Goal: Task Accomplishment & Management: Manage account settings

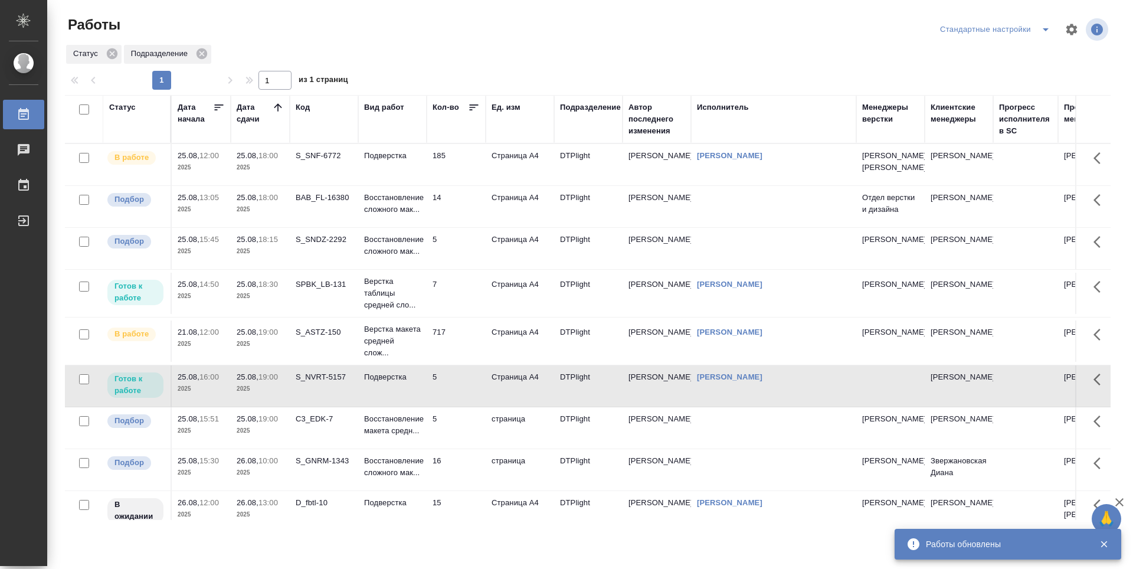
click at [488, 174] on td "Страница А4" at bounding box center [520, 164] width 68 height 41
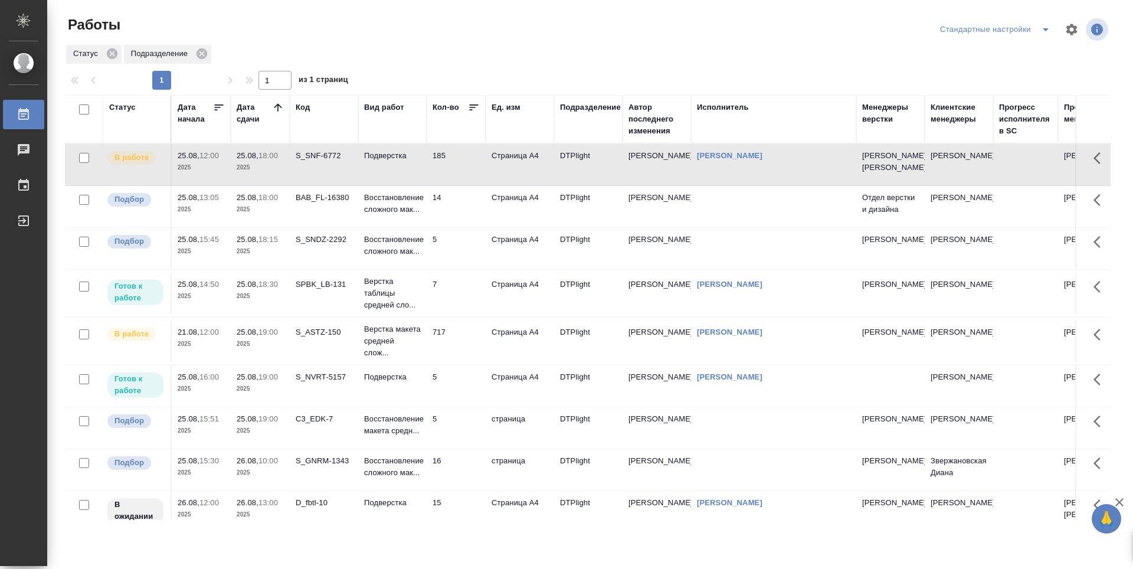
click at [465, 172] on td "185" at bounding box center [456, 164] width 59 height 41
click at [467, 302] on td "7" at bounding box center [456, 293] width 59 height 41
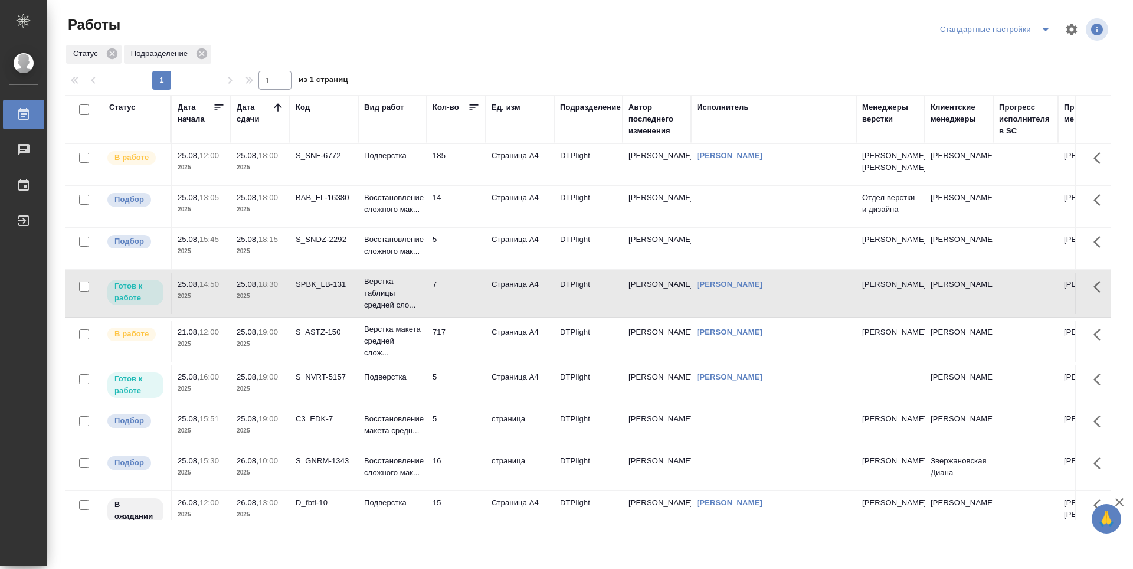
click at [467, 302] on td "7" at bounding box center [456, 293] width 59 height 41
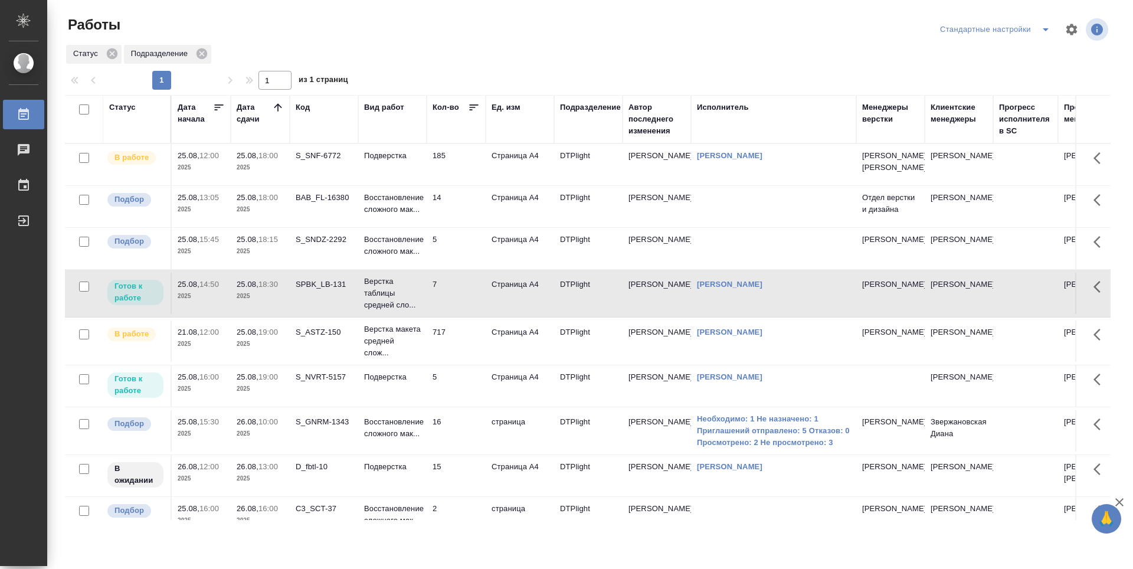
click at [472, 407] on td "5" at bounding box center [456, 385] width 59 height 41
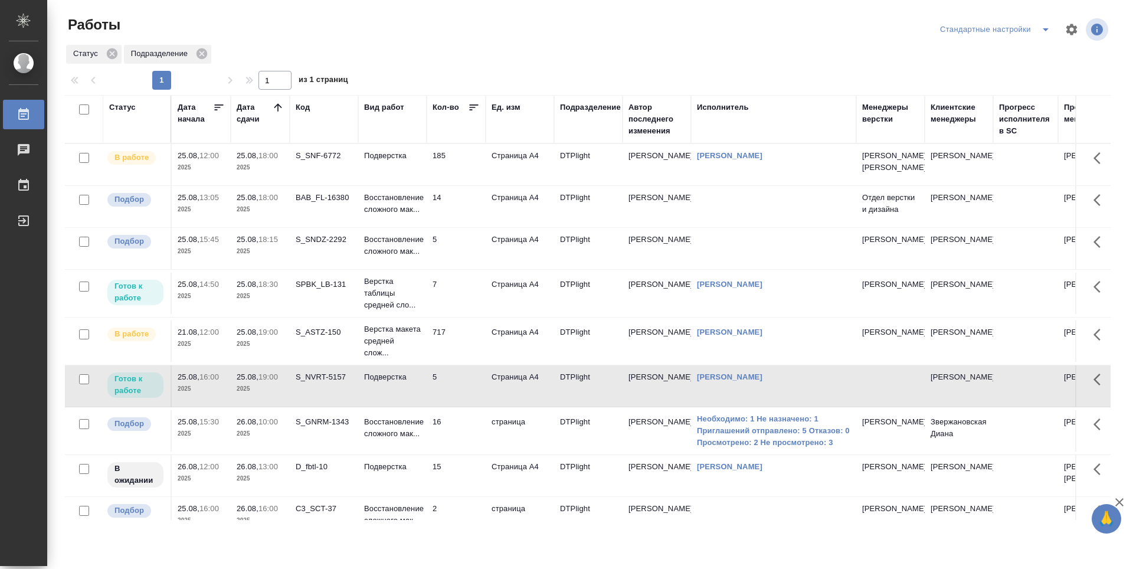
click at [473, 183] on td "185" at bounding box center [456, 164] width 59 height 41
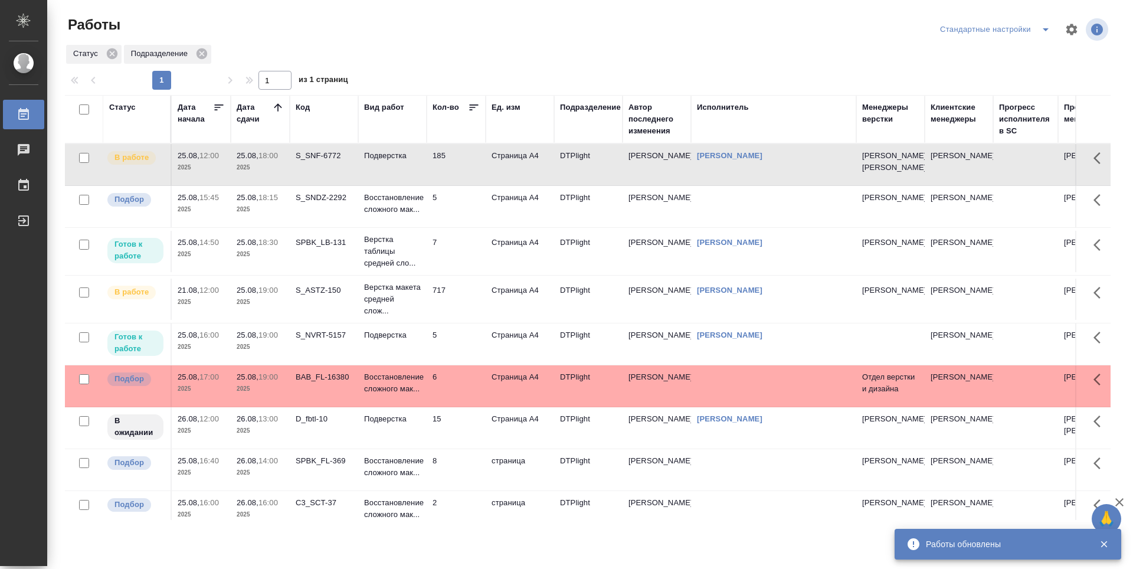
click at [475, 268] on td "7" at bounding box center [456, 251] width 59 height 41
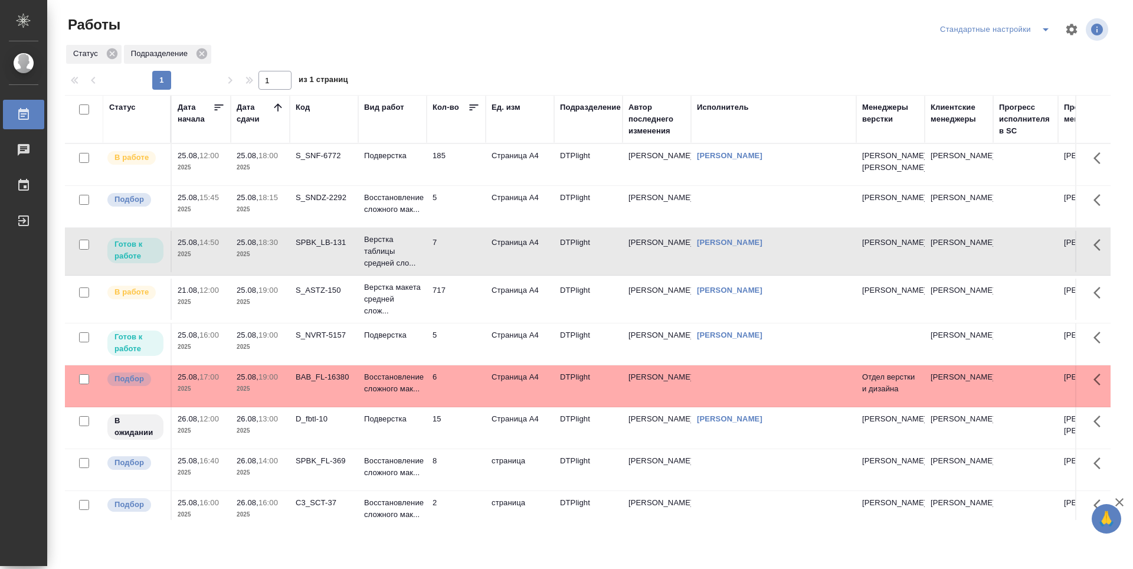
click at [455, 320] on td "717" at bounding box center [456, 299] width 59 height 41
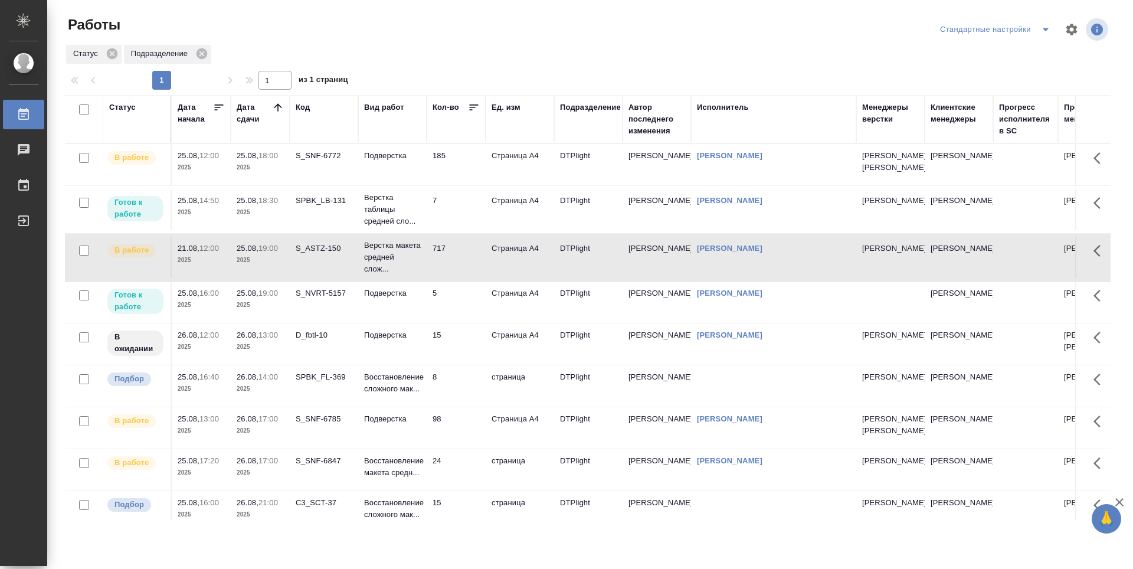
click at [460, 230] on td "7" at bounding box center [456, 209] width 59 height 41
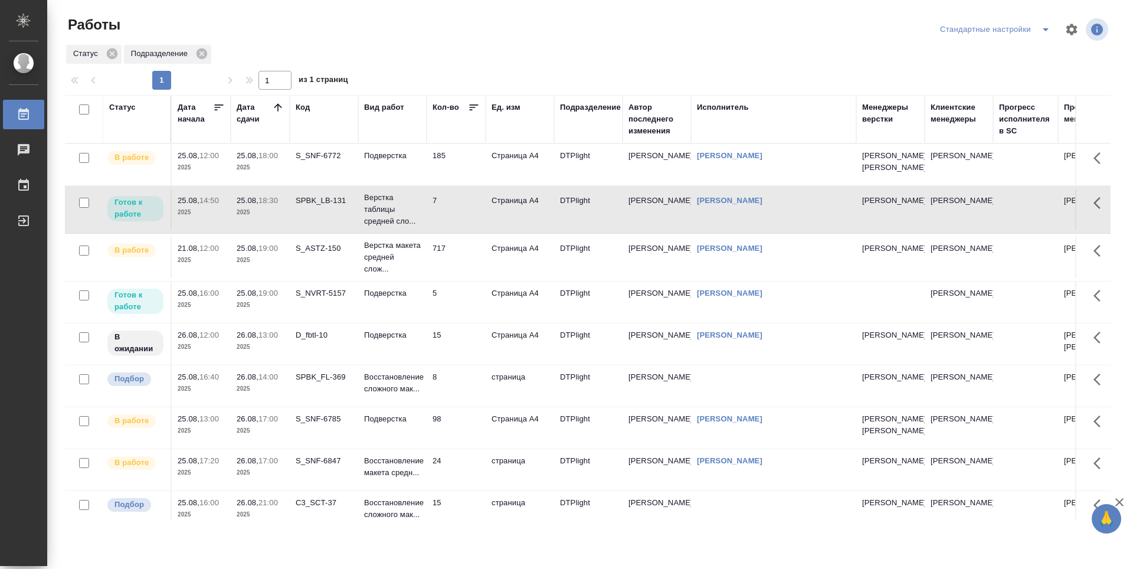
click at [460, 230] on td "7" at bounding box center [456, 209] width 59 height 41
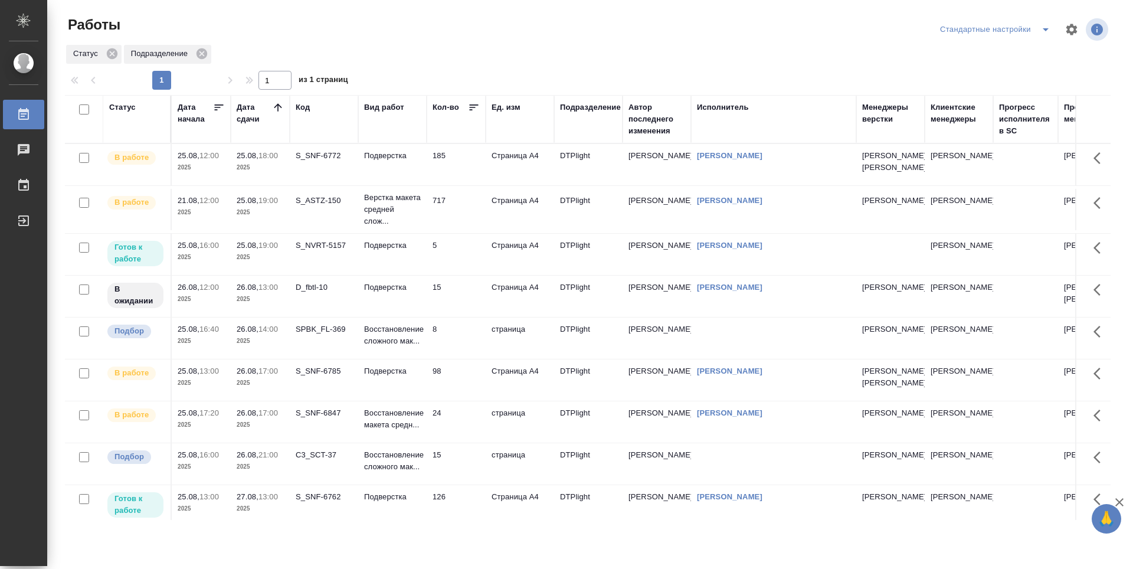
click at [455, 185] on td "185" at bounding box center [456, 164] width 59 height 41
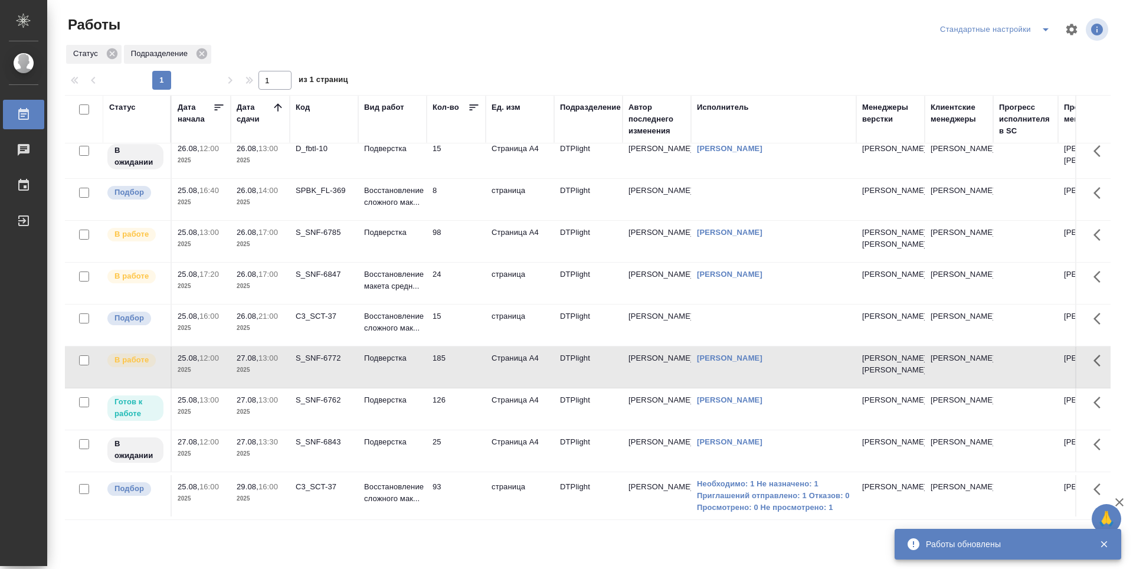
scroll to position [118, 0]
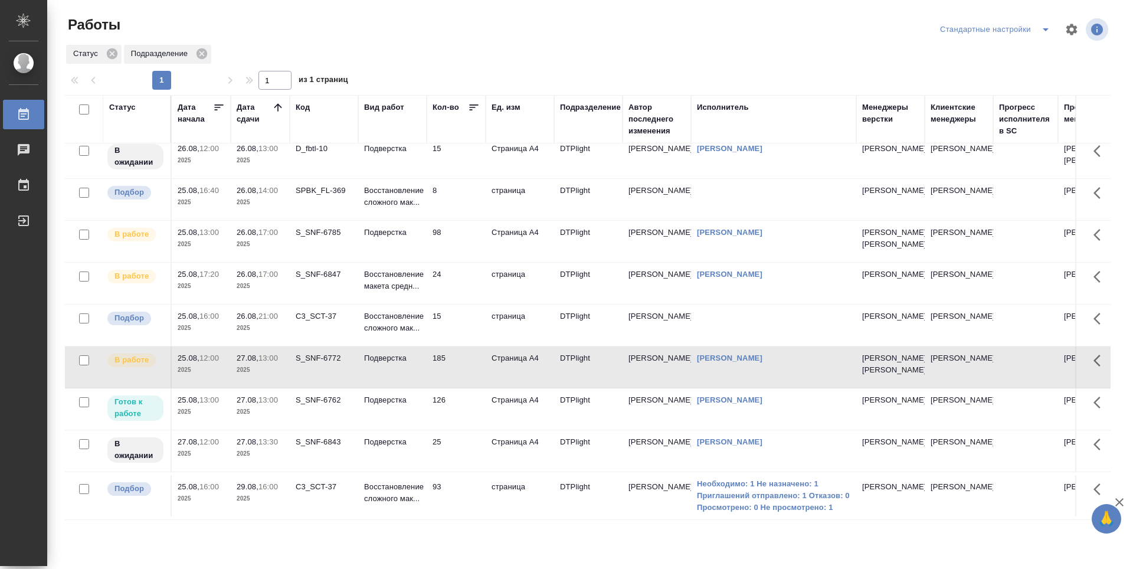
click at [475, 430] on td "126" at bounding box center [456, 408] width 59 height 41
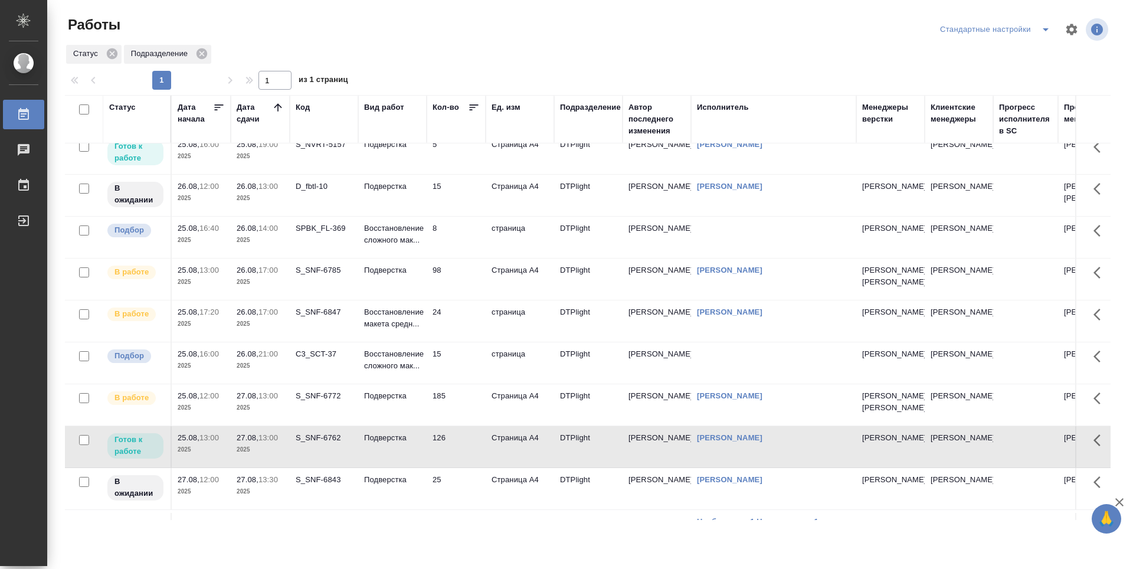
scroll to position [0, 0]
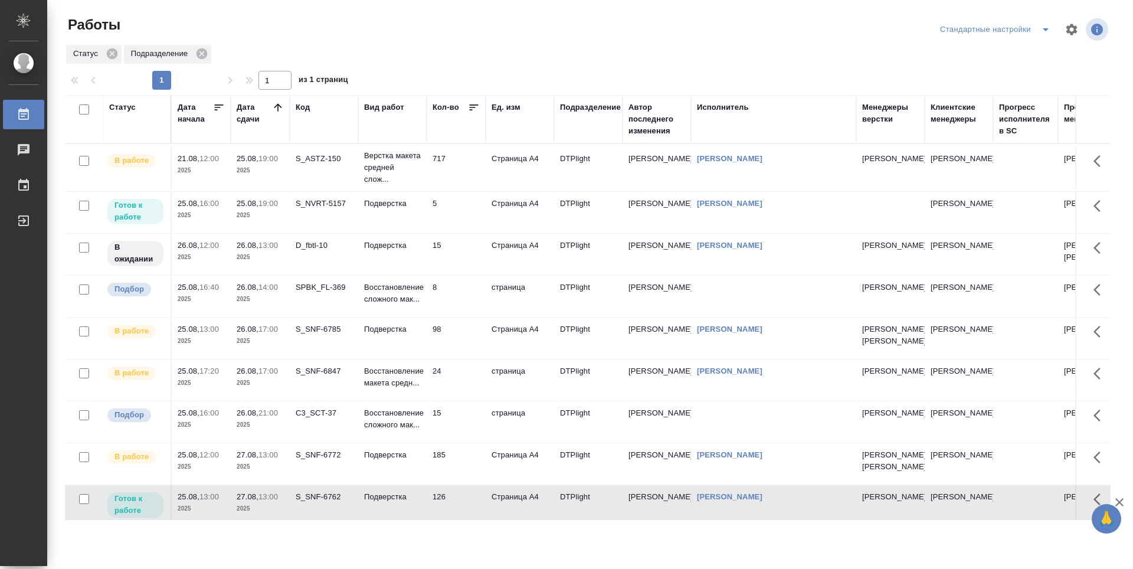
click at [457, 176] on td "717" at bounding box center [456, 167] width 59 height 41
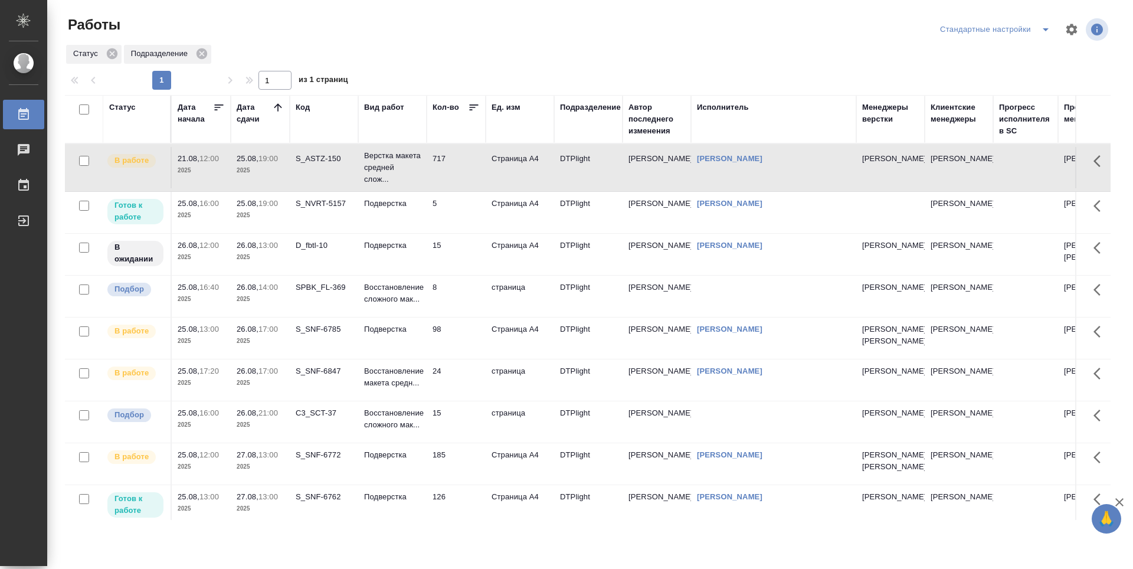
click at [457, 176] on td "717" at bounding box center [456, 167] width 59 height 41
click at [450, 215] on td "5" at bounding box center [456, 212] width 59 height 41
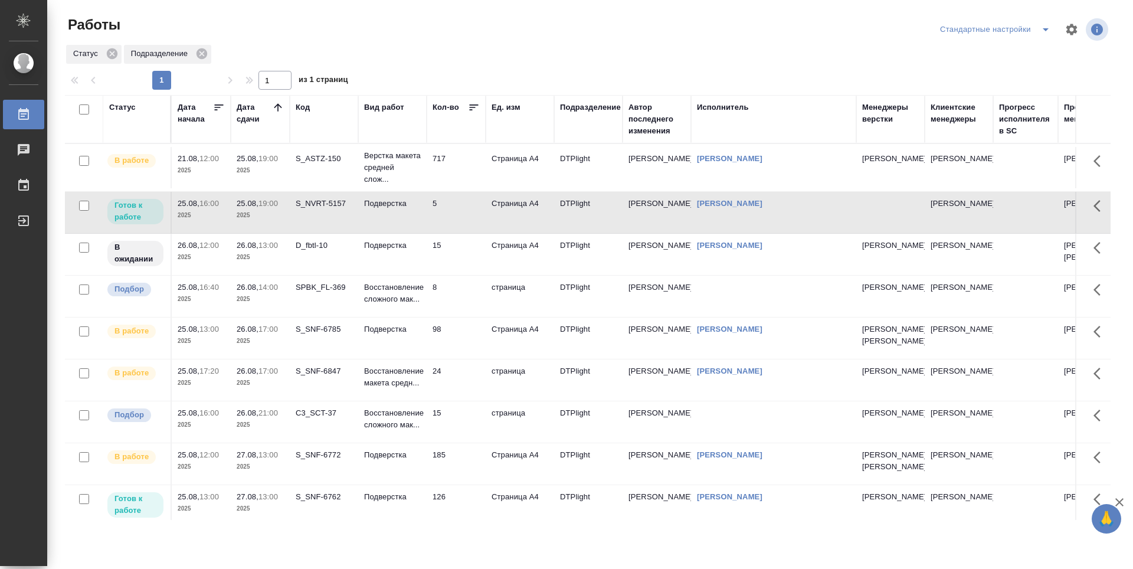
click at [450, 215] on td "5" at bounding box center [456, 212] width 59 height 41
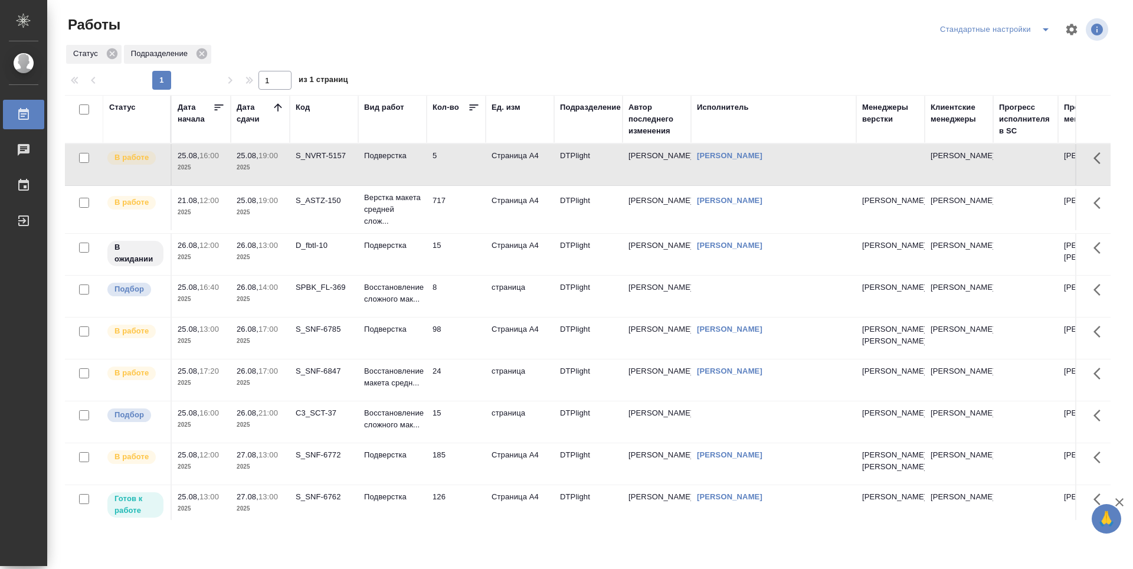
click at [460, 256] on td "15" at bounding box center [456, 254] width 59 height 41
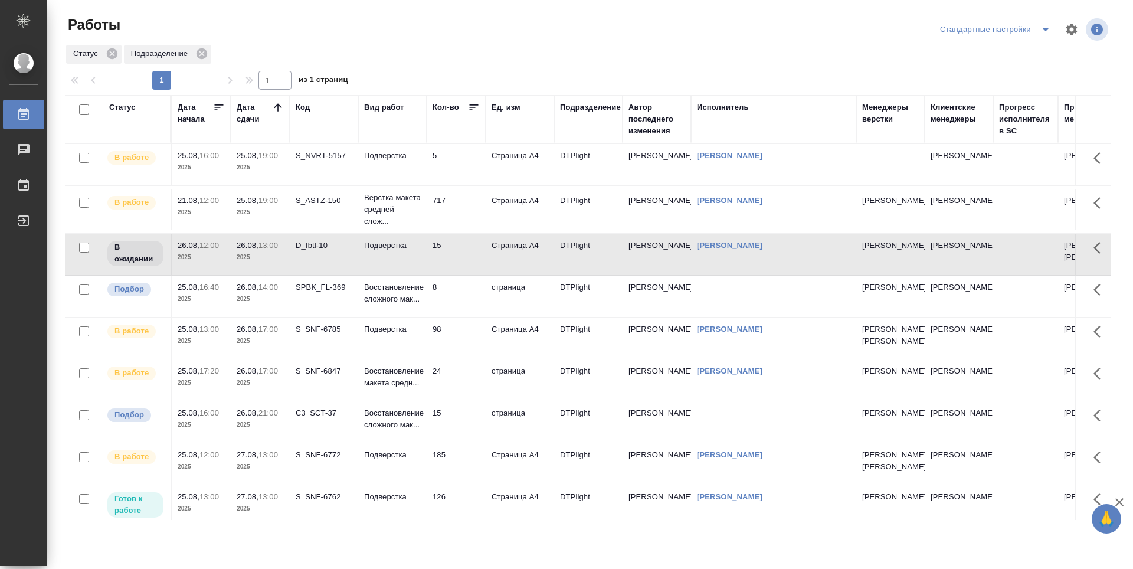
click at [509, 56] on div "Статус Подразделение" at bounding box center [588, 54] width 1046 height 21
click at [450, 168] on td "5" at bounding box center [456, 164] width 59 height 41
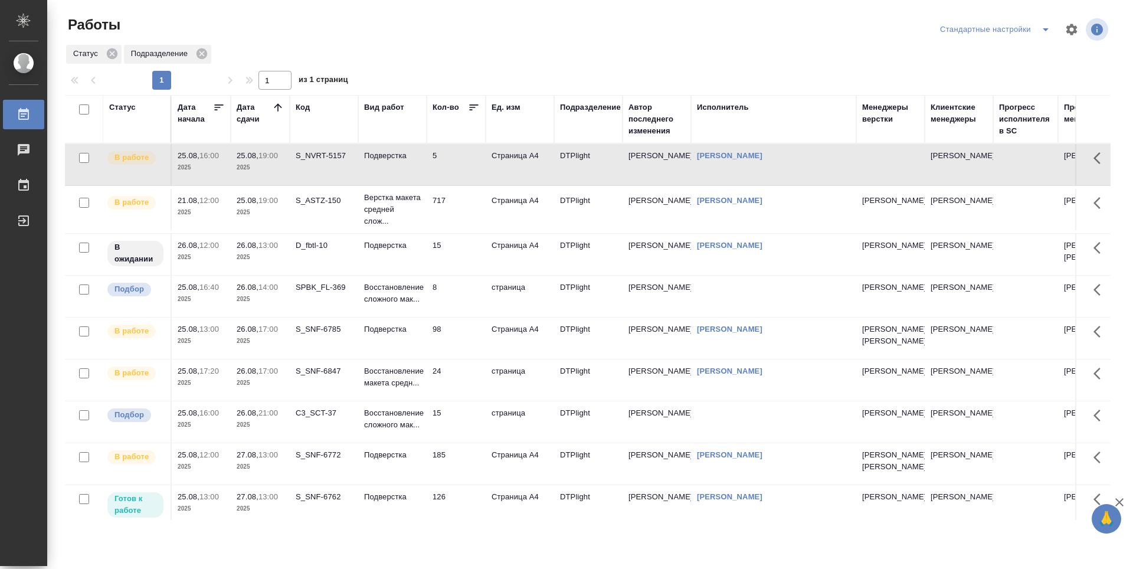
click at [453, 221] on td "717" at bounding box center [456, 209] width 59 height 41
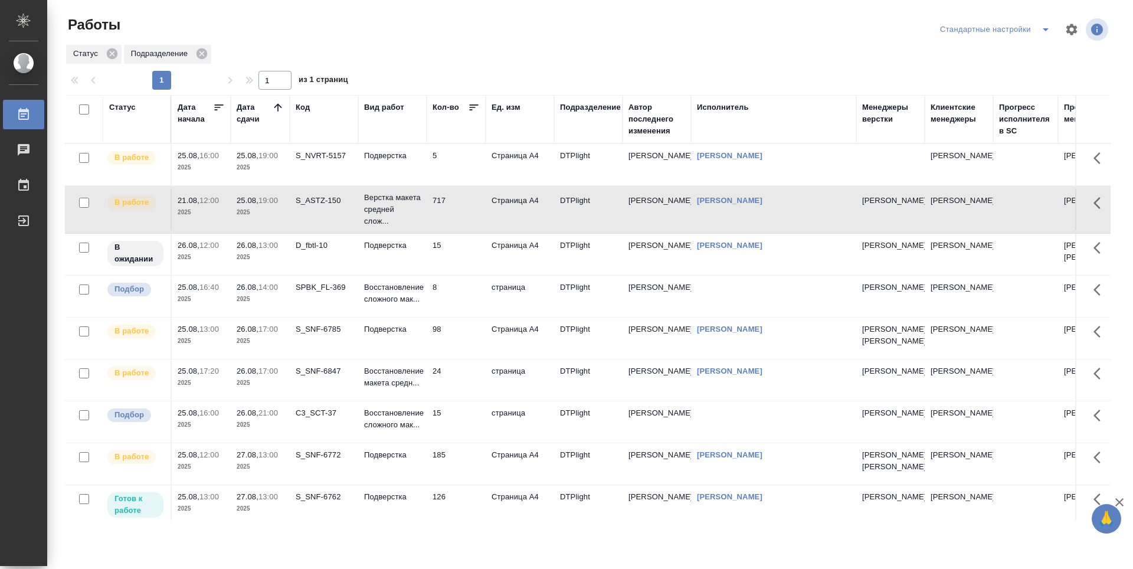
click at [459, 261] on td "15" at bounding box center [456, 254] width 59 height 41
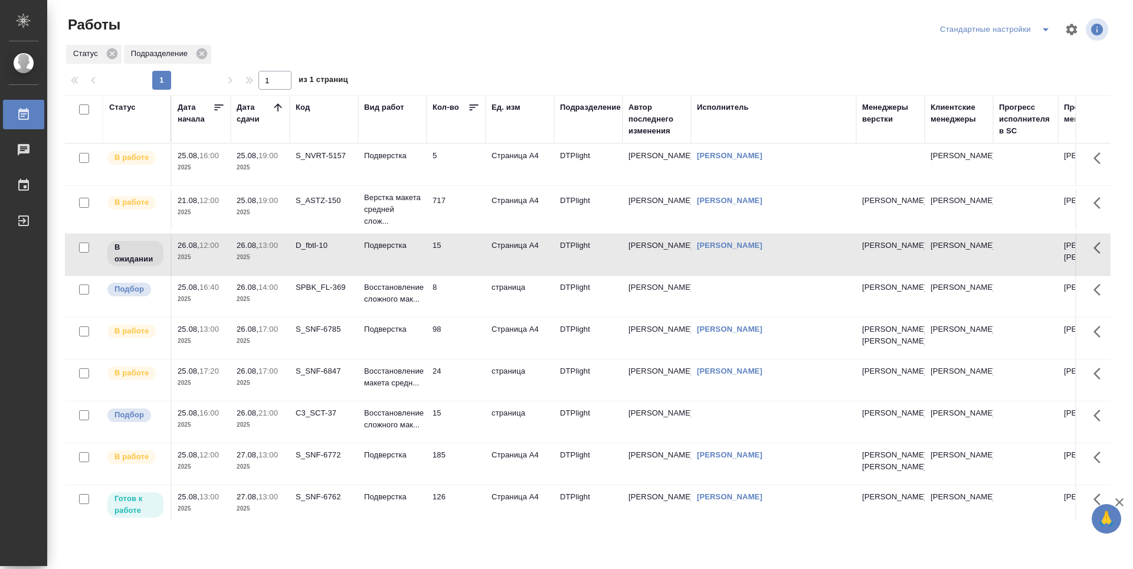
click at [462, 400] on td "24" at bounding box center [456, 379] width 59 height 41
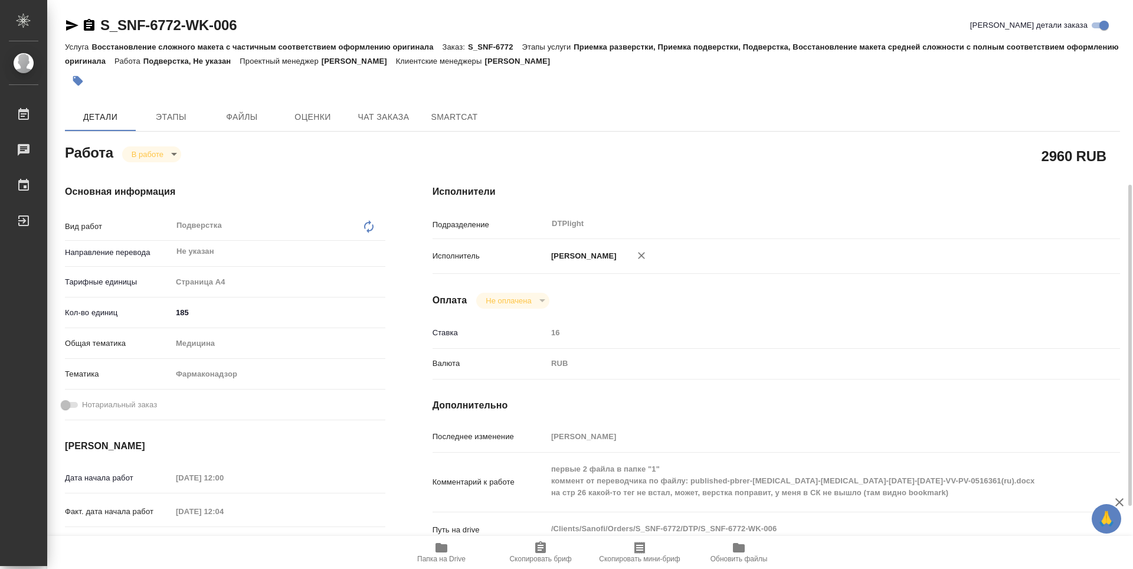
scroll to position [177, 0]
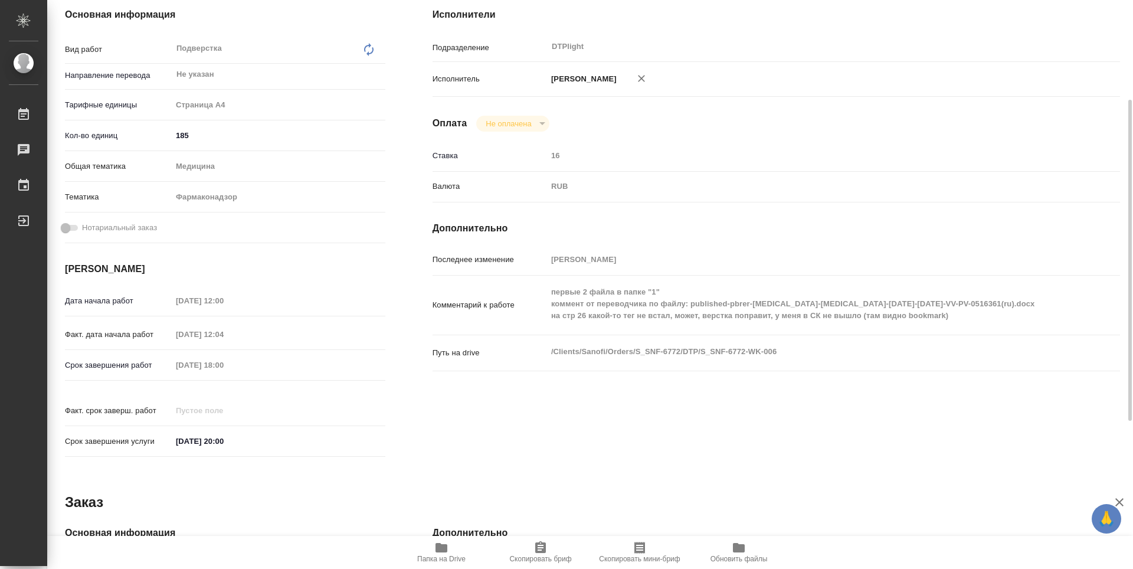
click at [441, 557] on span "Папка на Drive" at bounding box center [441, 559] width 48 height 8
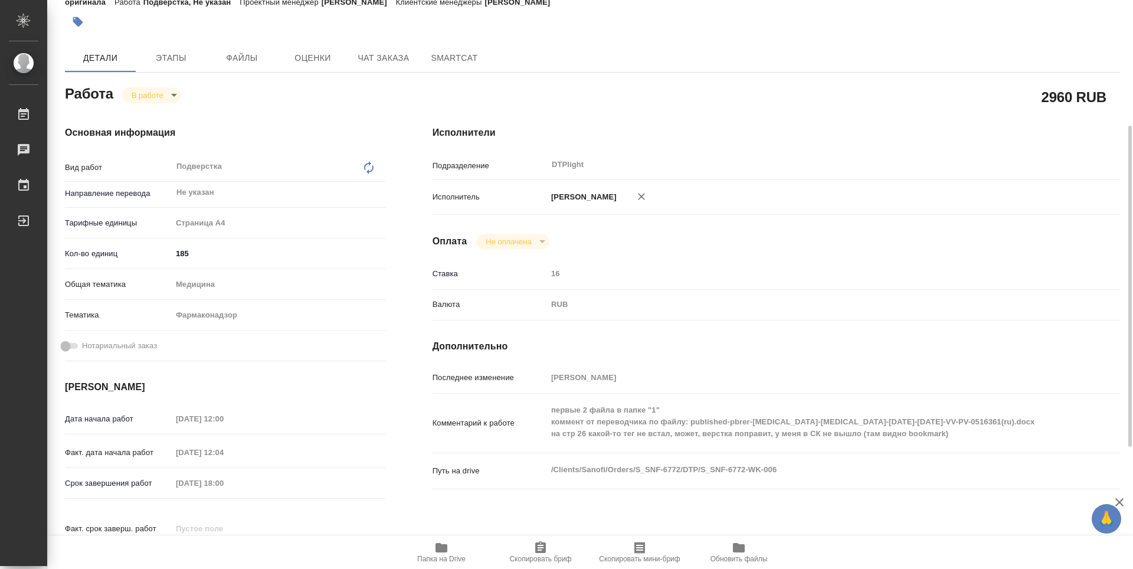
scroll to position [0, 0]
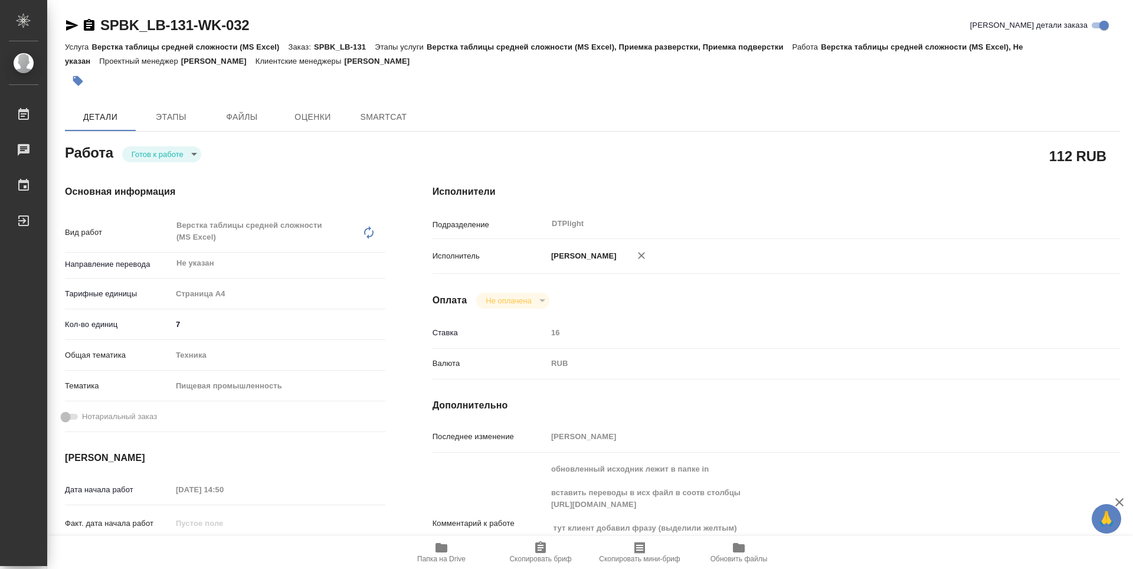
type textarea "x"
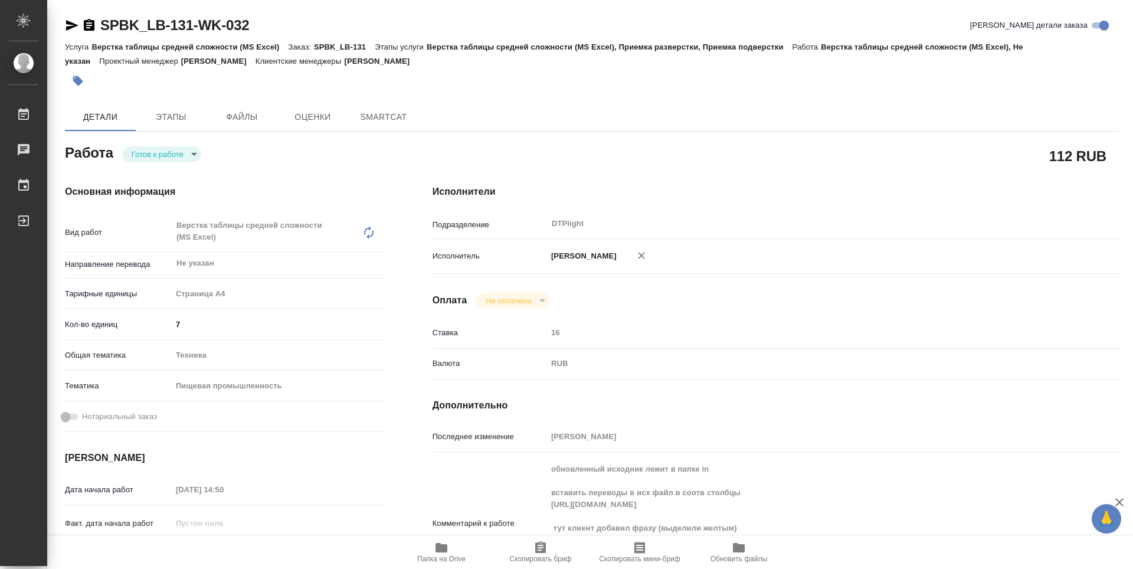
type textarea "x"
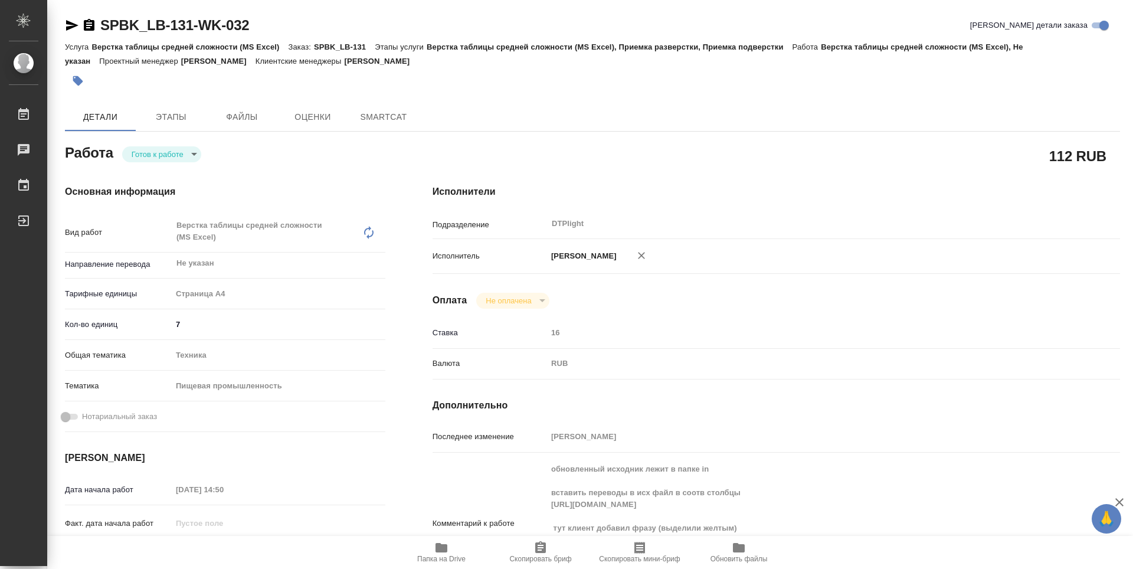
type textarea "x"
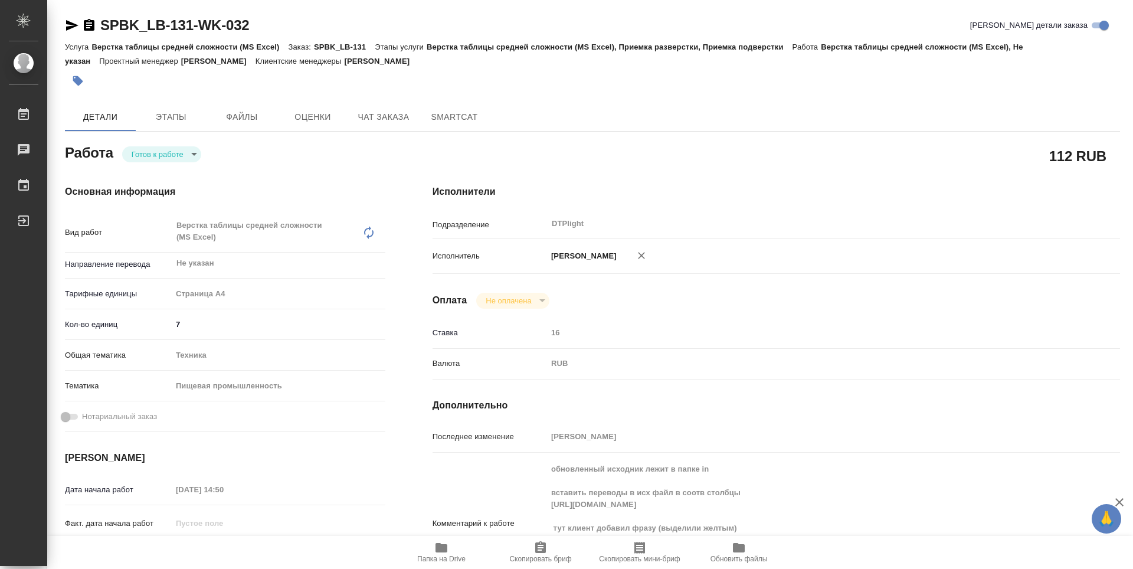
type textarea "x"
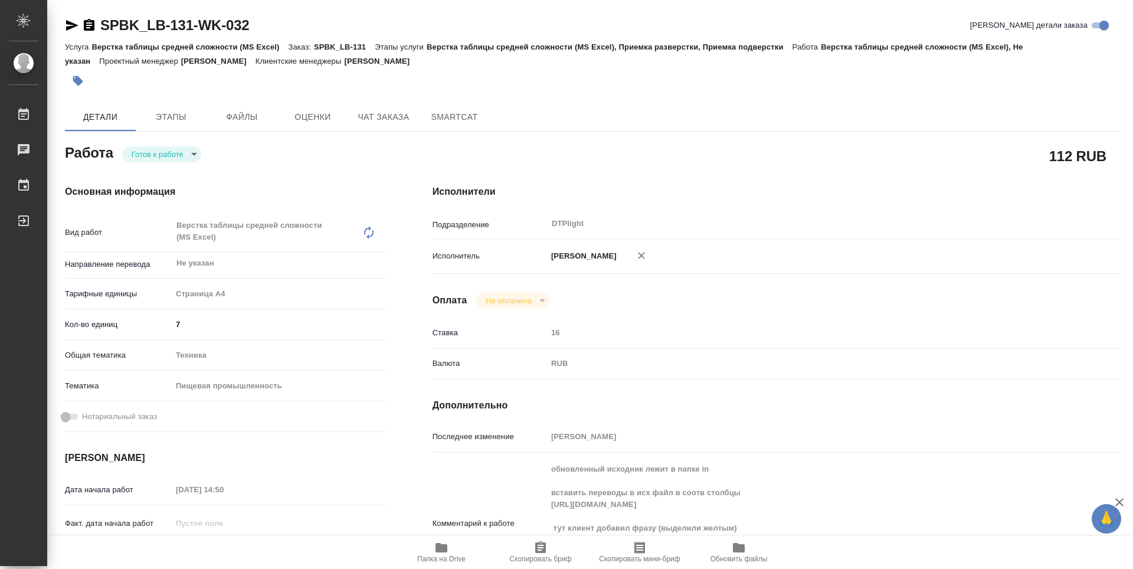
scroll to position [59, 0]
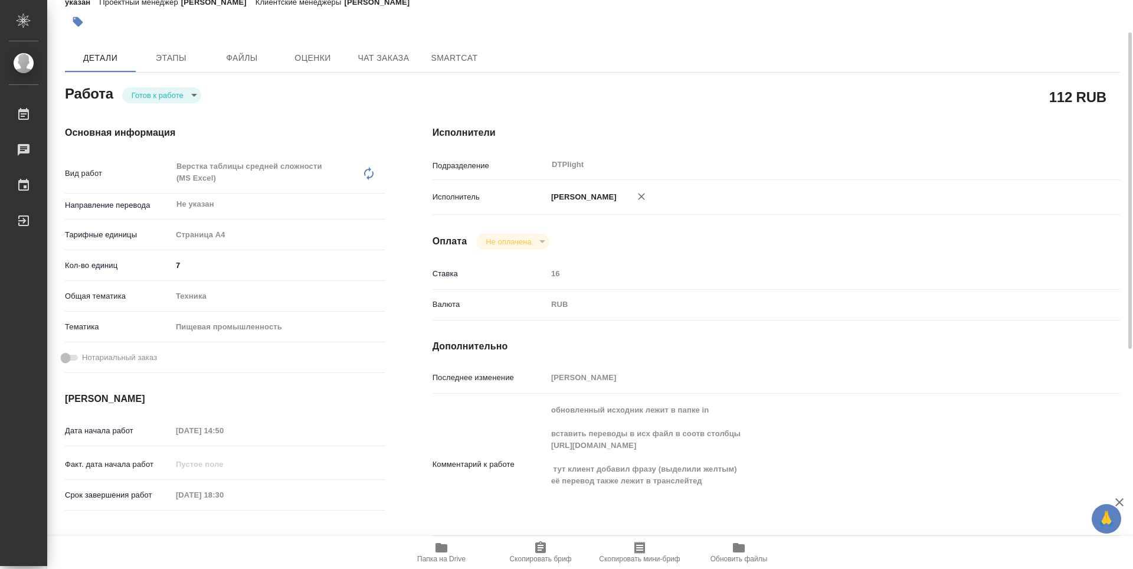
type textarea "x"
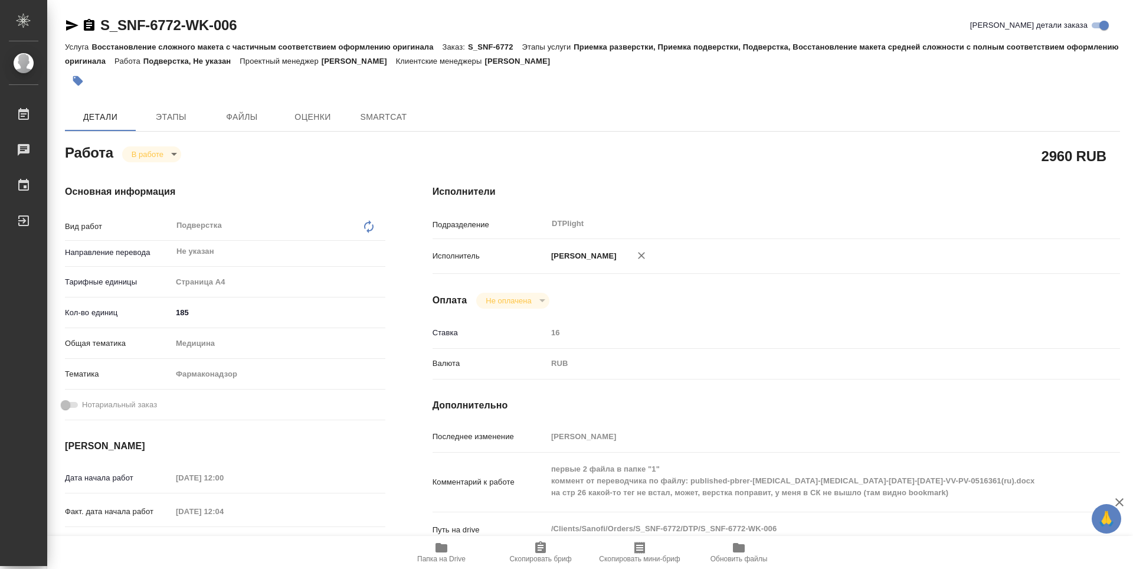
type textarea "x"
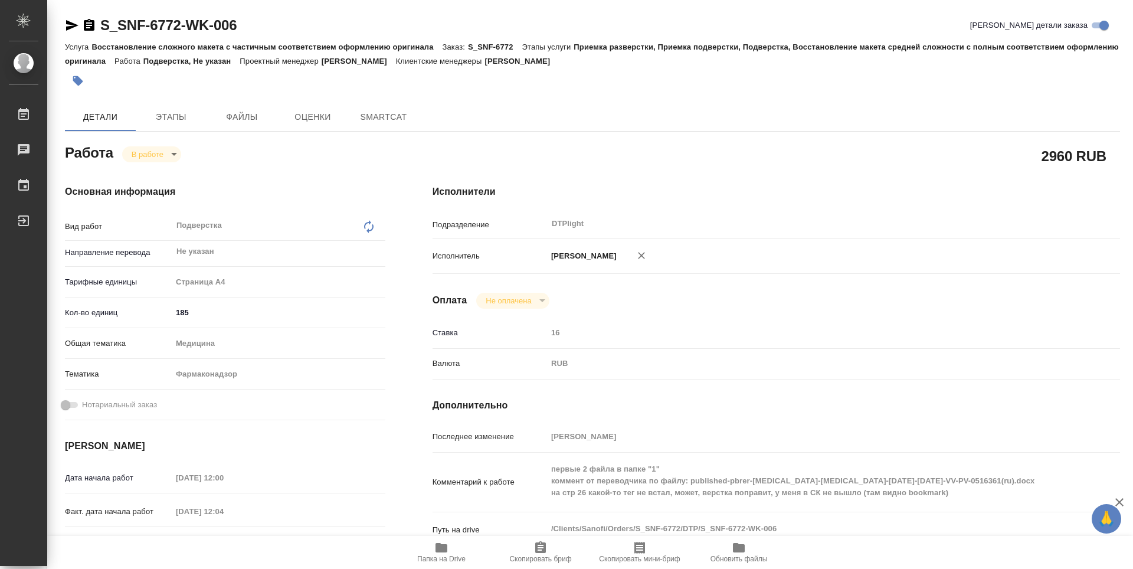
type textarea "x"
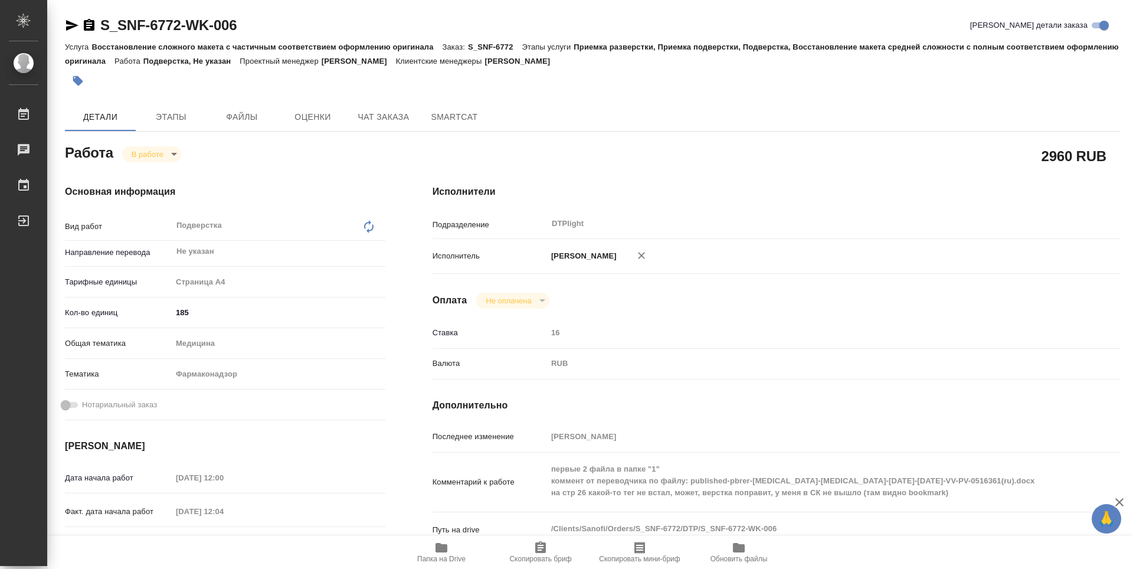
type textarea "x"
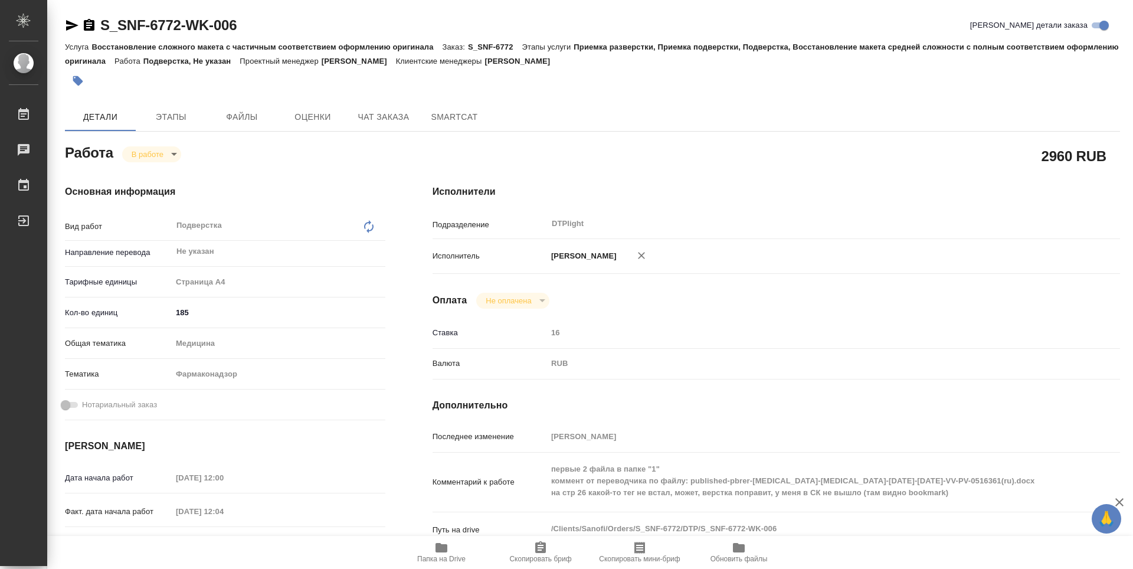
click at [452, 551] on span "Папка на Drive" at bounding box center [441, 552] width 85 height 22
type textarea "x"
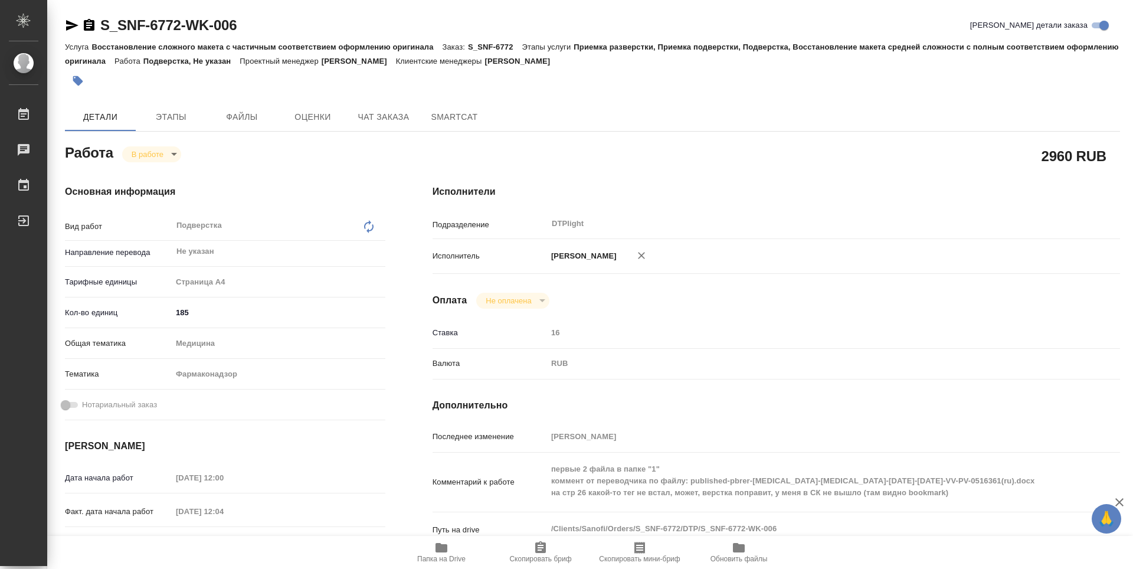
type textarea "x"
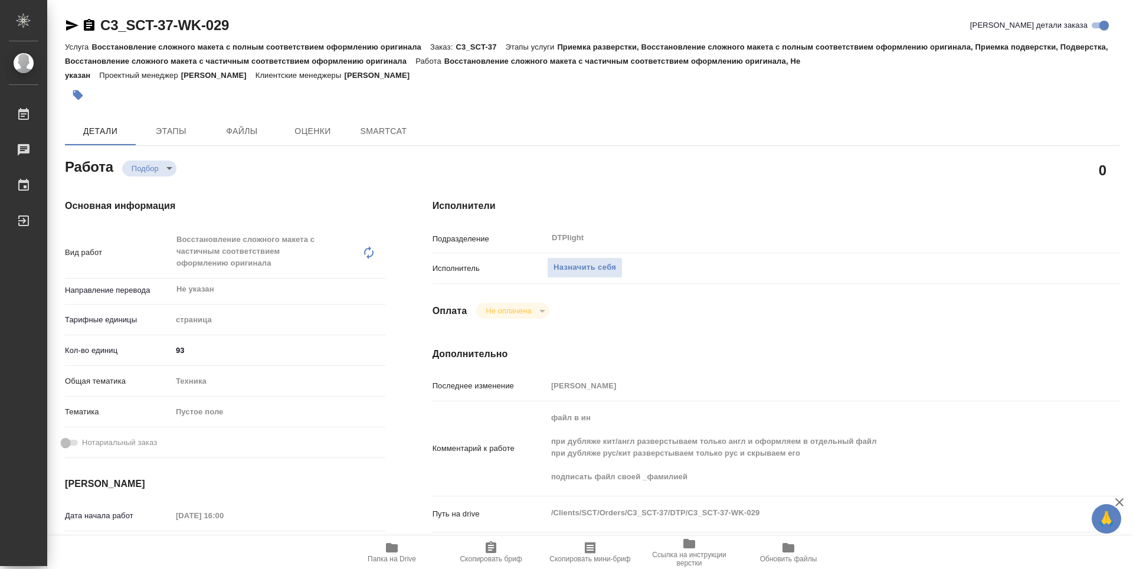
type textarea "x"
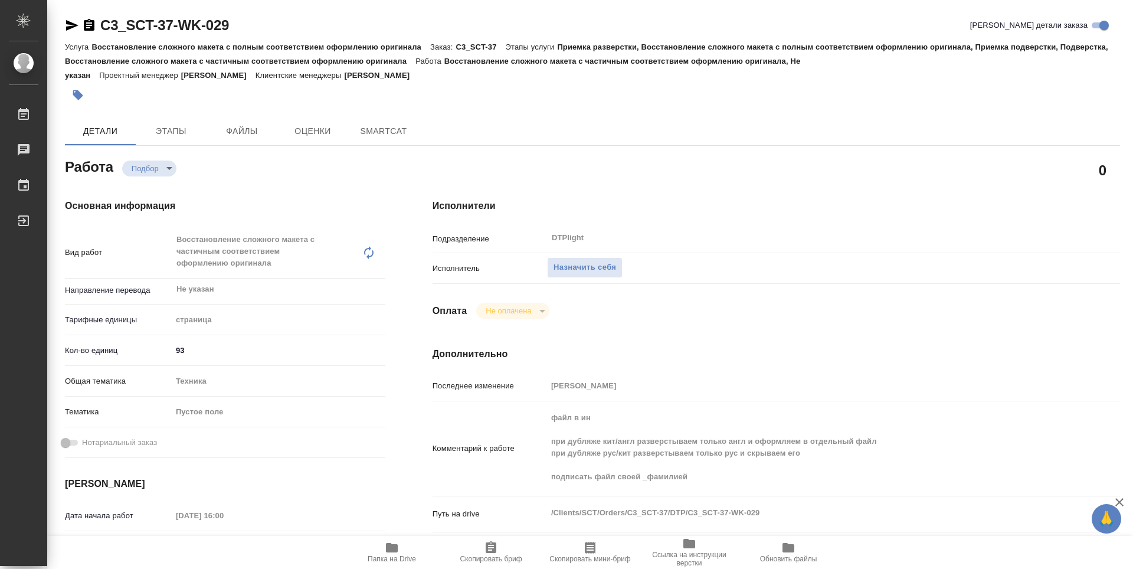
type textarea "x"
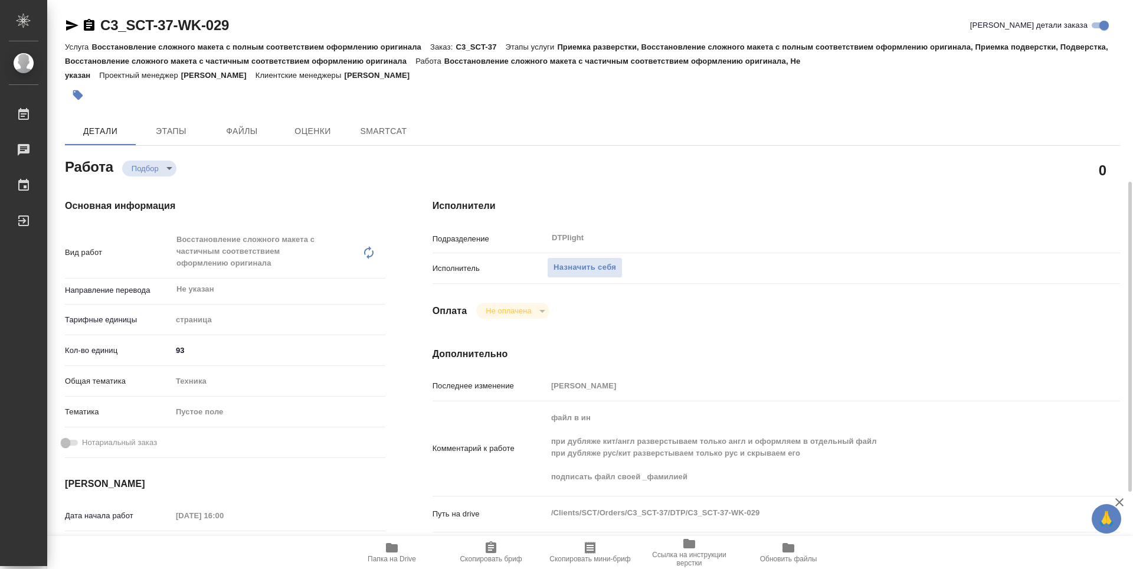
scroll to position [118, 0]
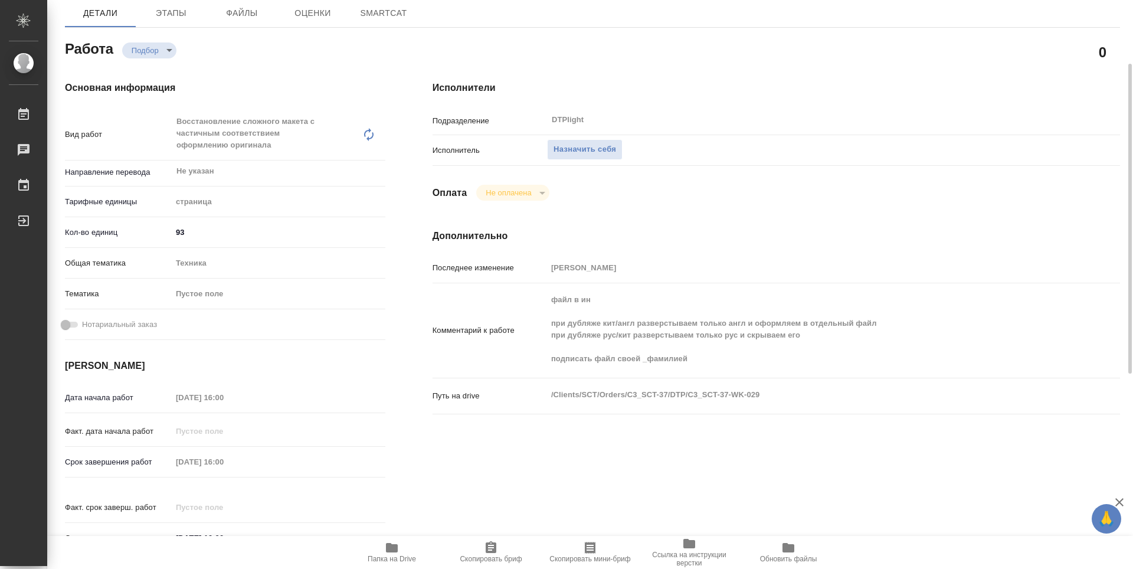
type textarea "x"
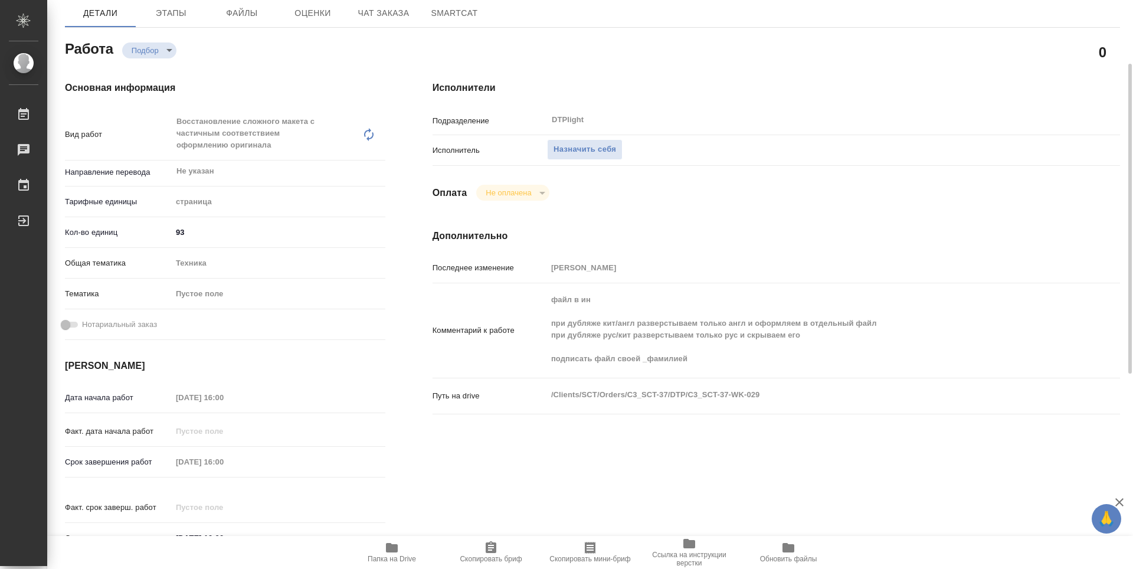
type textarea "x"
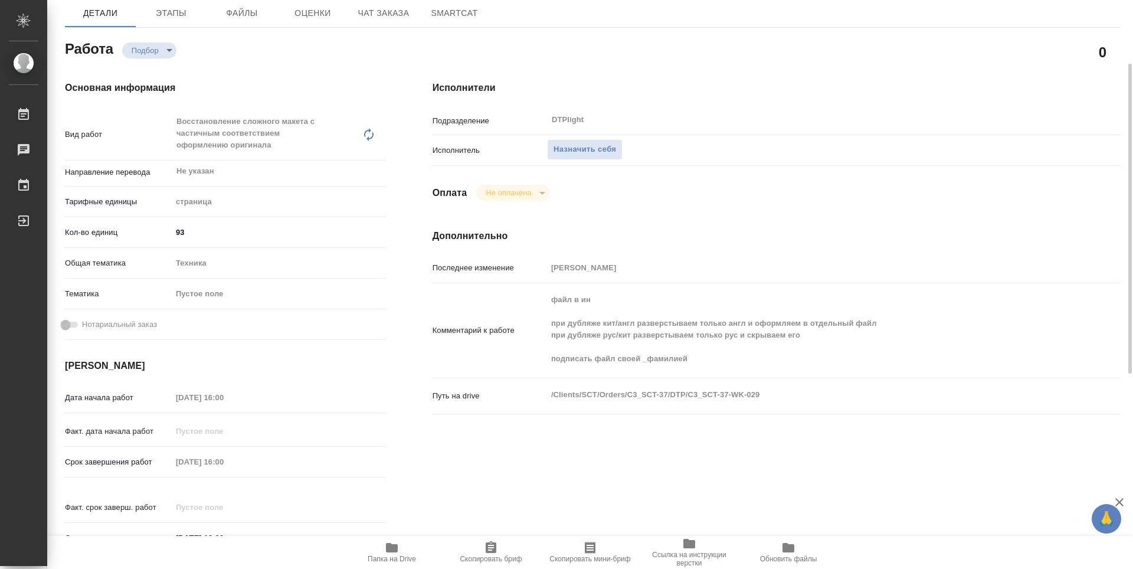
type textarea "x"
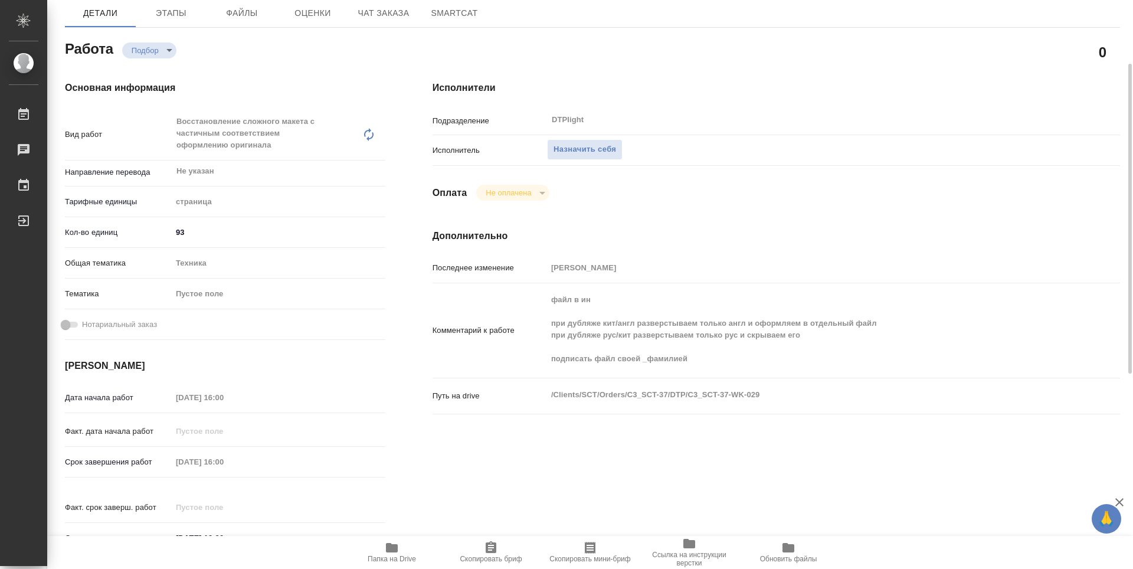
drag, startPoint x: 390, startPoint y: 542, endPoint x: 389, endPoint y: 521, distance: 21.3
click at [390, 542] on icon "button" at bounding box center [392, 548] width 14 height 14
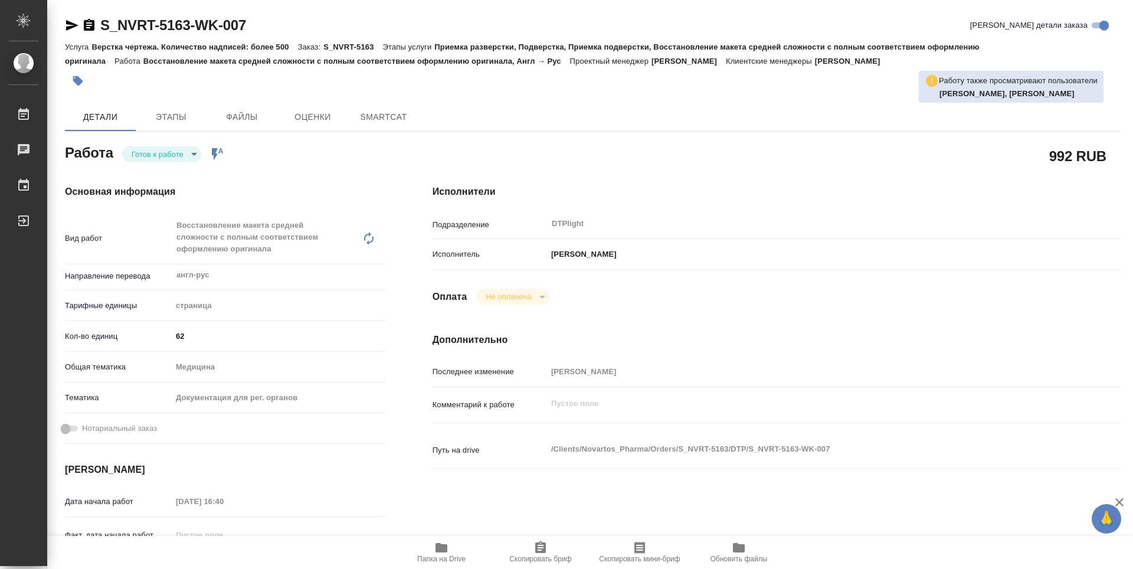
type textarea "x"
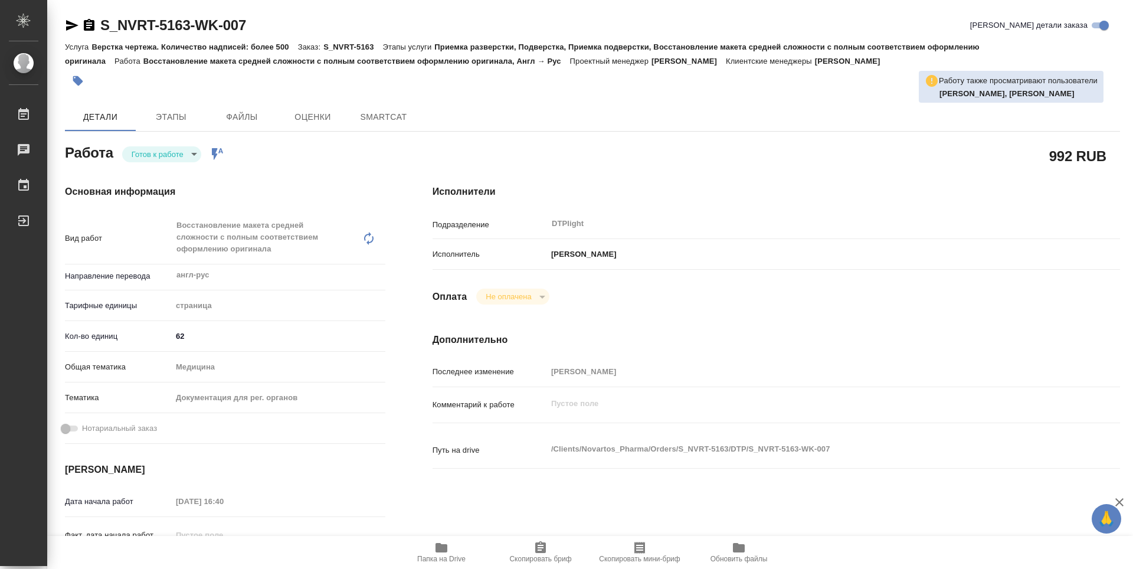
type textarea "x"
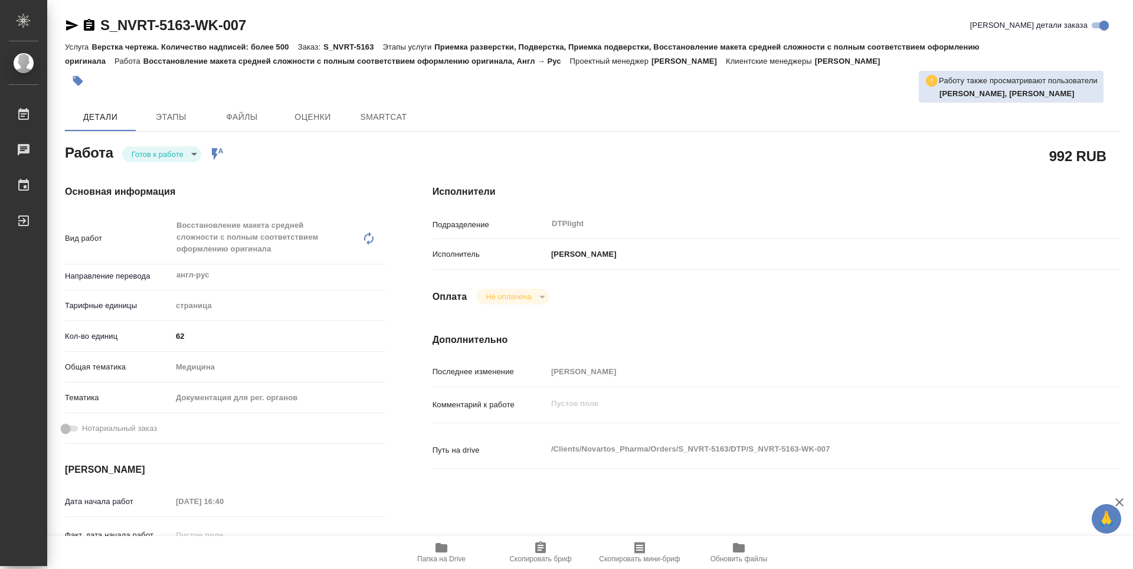
type textarea "x"
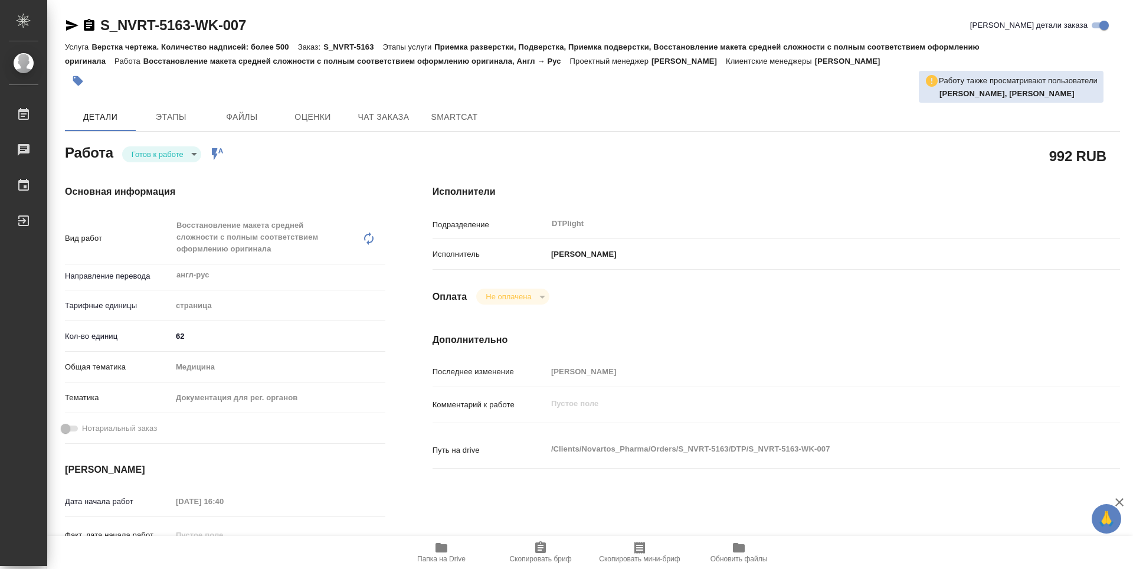
type textarea "x"
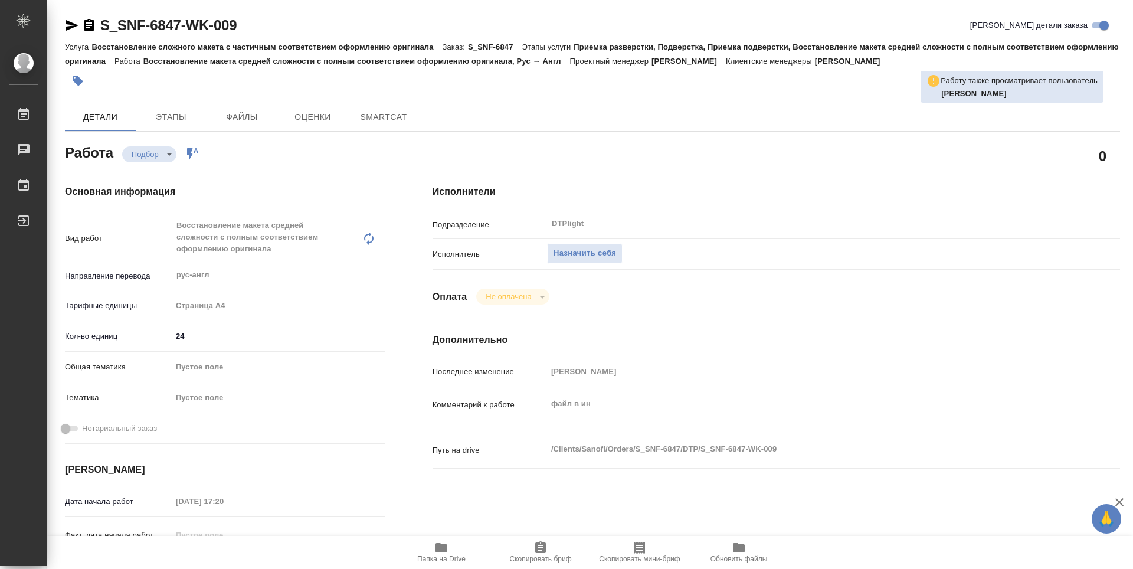
type textarea "x"
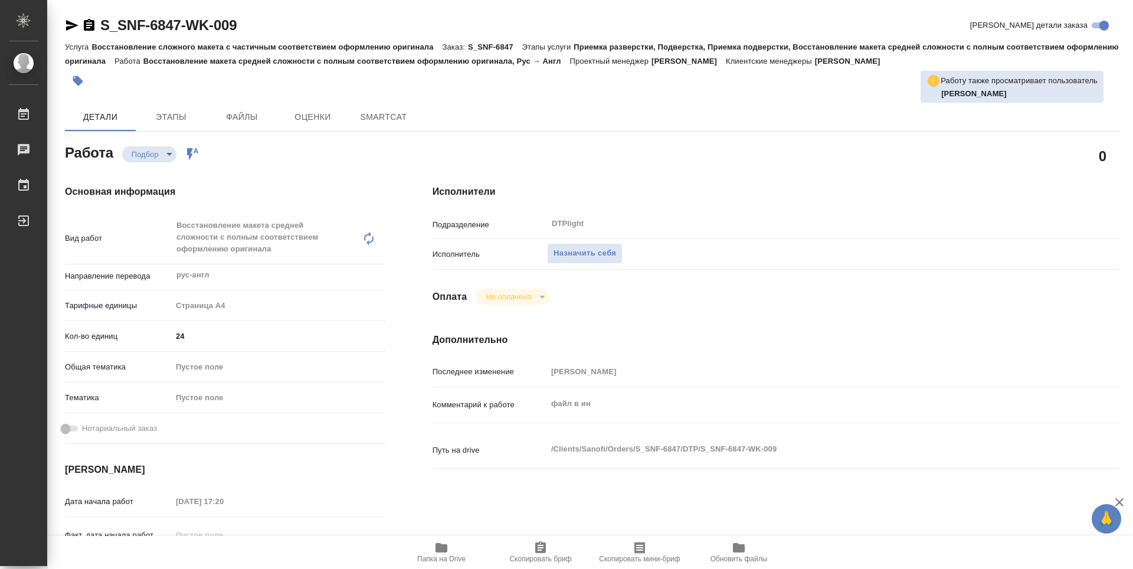
type textarea "x"
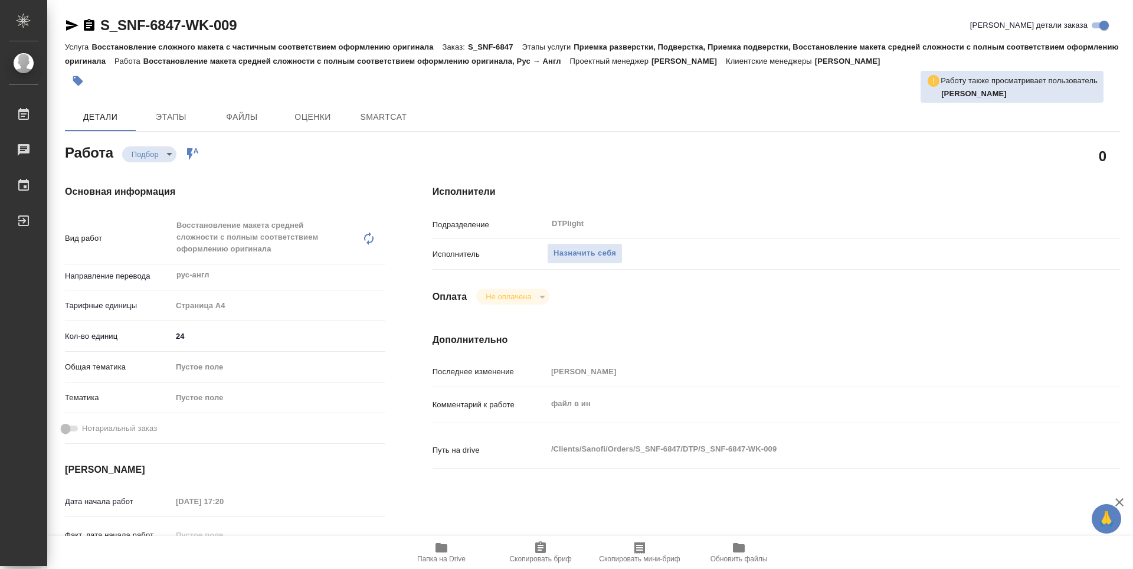
scroll to position [118, 0]
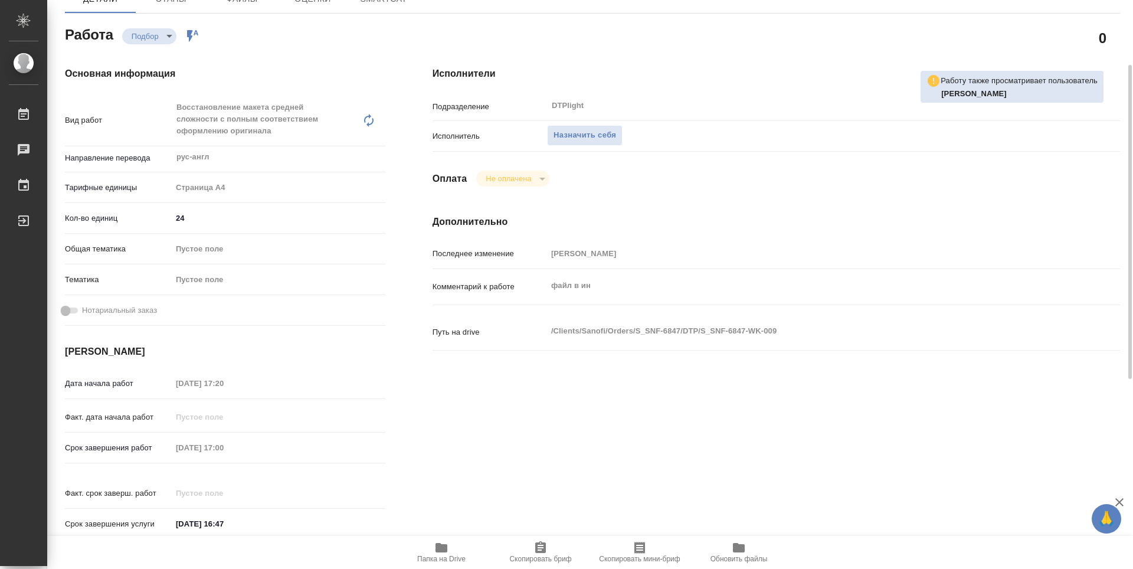
type textarea "x"
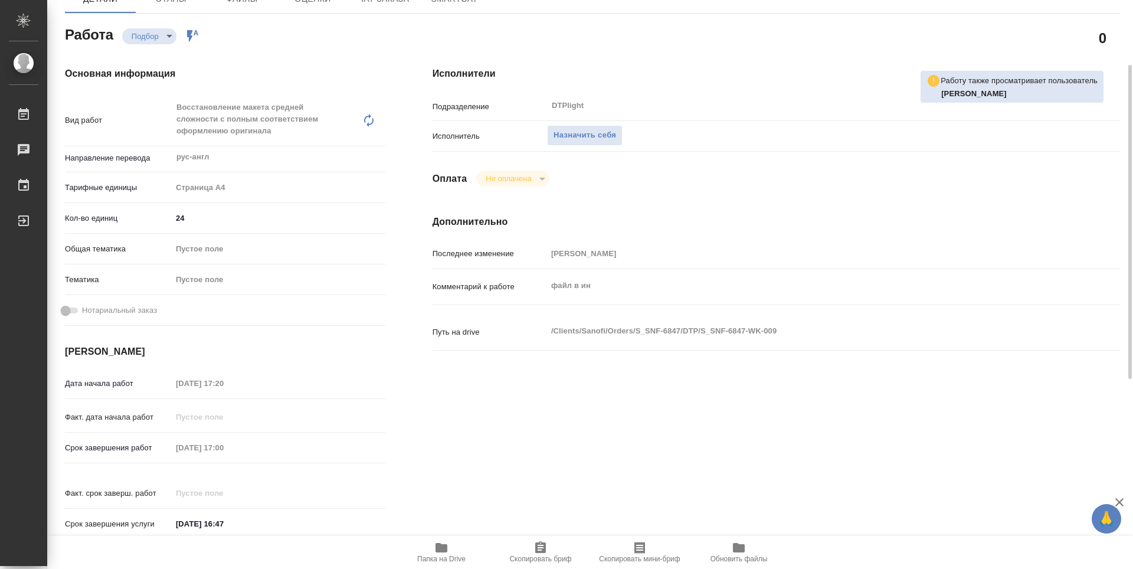
click at [443, 548] on icon "button" at bounding box center [442, 547] width 12 height 9
type textarea "x"
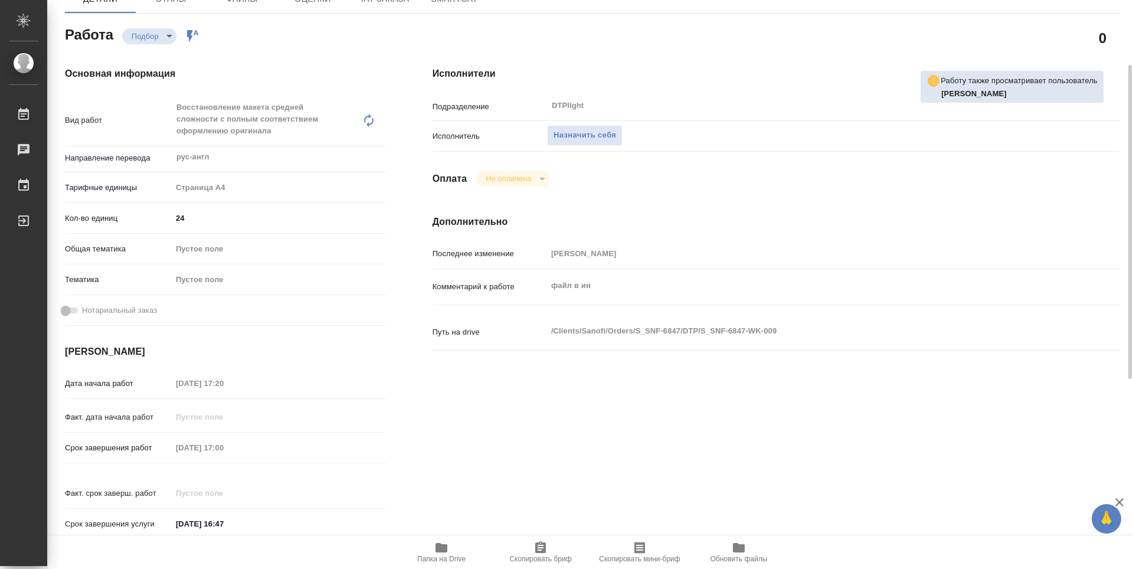
type textarea "x"
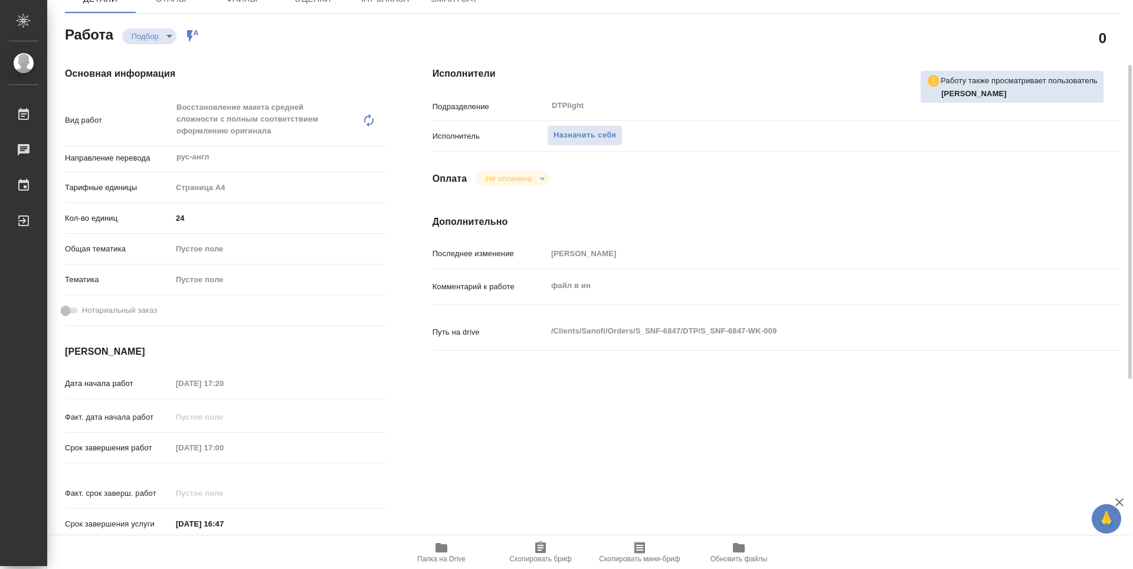
type textarea "x"
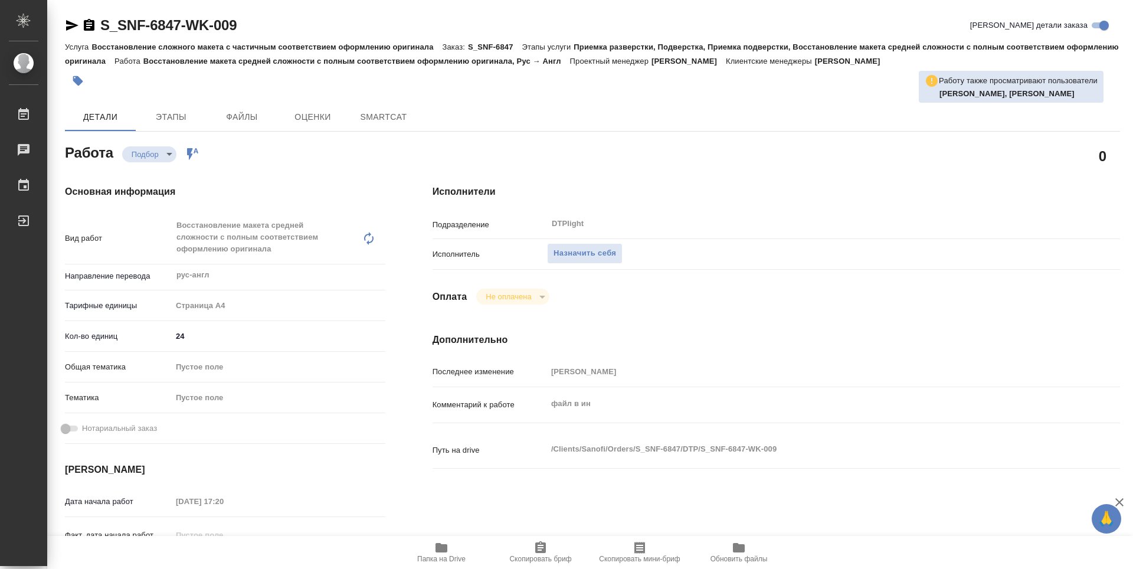
type textarea "x"
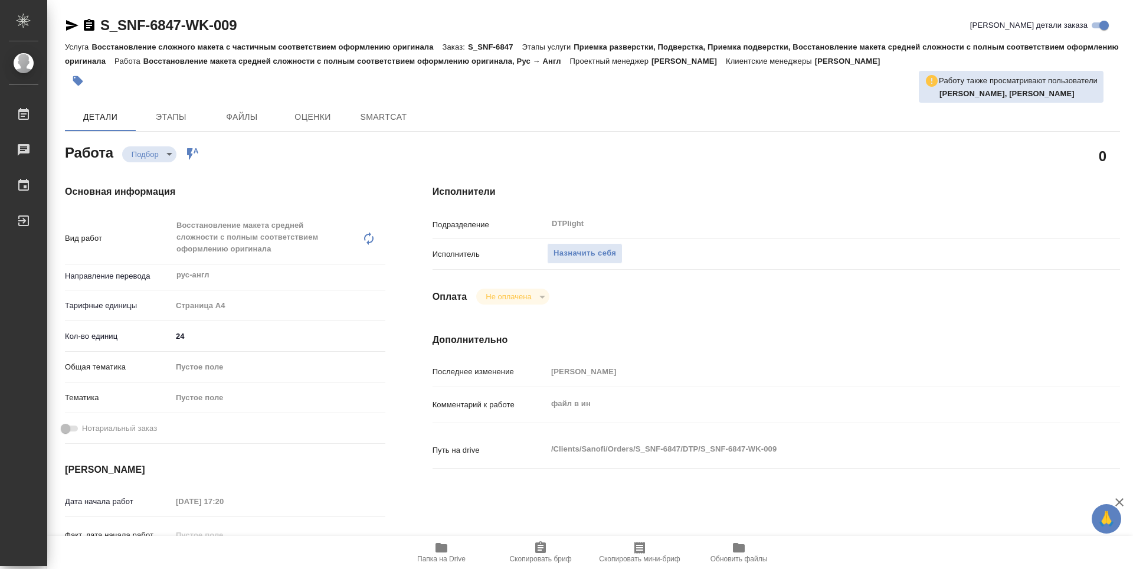
type textarea "x"
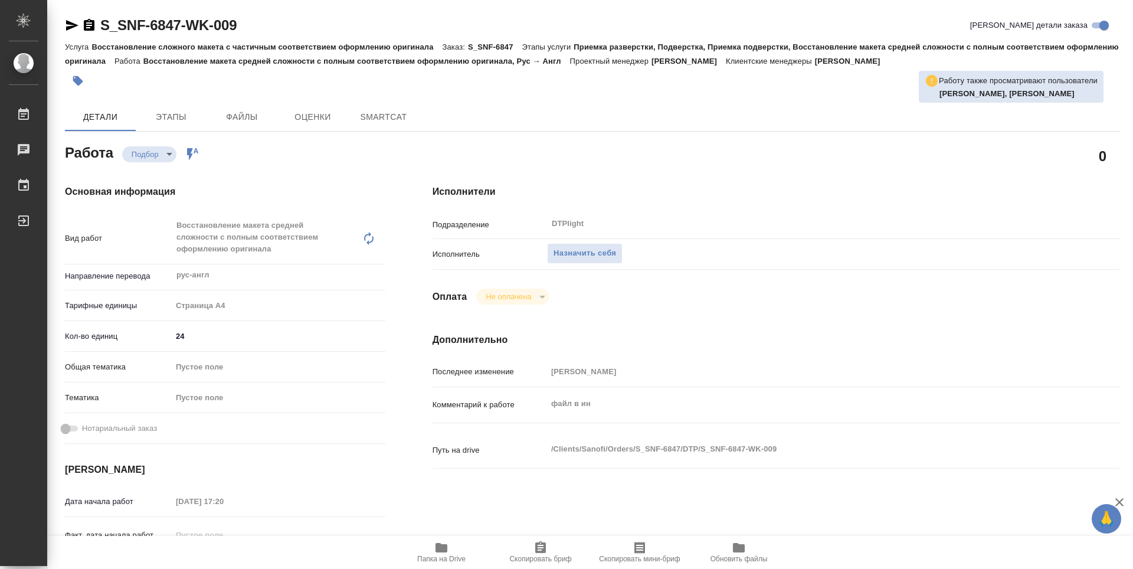
type textarea "x"
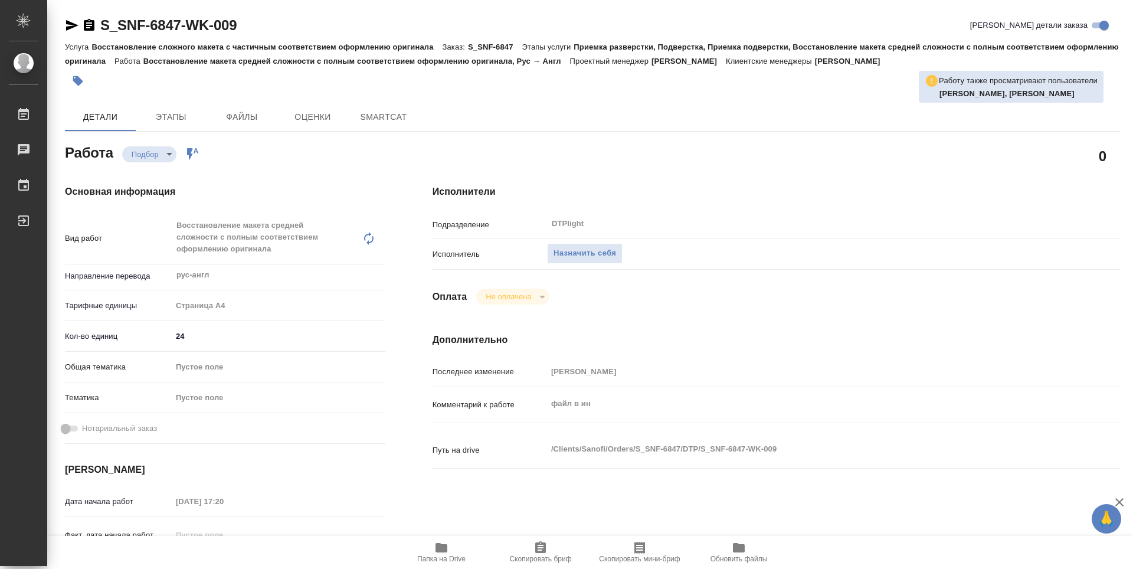
type textarea "x"
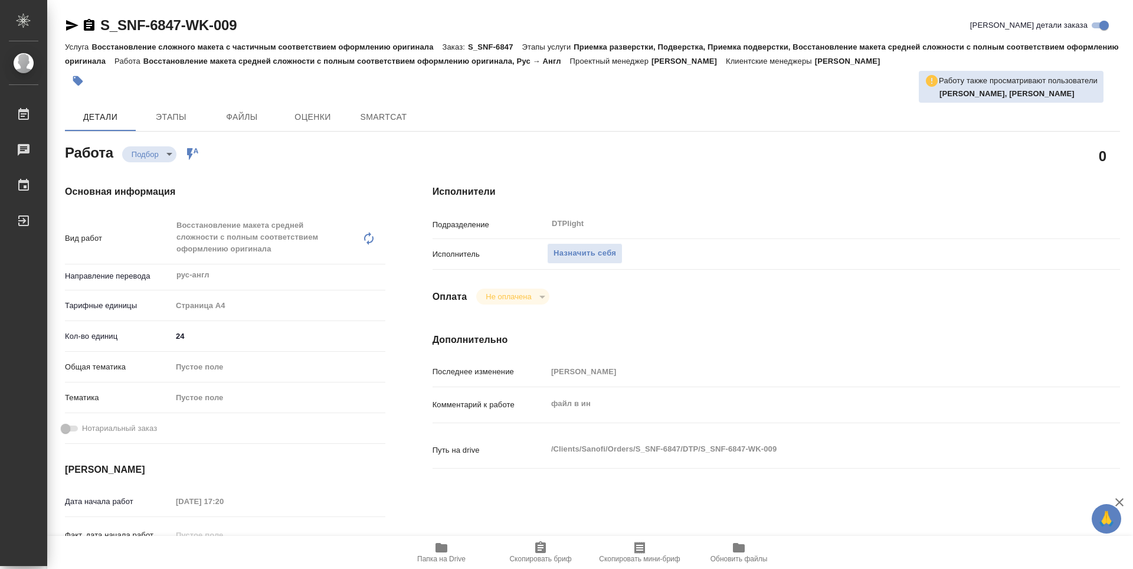
scroll to position [118, 0]
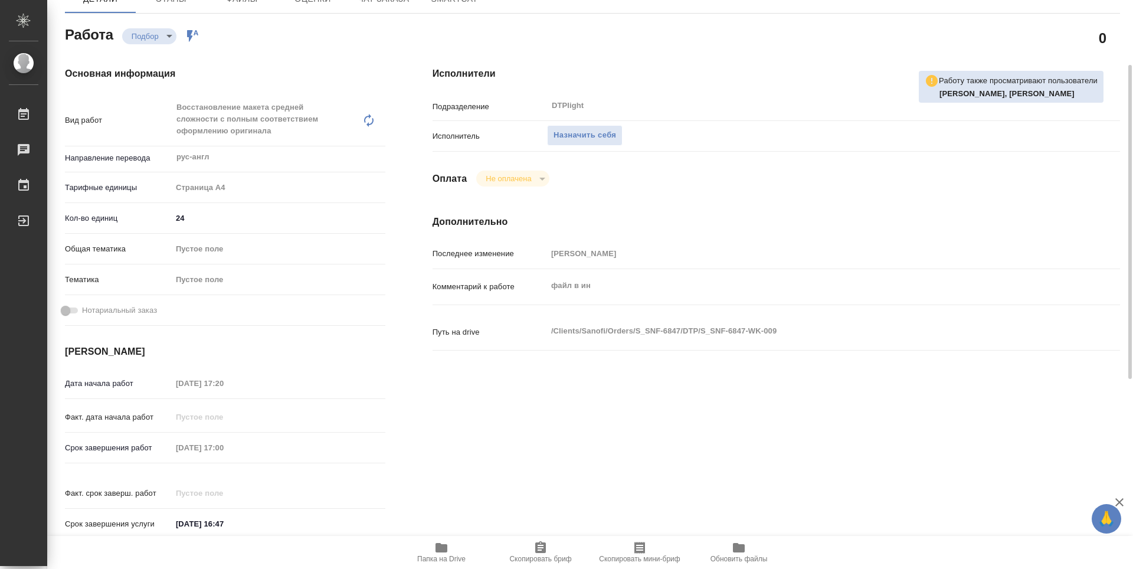
type textarea "x"
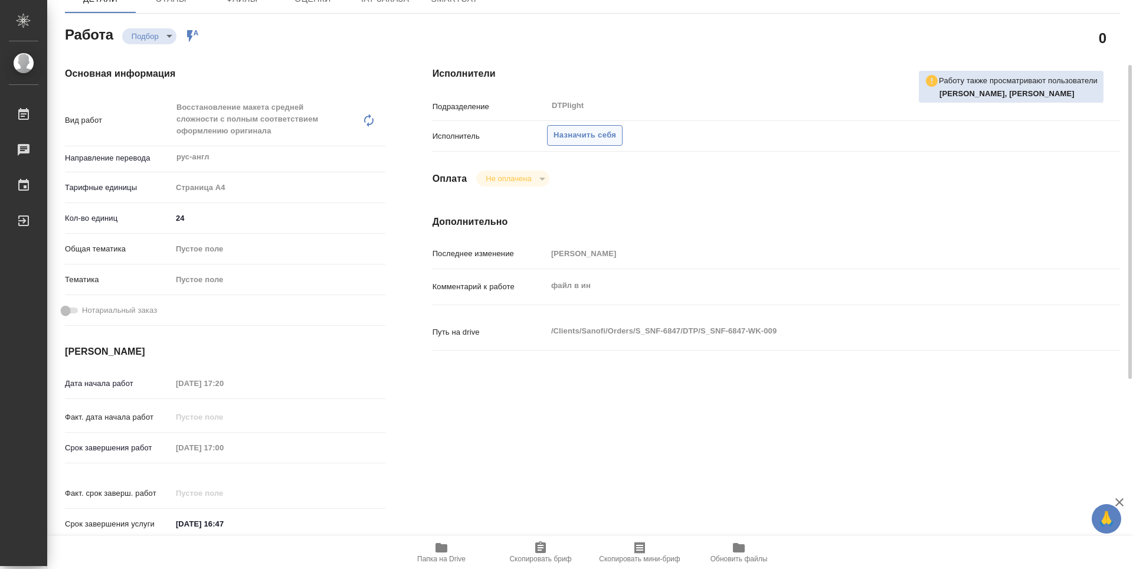
click at [590, 139] on span "Назначить себя" at bounding box center [585, 136] width 63 height 14
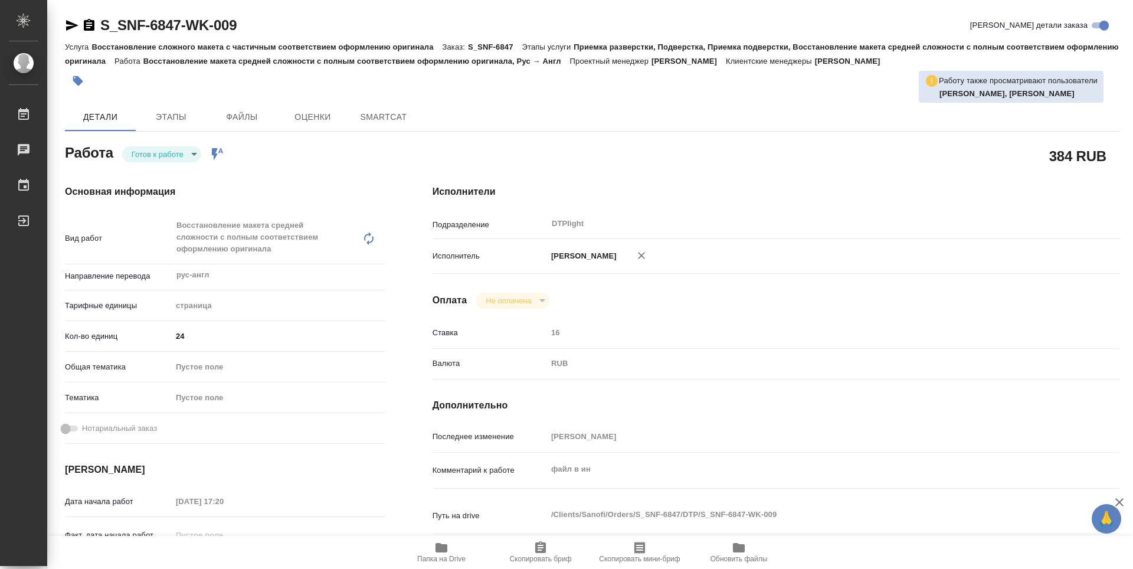
type textarea "x"
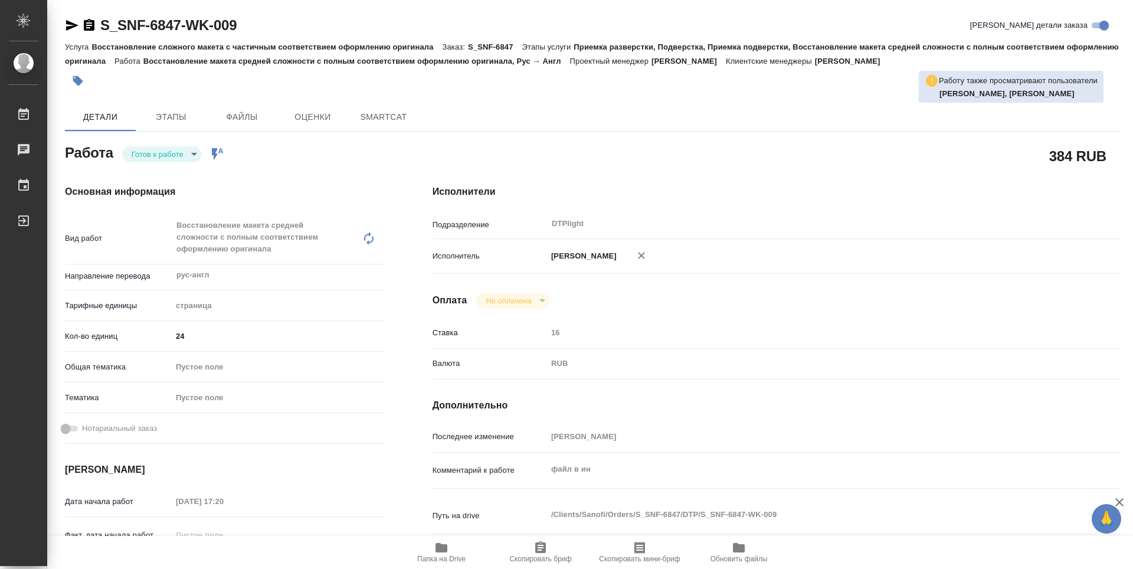
type textarea "x"
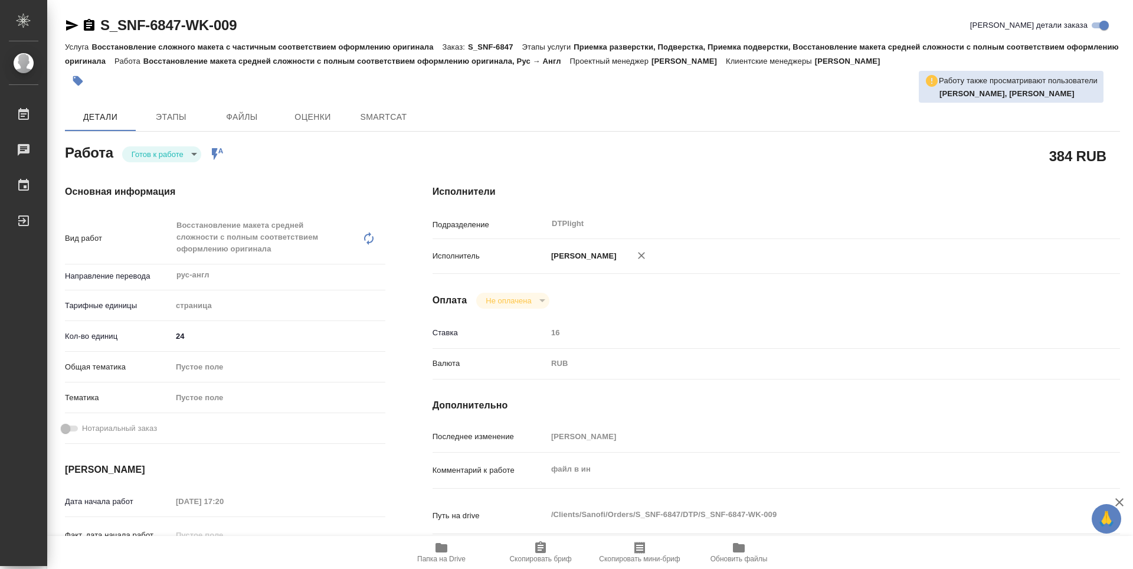
type textarea "x"
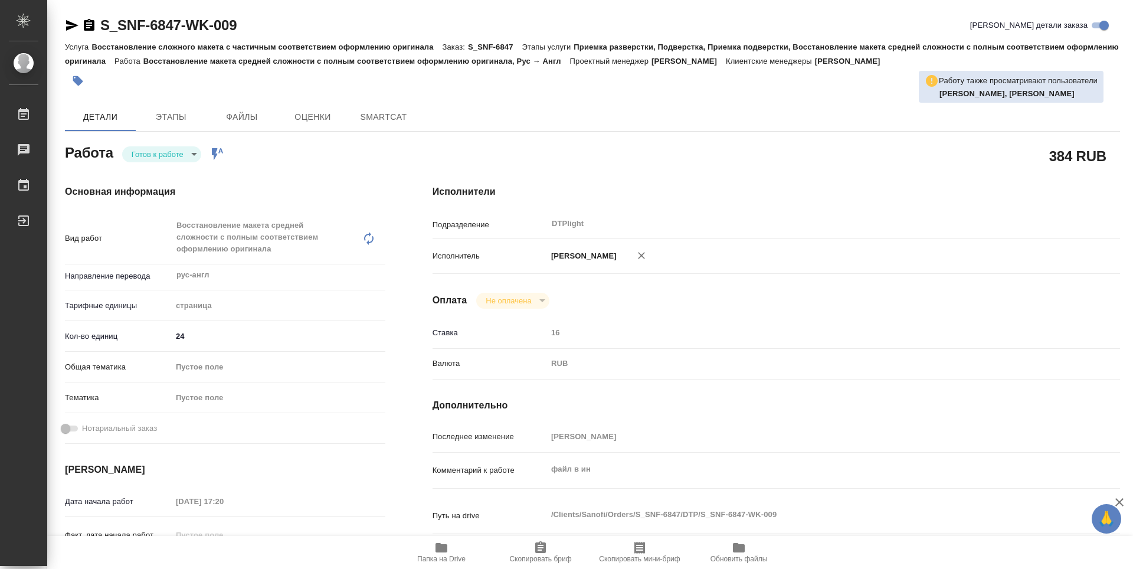
click at [185, 156] on body "🙏 .cls-1 fill:#fff; AWATERA Guselnikov Roman Работы Чаты График Выйти S_SNF-684…" at bounding box center [566, 284] width 1133 height 569
type textarea "x"
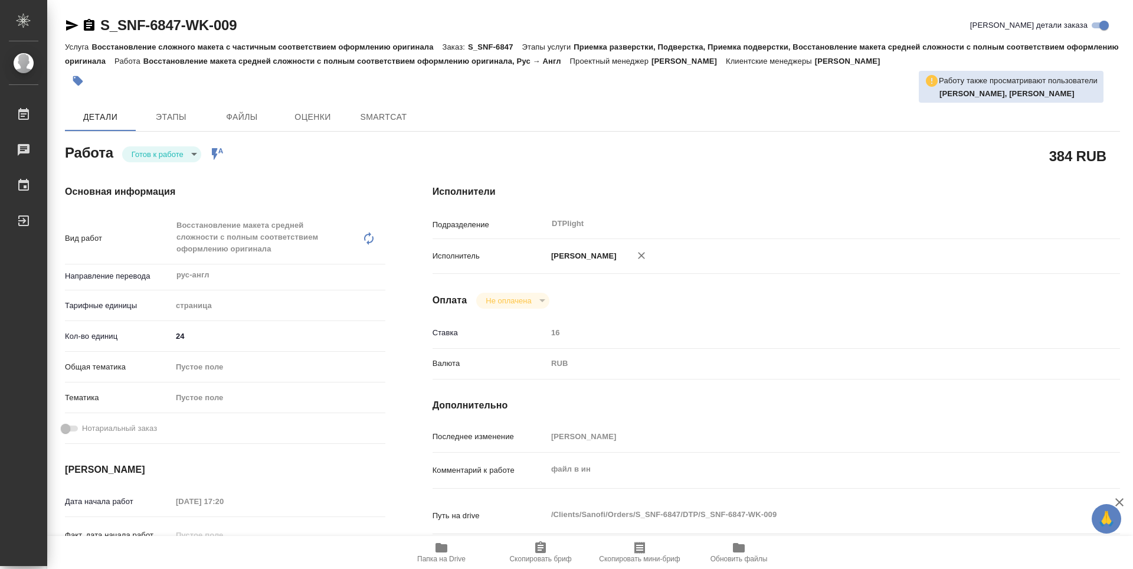
type textarea "x"
click at [173, 152] on li "В работе" at bounding box center [161, 154] width 79 height 20
type textarea "x"
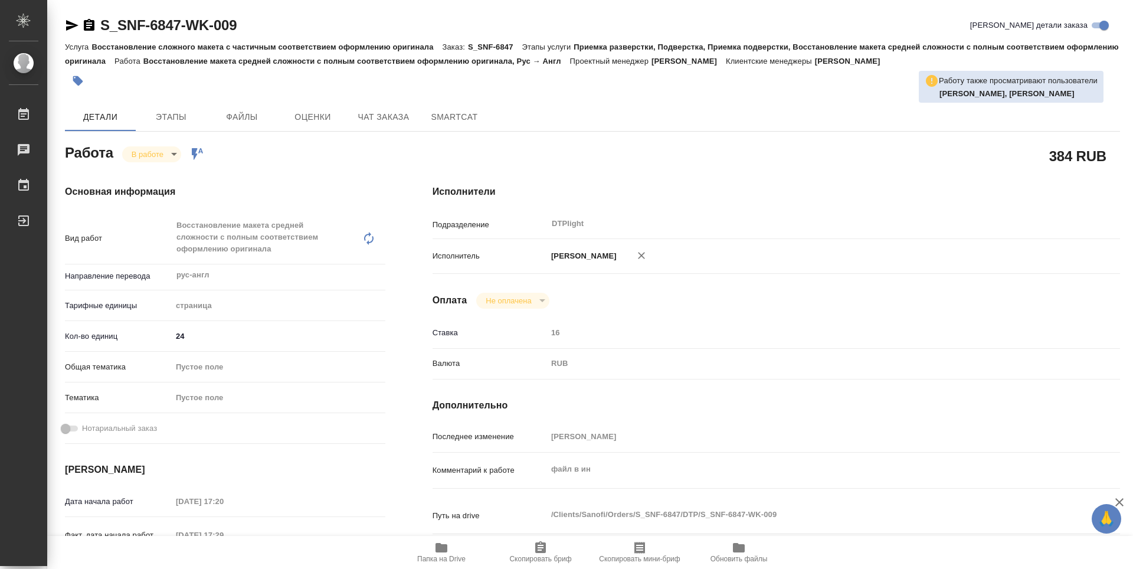
type textarea "x"
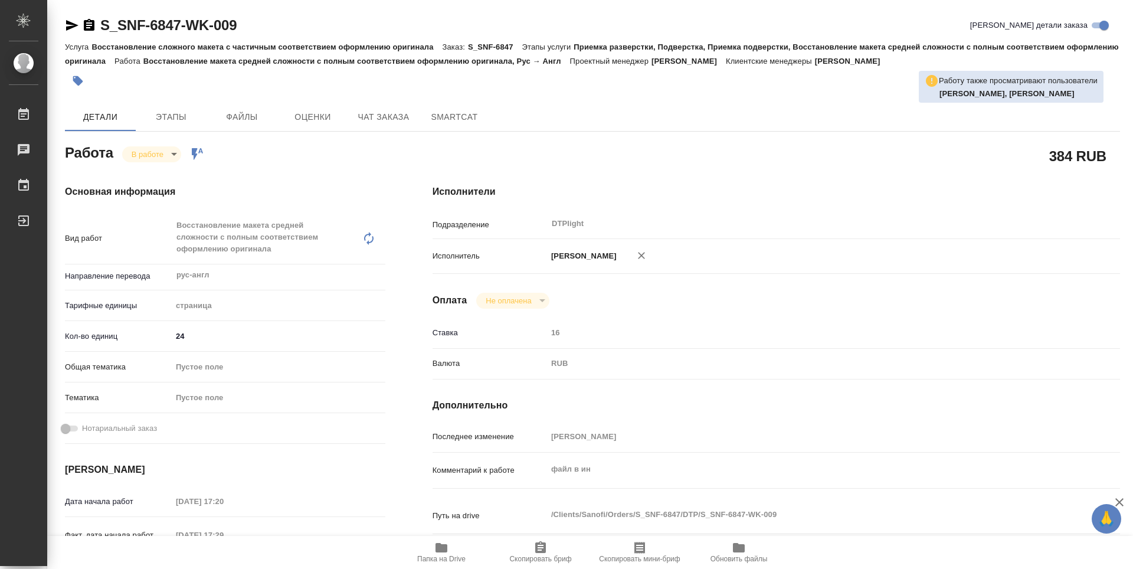
type textarea "x"
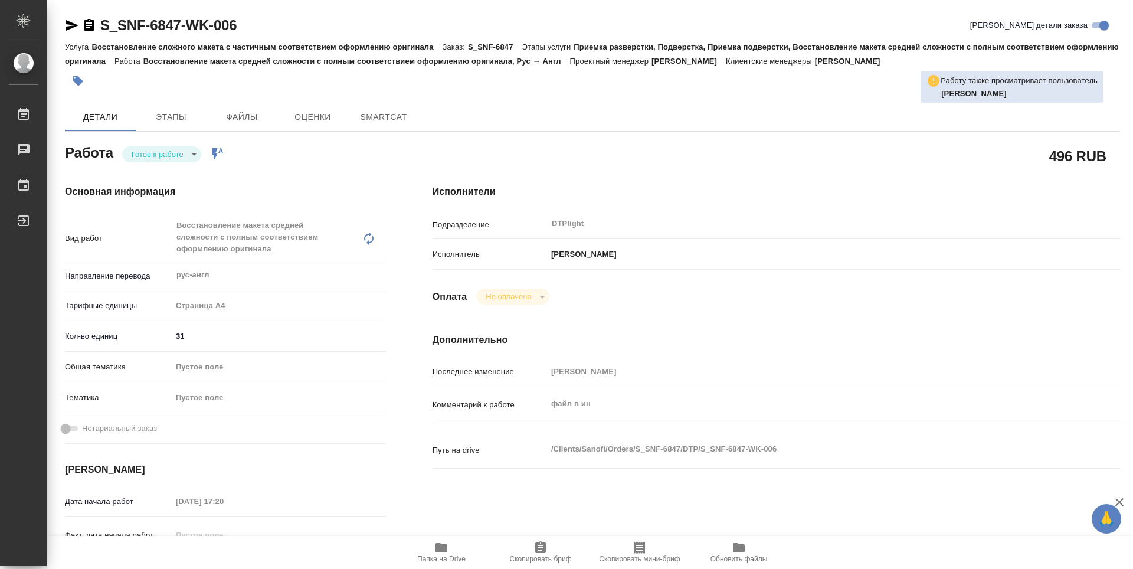
type textarea "x"
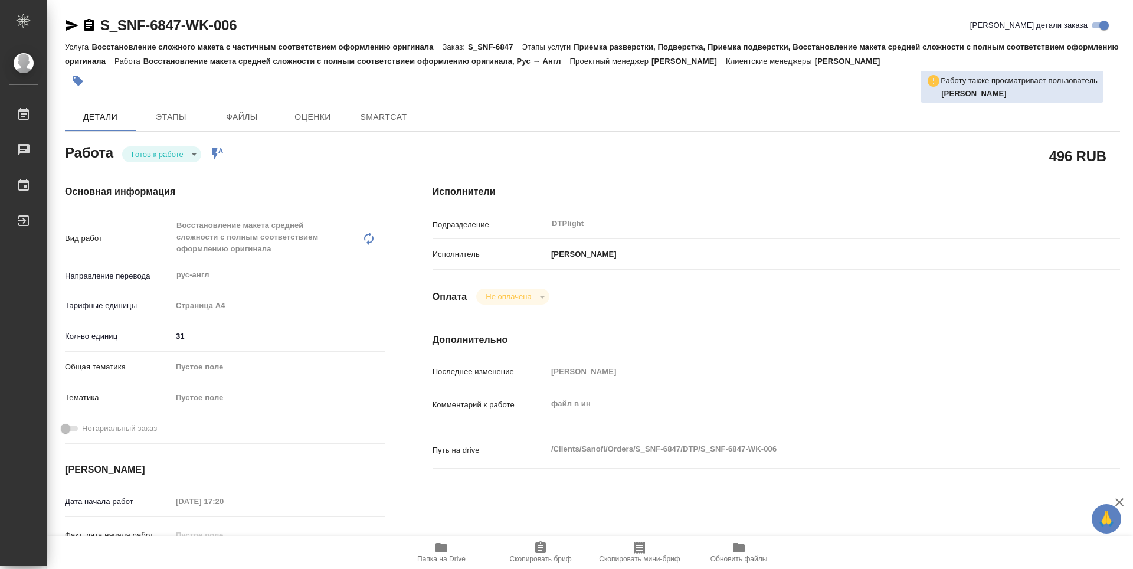
type textarea "x"
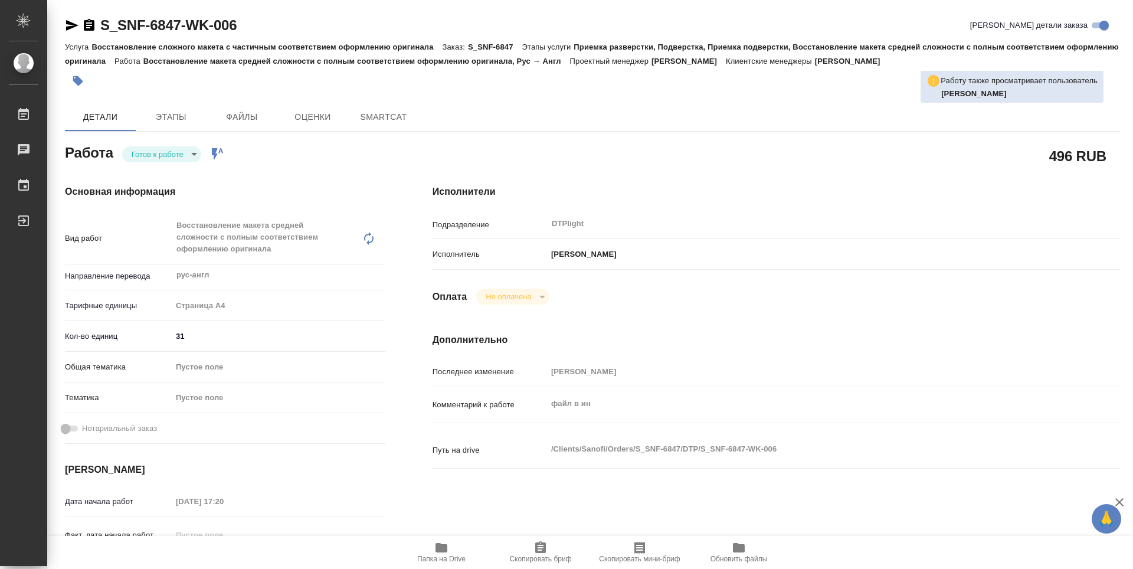
type textarea "x"
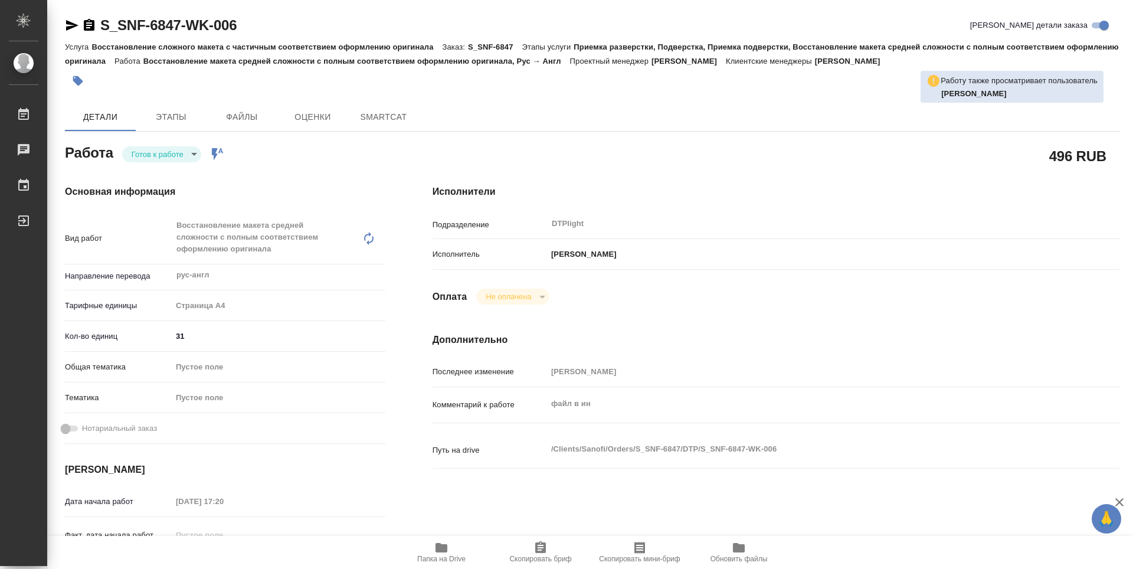
type textarea "x"
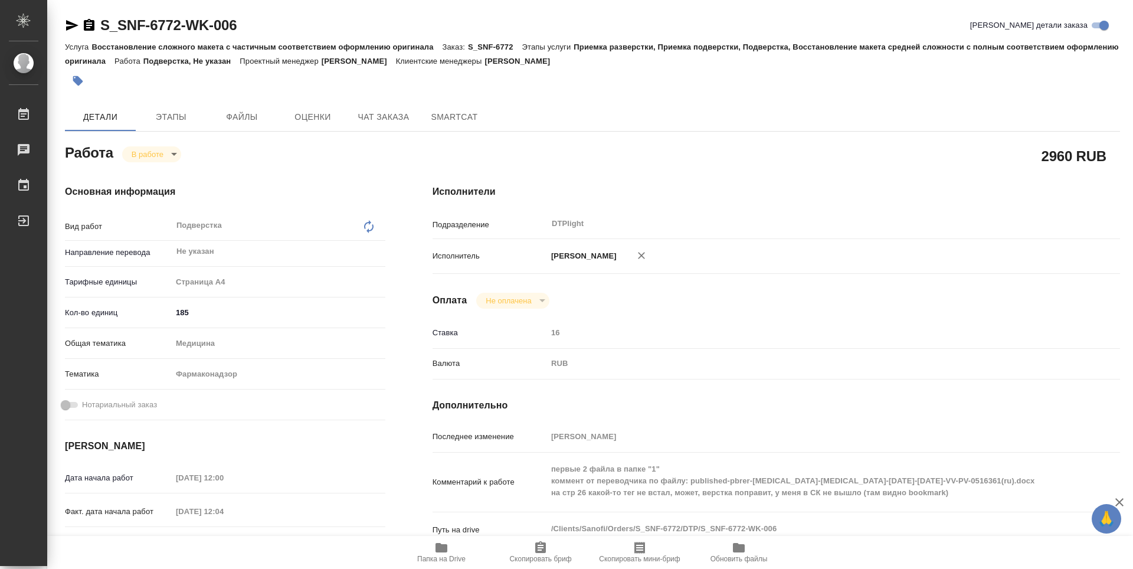
click at [440, 563] on button "Папка на Drive" at bounding box center [441, 552] width 99 height 33
type textarea "x"
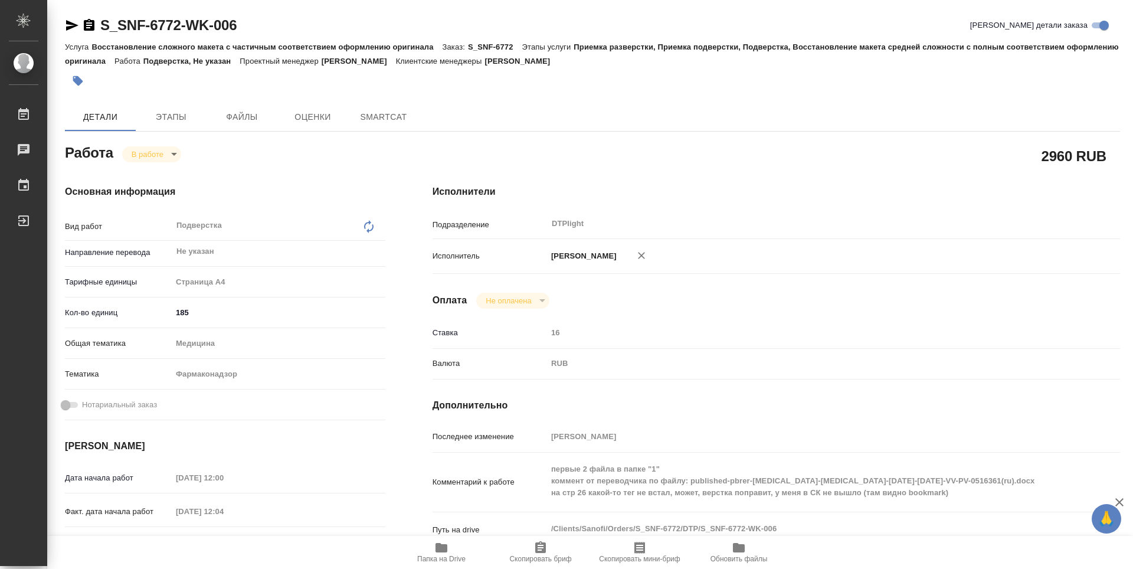
type textarea "x"
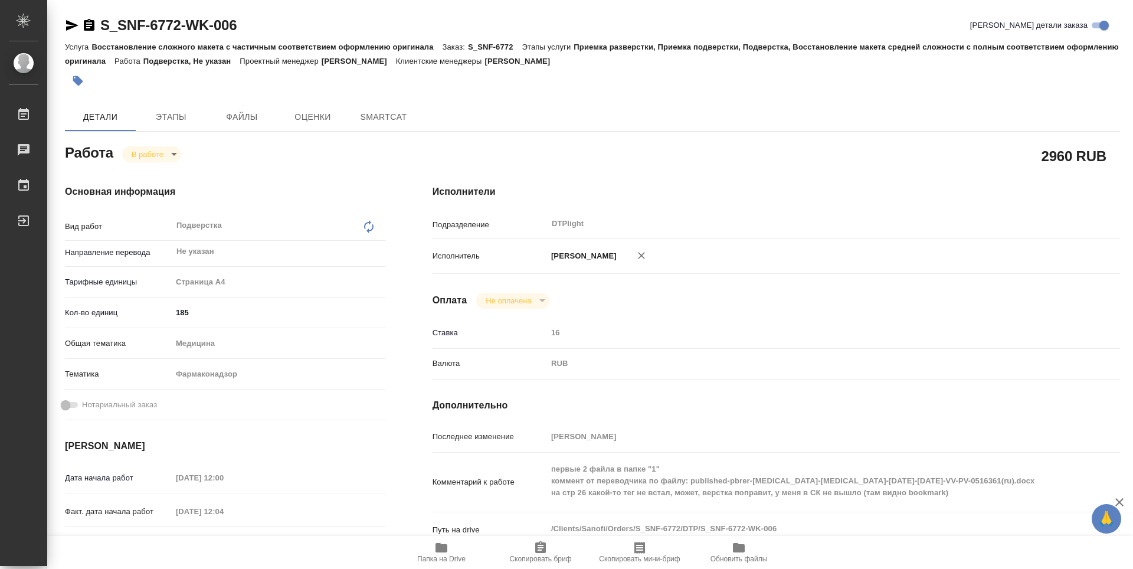
type textarea "x"
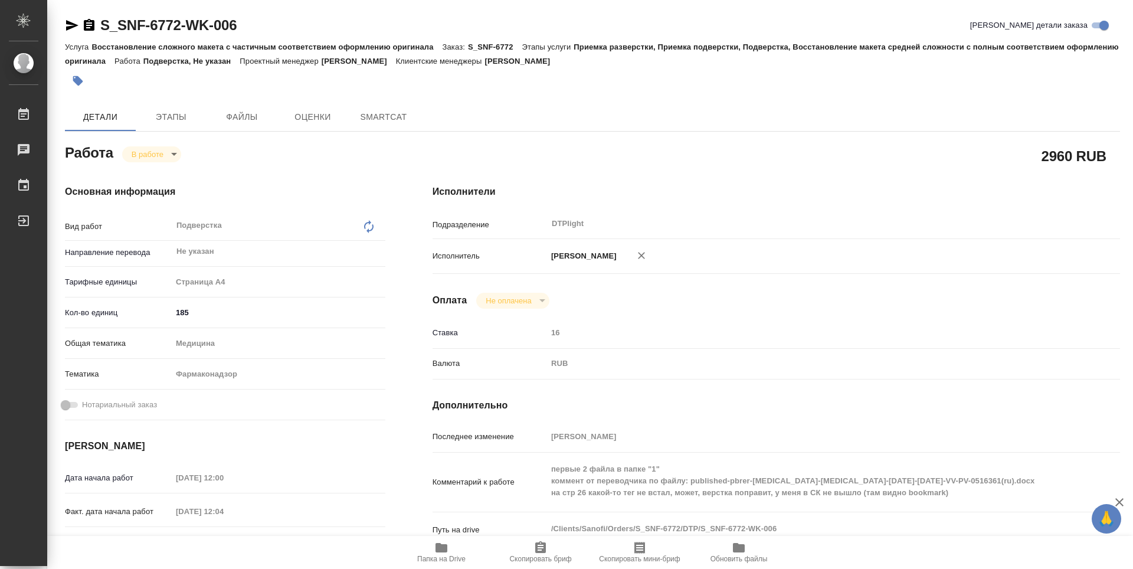
type textarea "x"
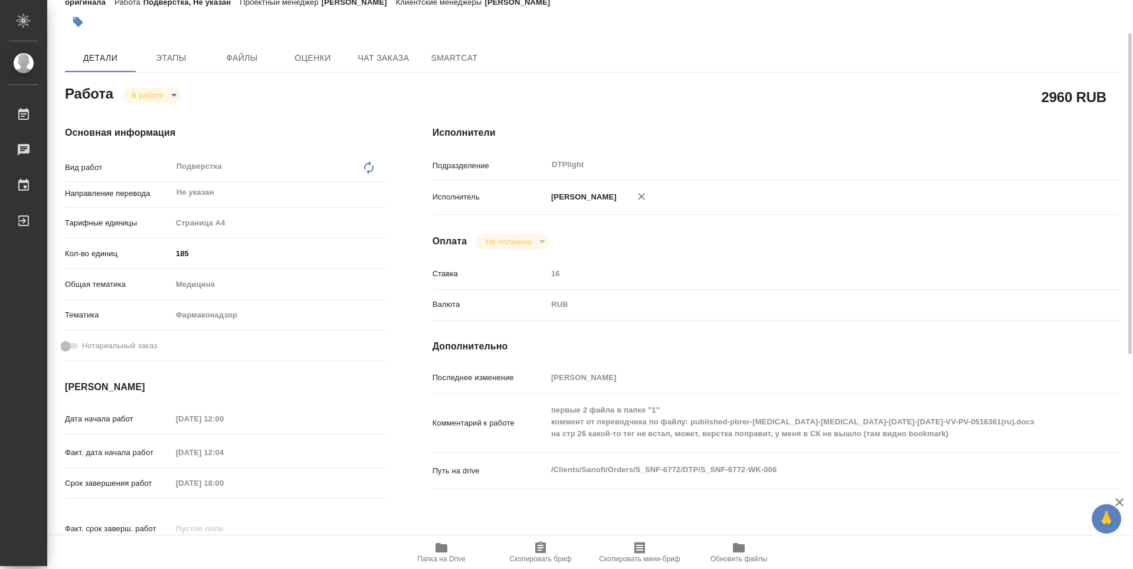
type textarea "x"
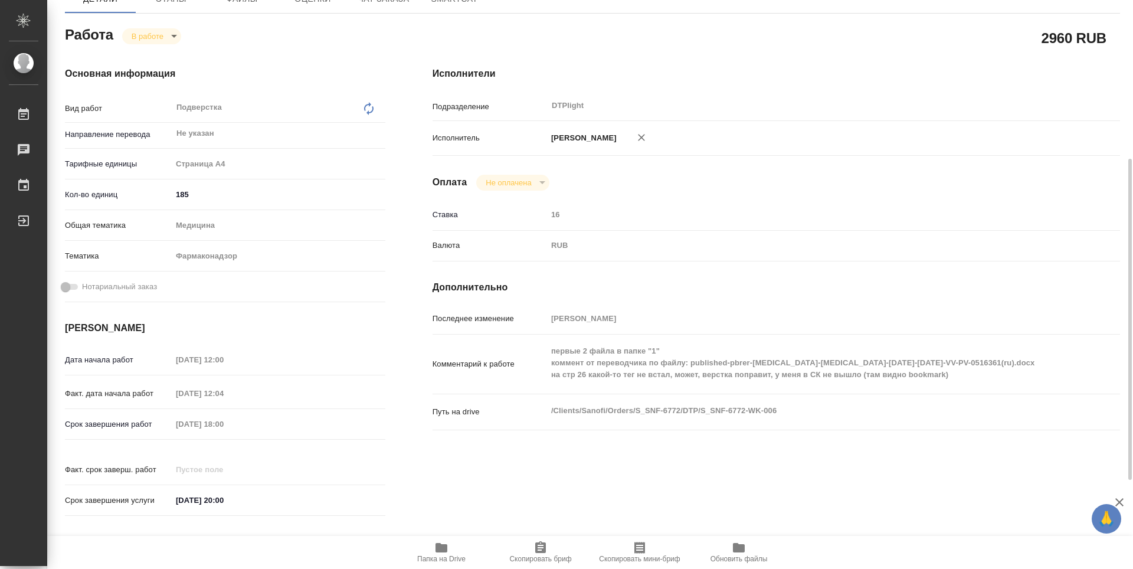
scroll to position [177, 0]
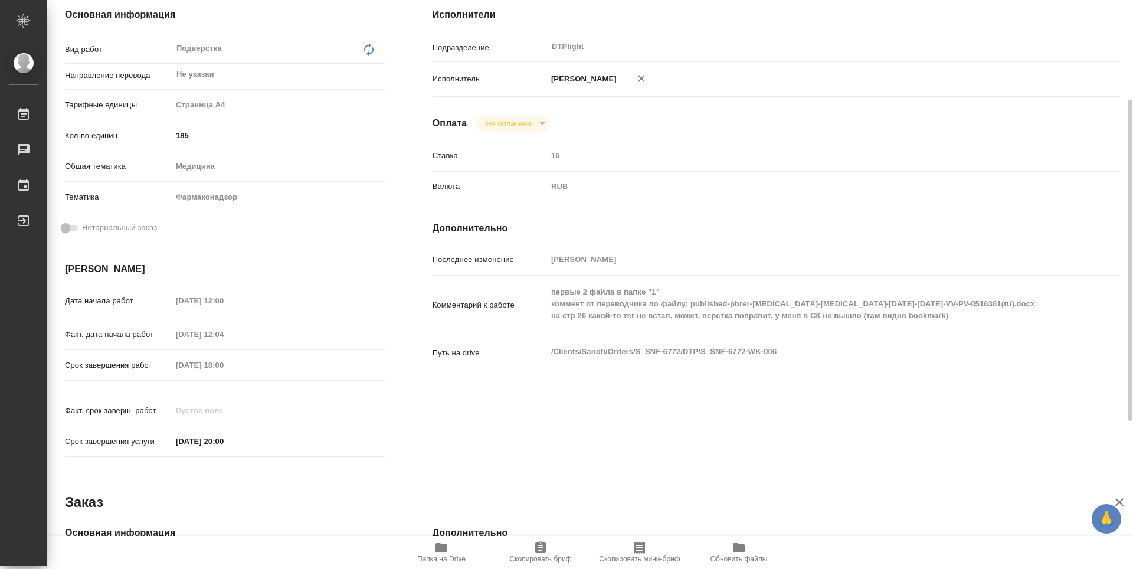
type textarea "x"
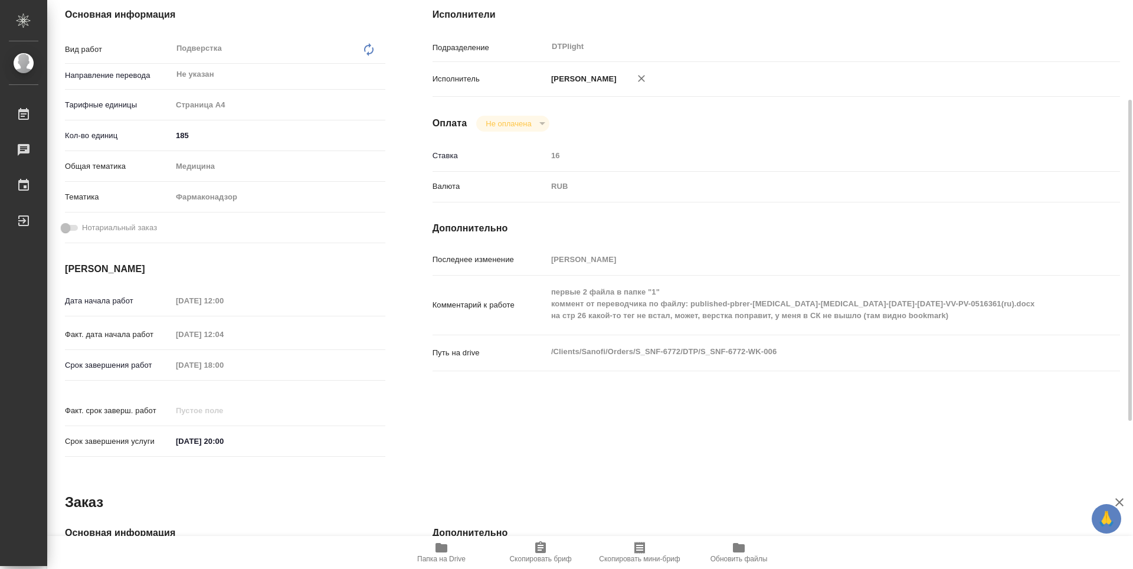
drag, startPoint x: 433, startPoint y: 551, endPoint x: 434, endPoint y: 541, distance: 10.1
click at [433, 551] on span "Папка на Drive" at bounding box center [441, 552] width 85 height 22
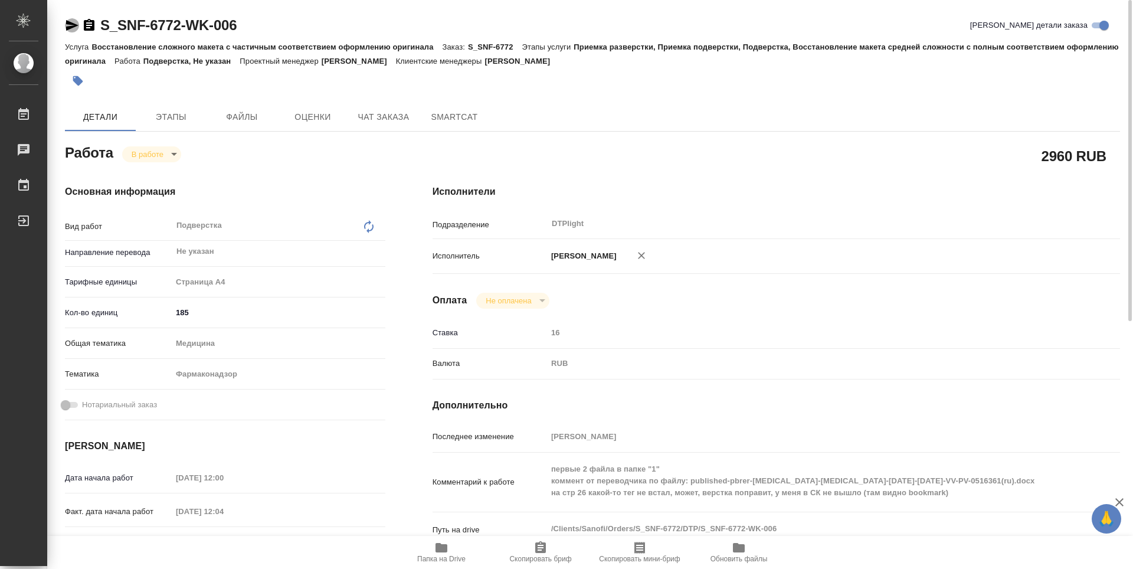
click at [74, 25] on icon "button" at bounding box center [72, 25] width 12 height 11
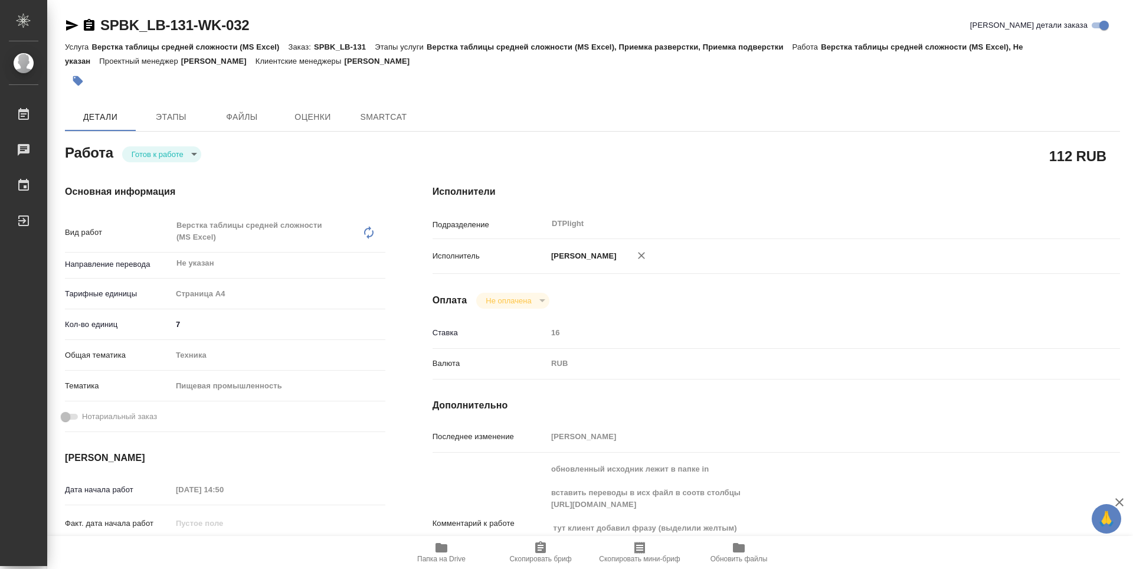
type textarea "x"
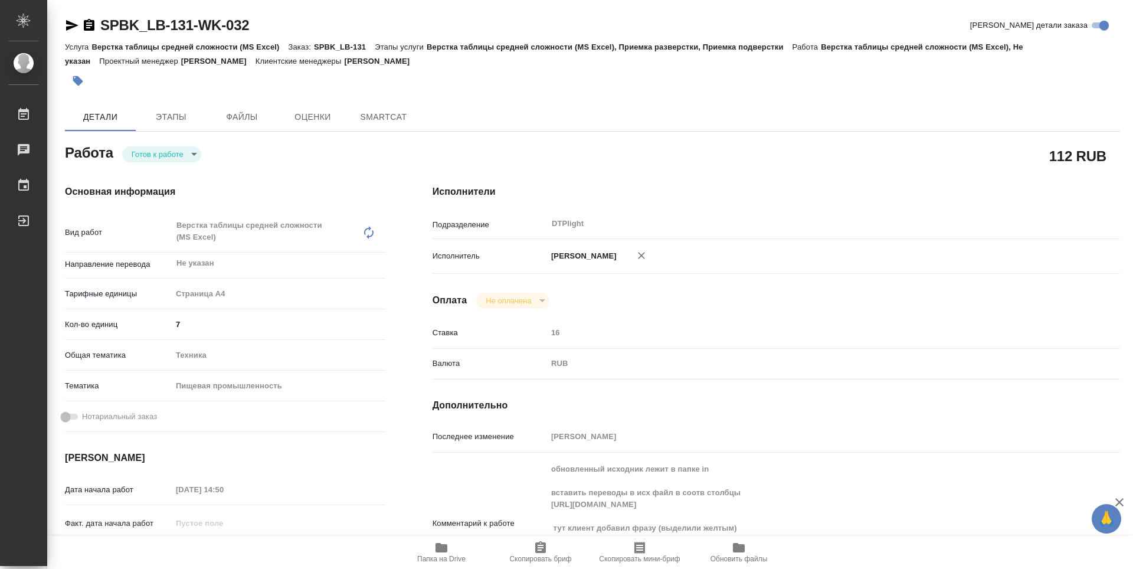
type textarea "x"
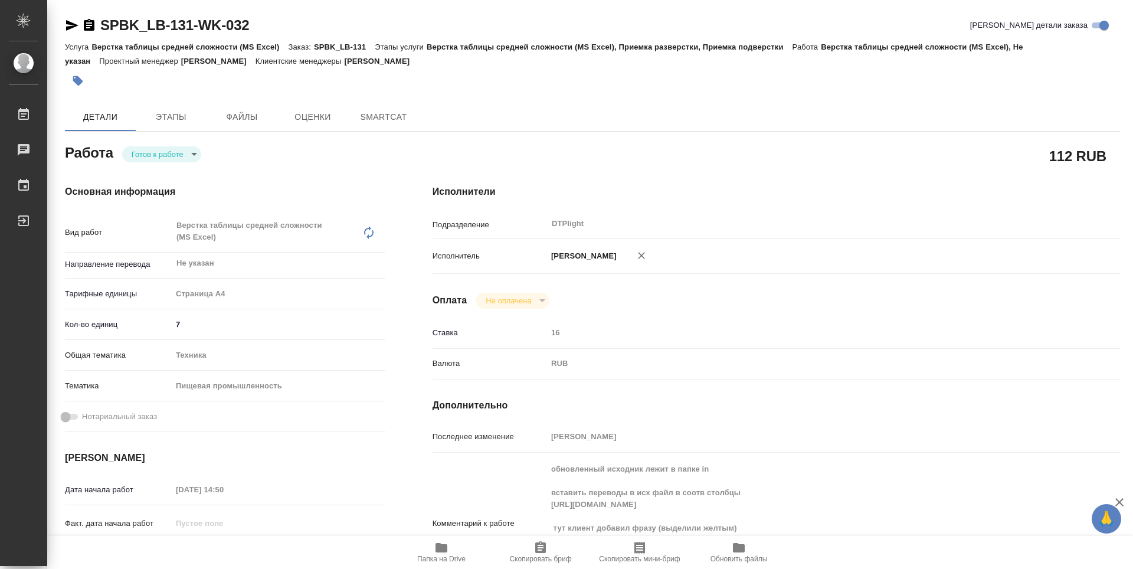
type textarea "x"
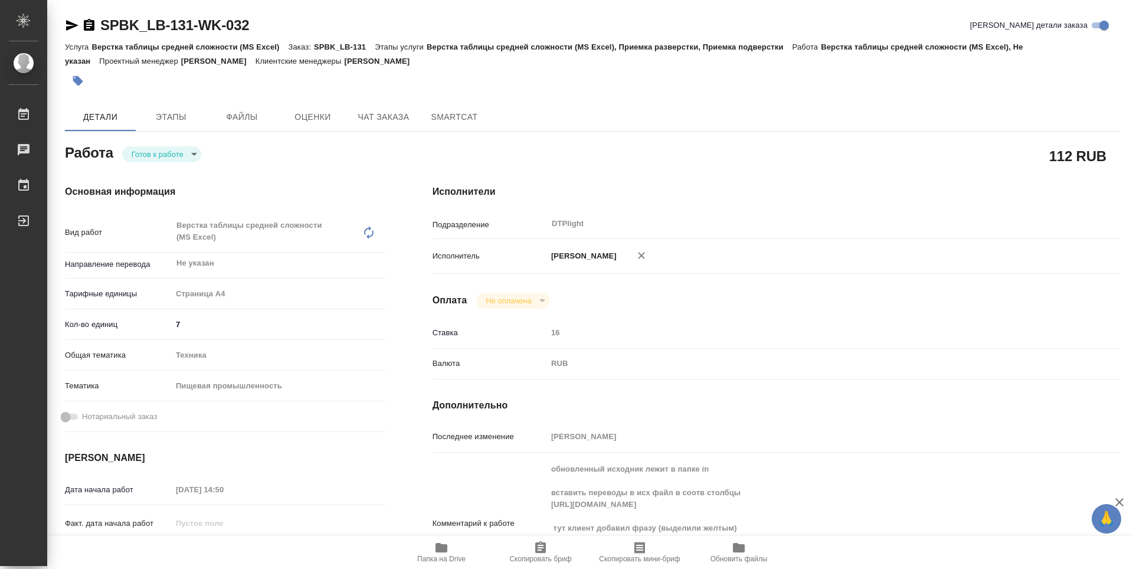
scroll to position [118, 0]
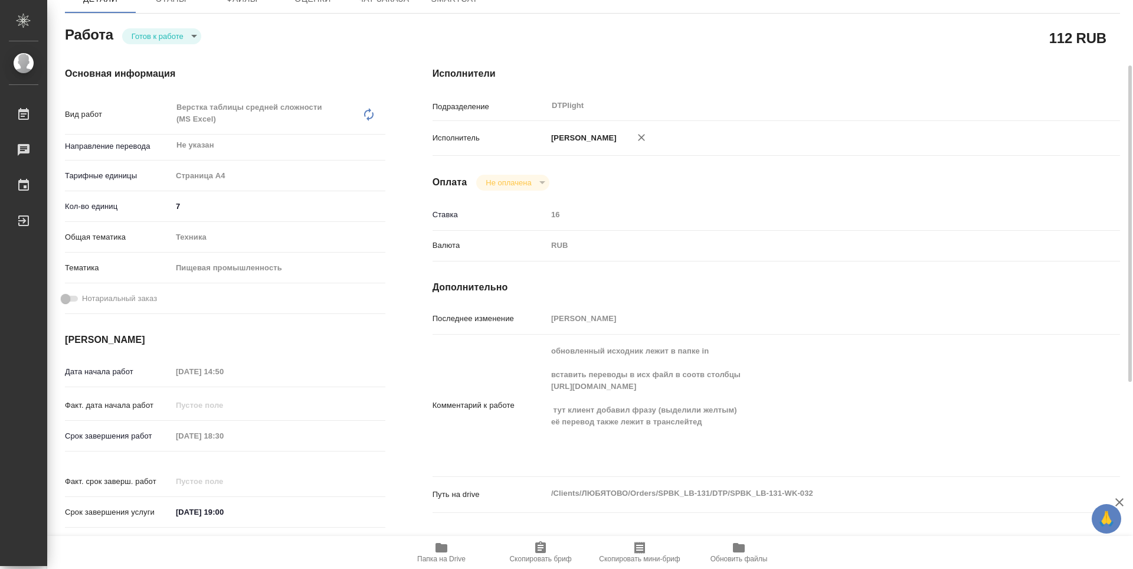
type textarea "x"
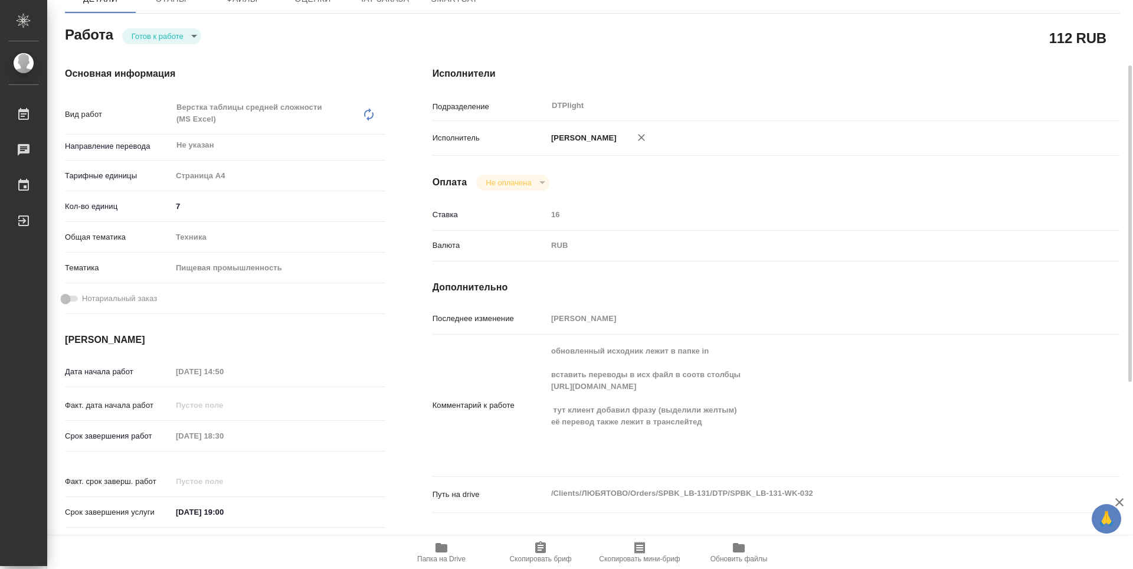
type textarea "x"
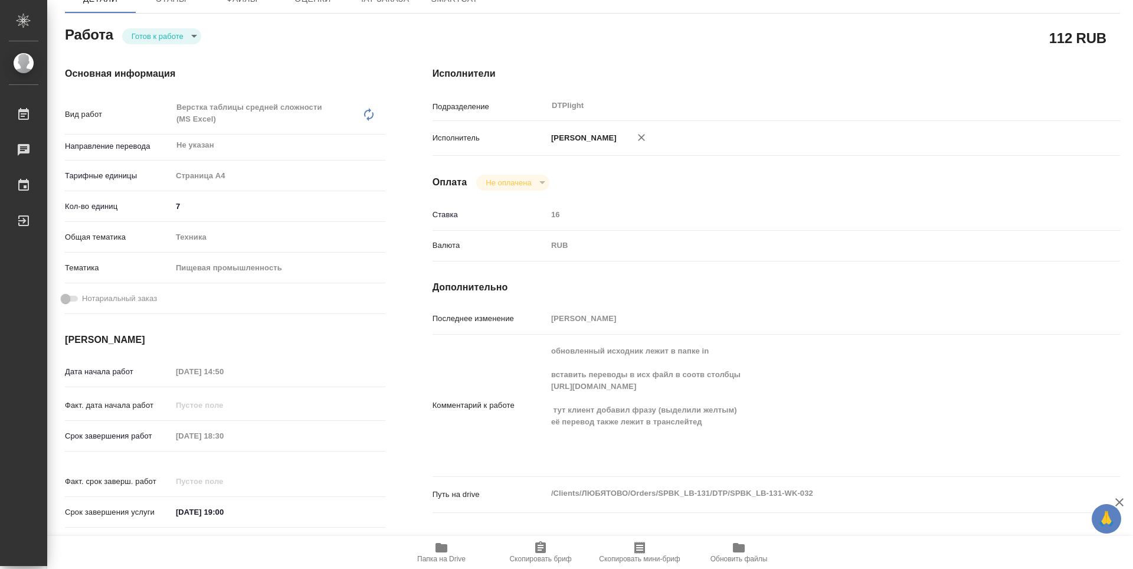
type textarea "x"
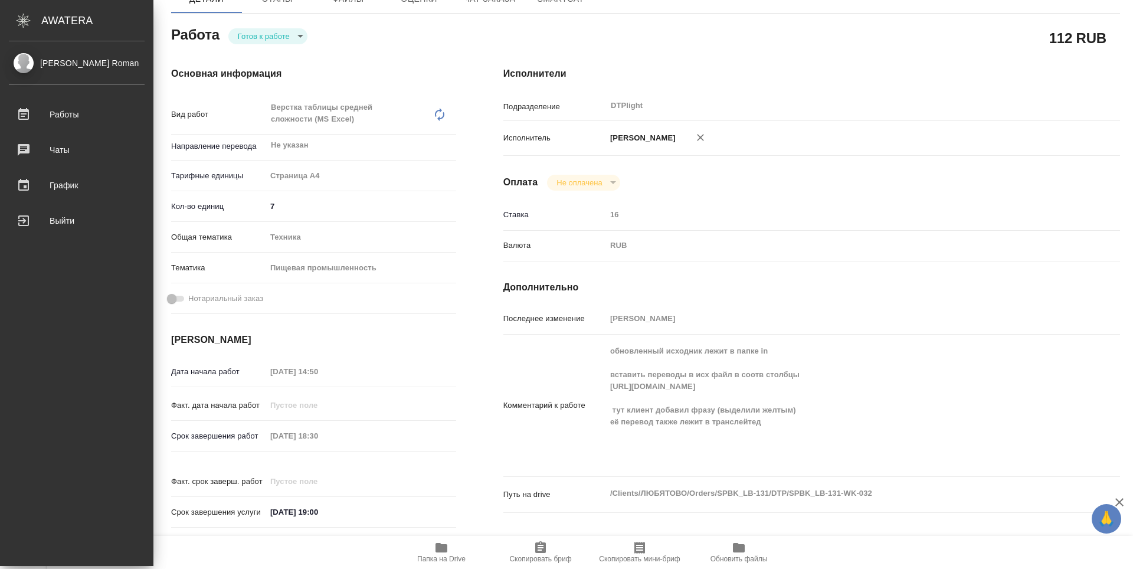
type textarea "x"
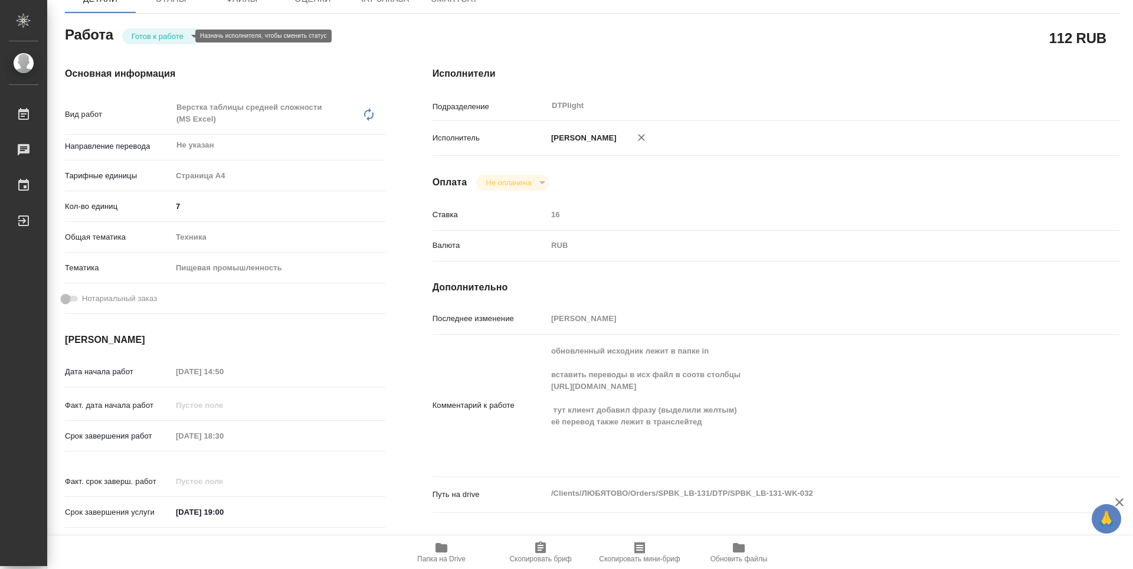
click at [174, 38] on body "🙏 .cls-1 fill:#fff; AWATERA Guselnikov Roman Работы Чаты График Выйти SPBK_LB-1…" at bounding box center [566, 284] width 1133 height 569
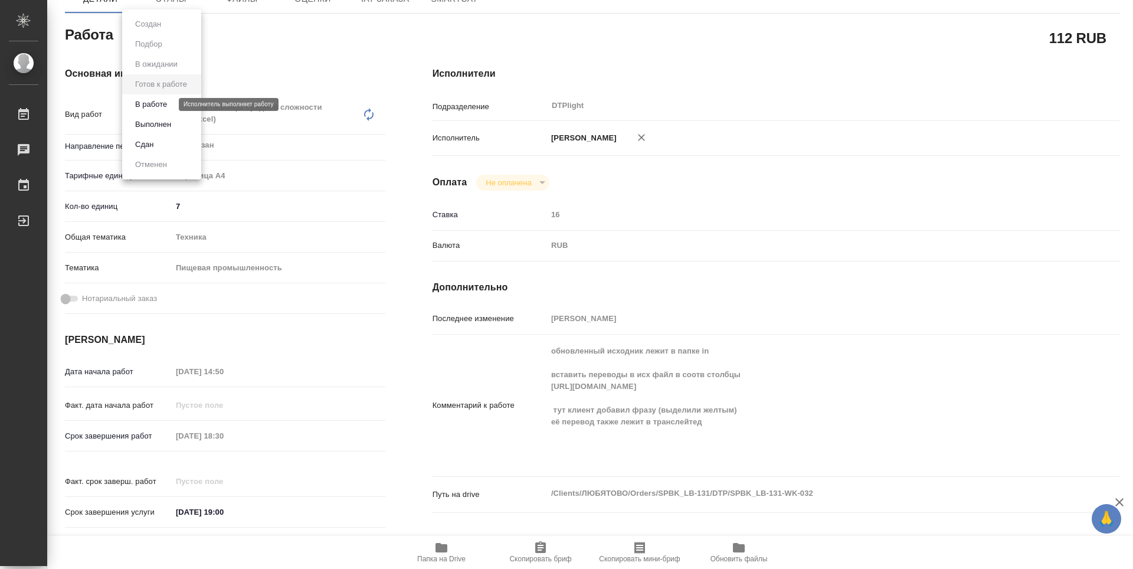
click at [153, 108] on button "В работе" at bounding box center [151, 104] width 39 height 13
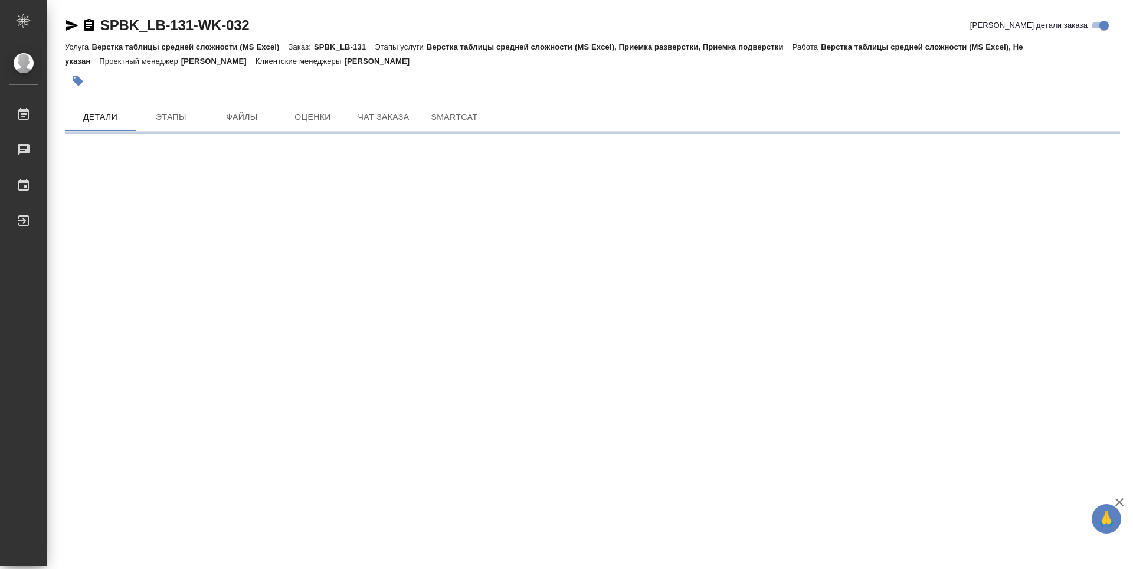
scroll to position [0, 0]
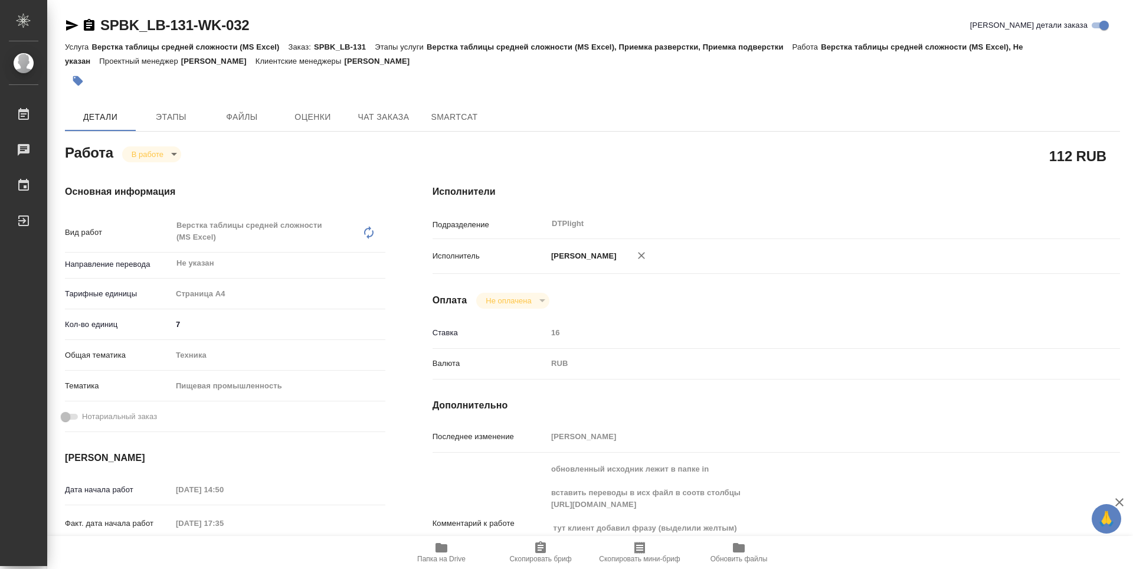
type textarea "x"
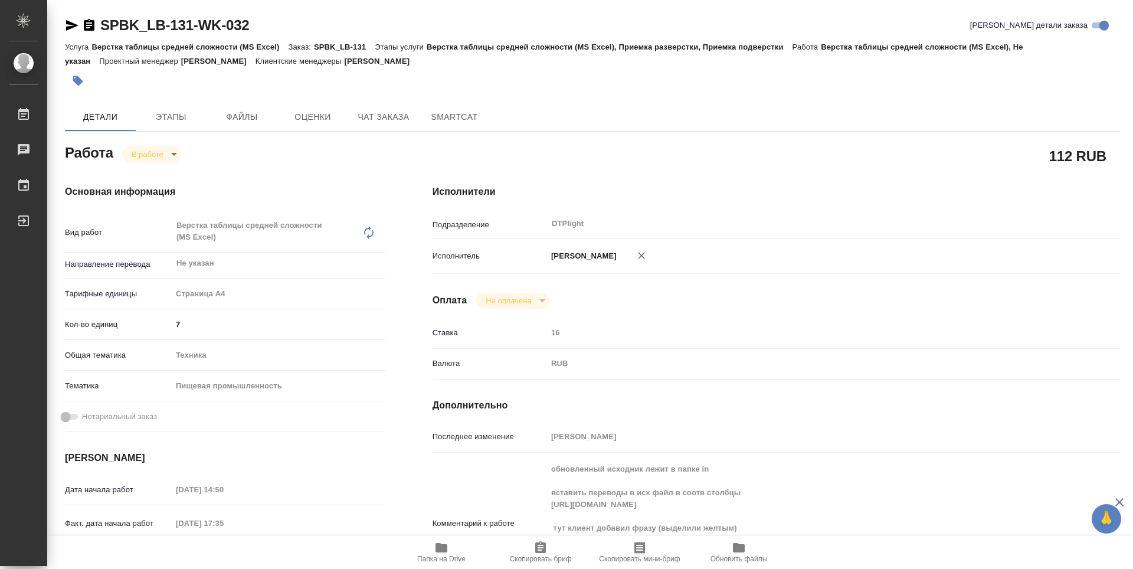
type textarea "x"
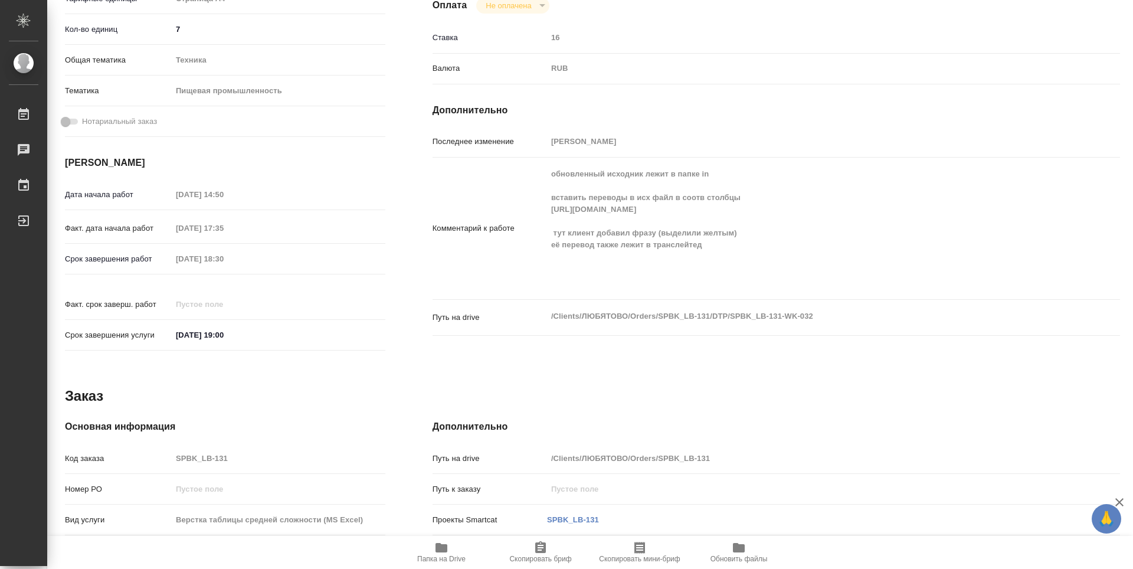
type textarea "x"
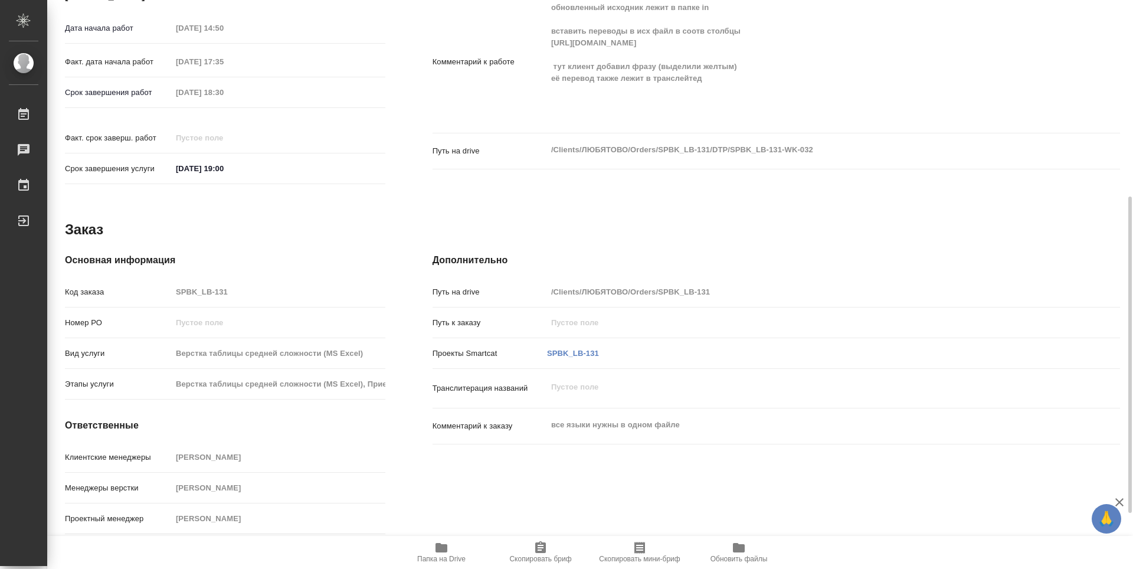
scroll to position [305, 0]
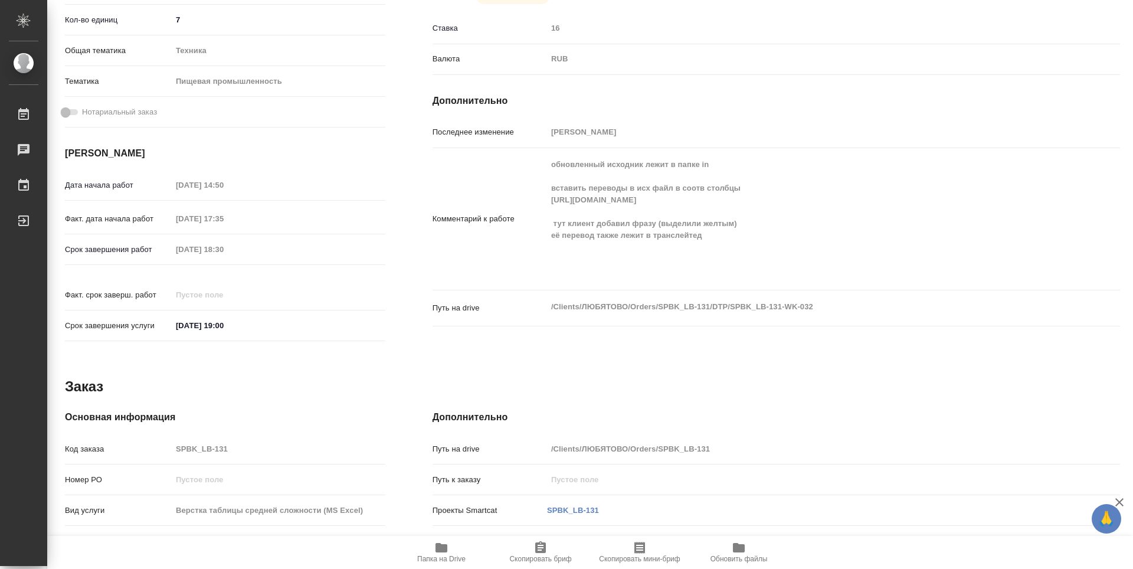
click at [426, 555] on span "Папка на Drive" at bounding box center [441, 559] width 48 height 8
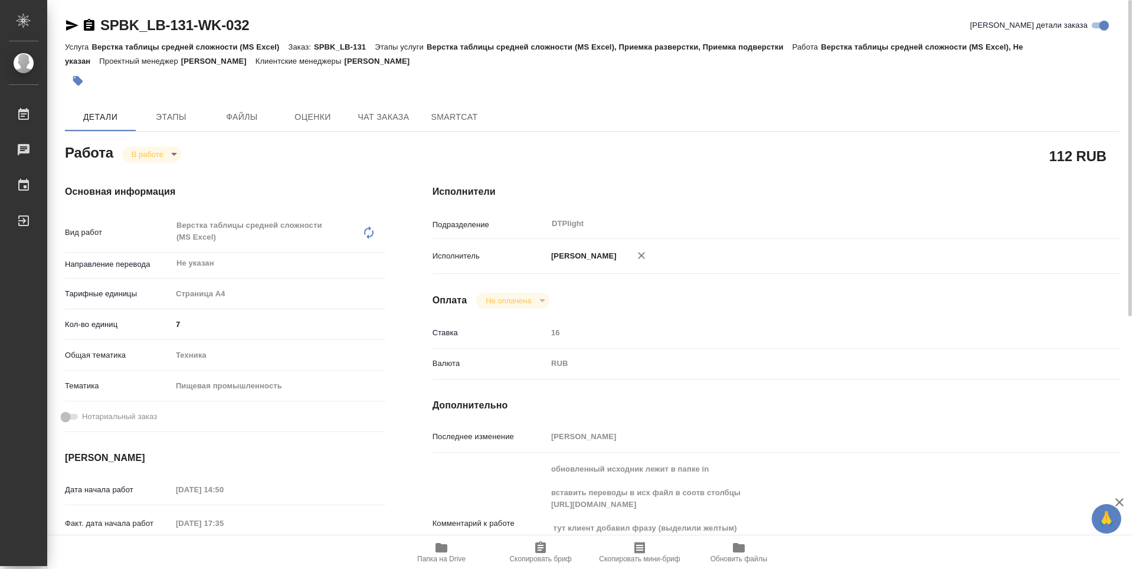
click at [93, 25] on icon "button" at bounding box center [89, 25] width 11 height 12
type textarea "x"
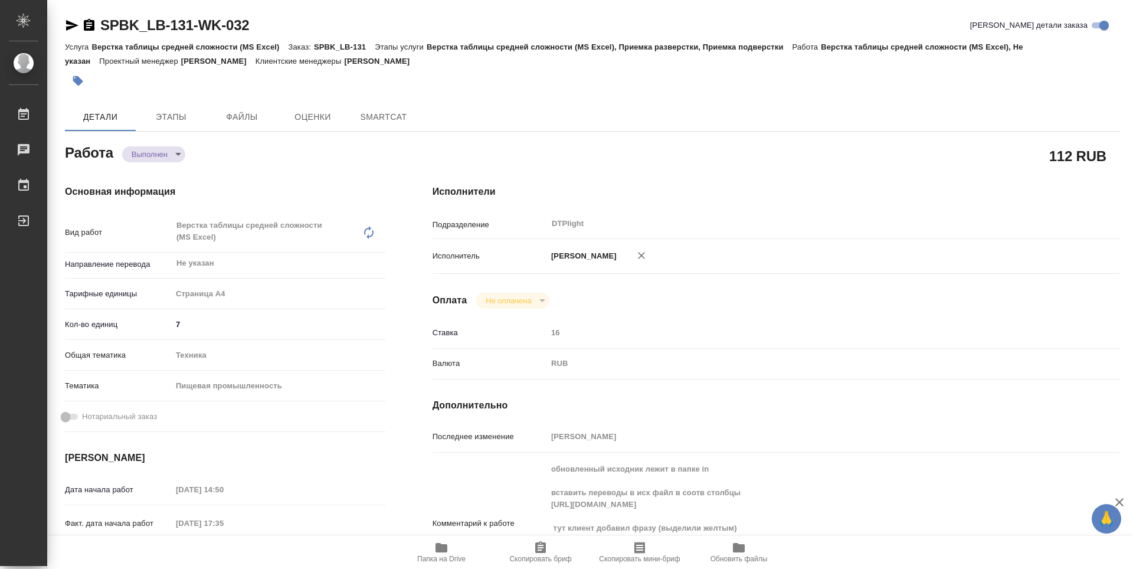
type textarea "x"
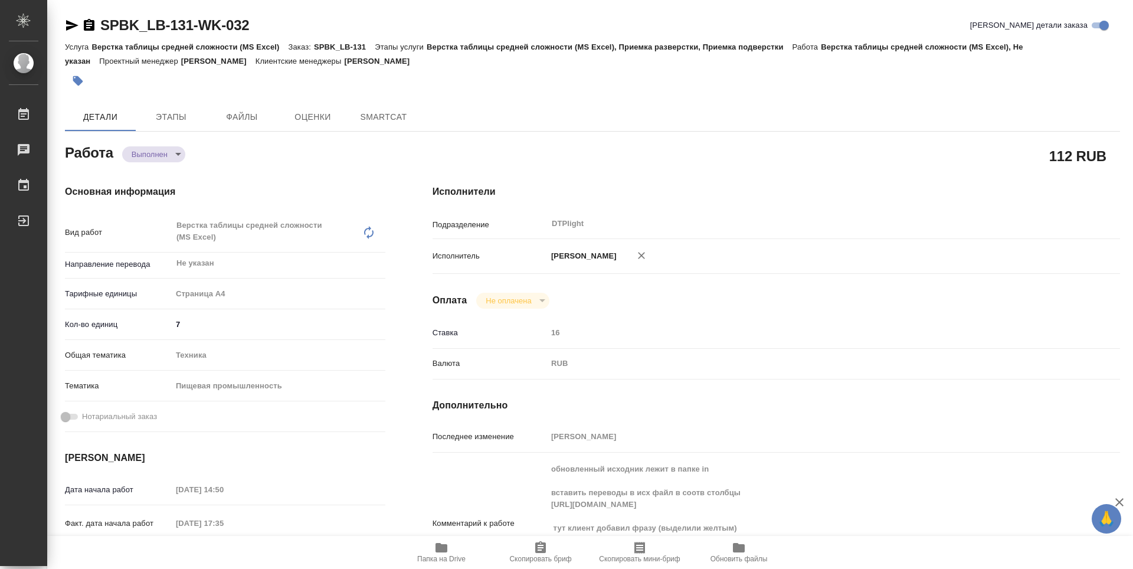
type textarea "x"
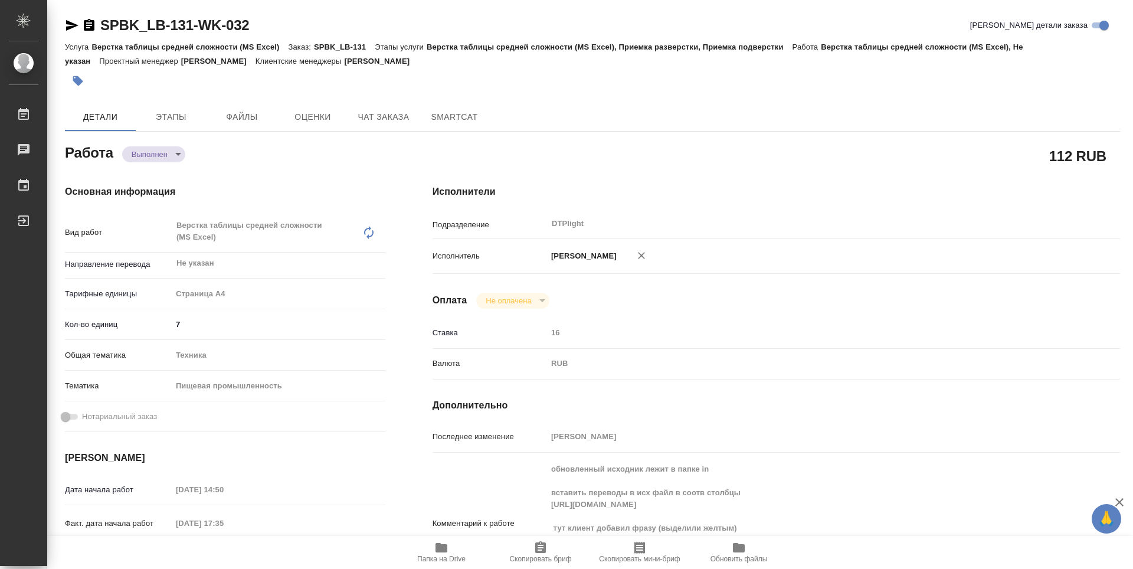
type textarea "x"
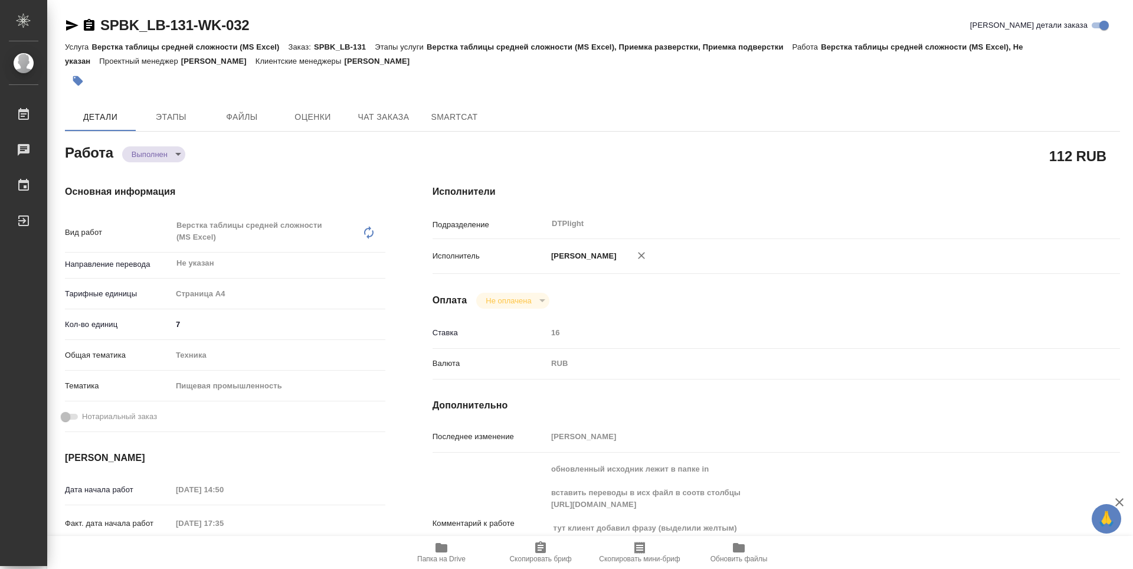
type textarea "x"
click at [456, 559] on span "Папка на Drive" at bounding box center [441, 559] width 48 height 8
type textarea "x"
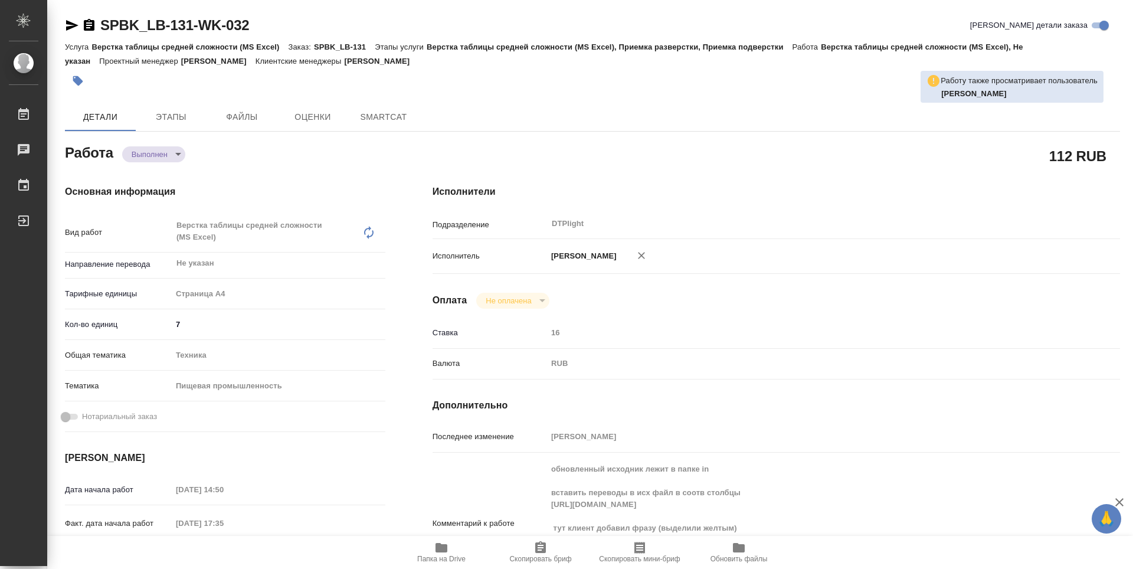
type textarea "x"
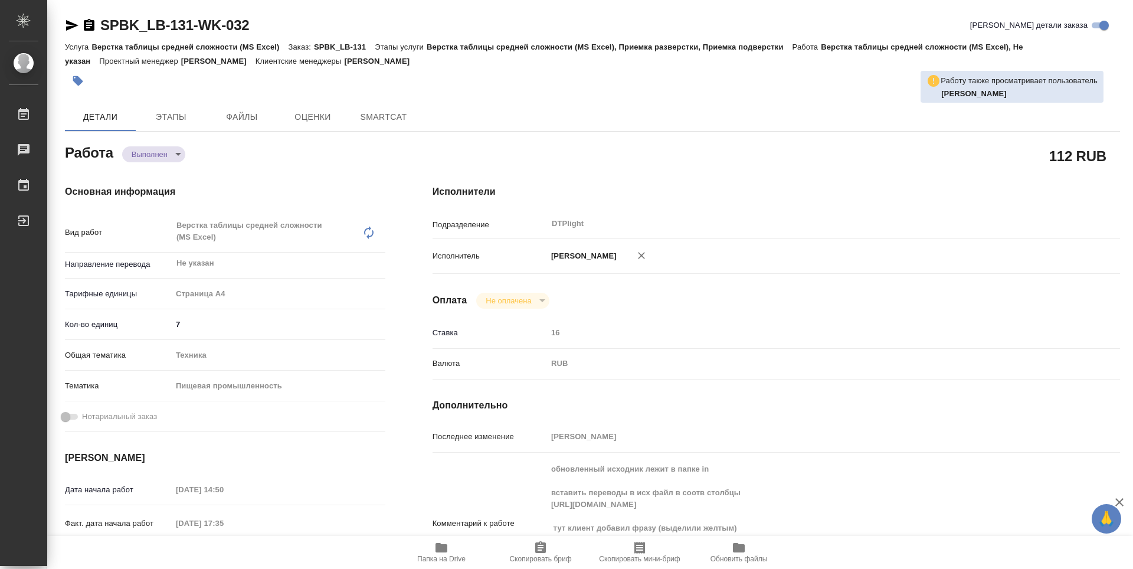
type textarea "x"
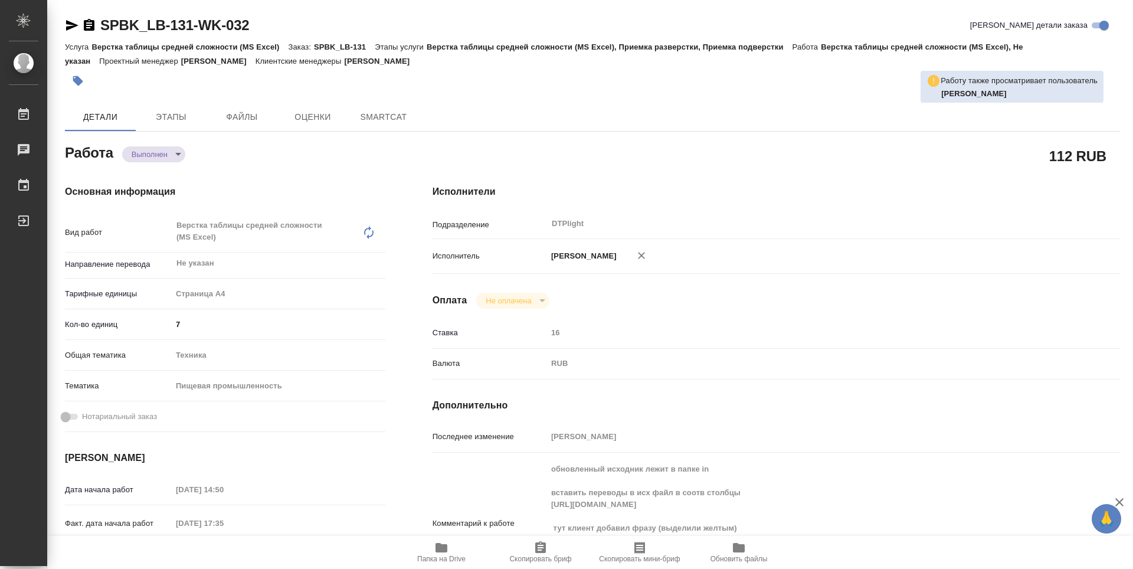
type textarea "x"
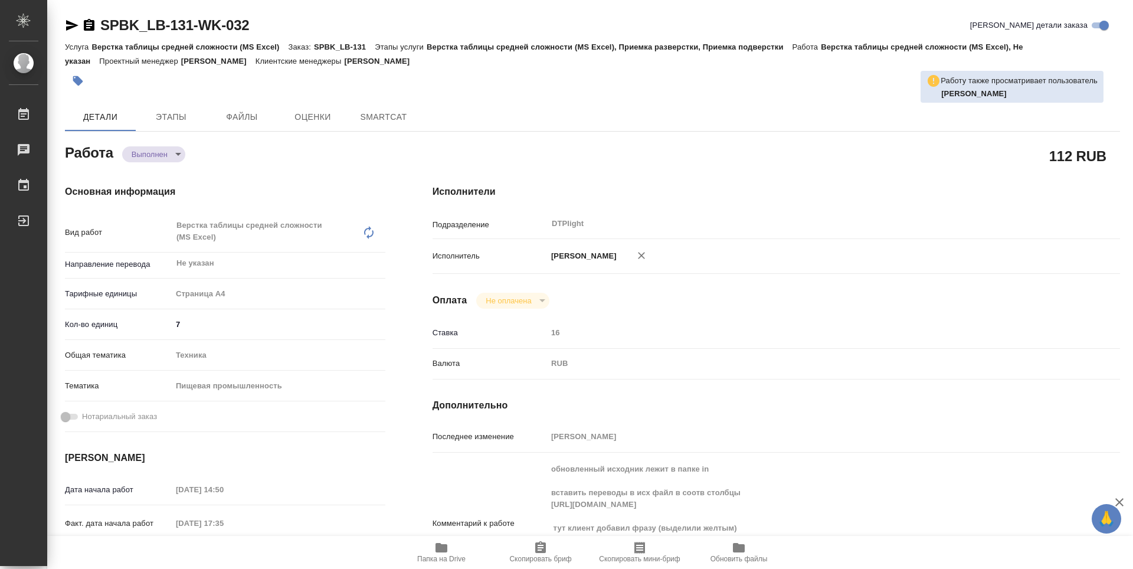
type textarea "x"
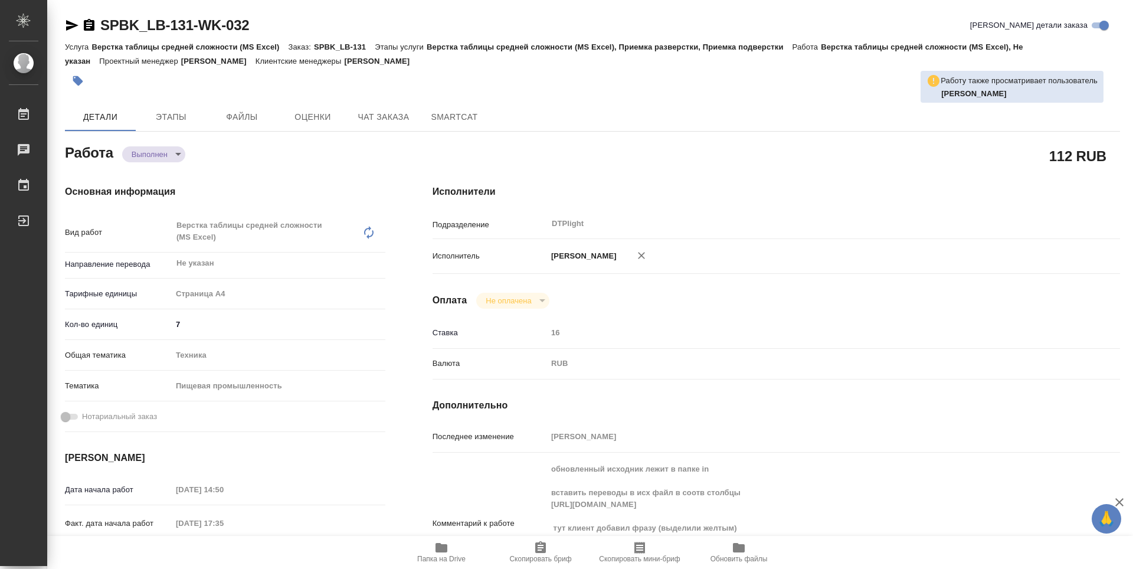
type textarea "x"
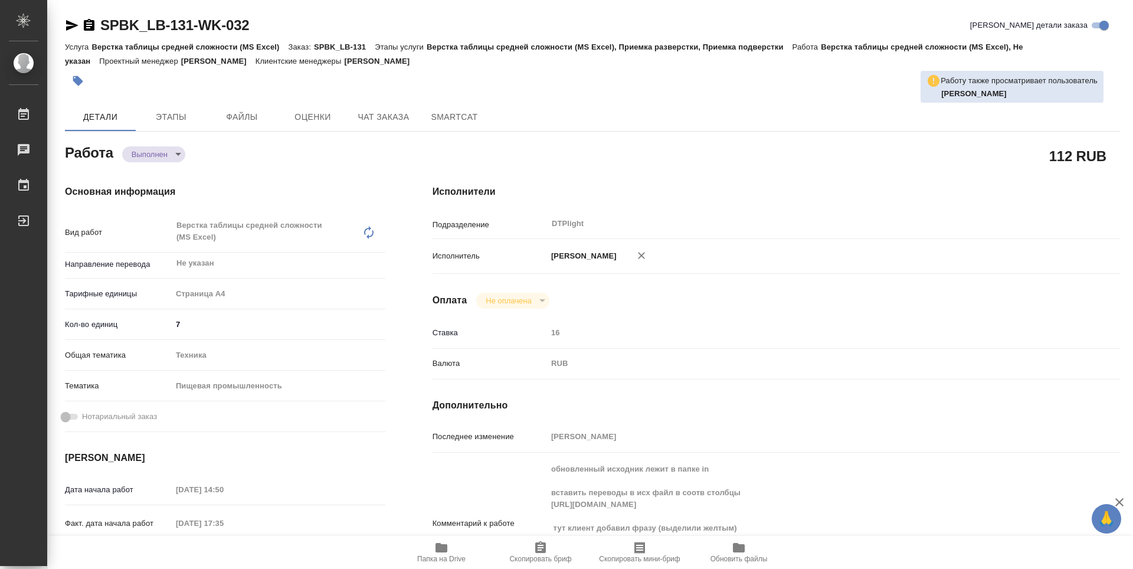
type textarea "x"
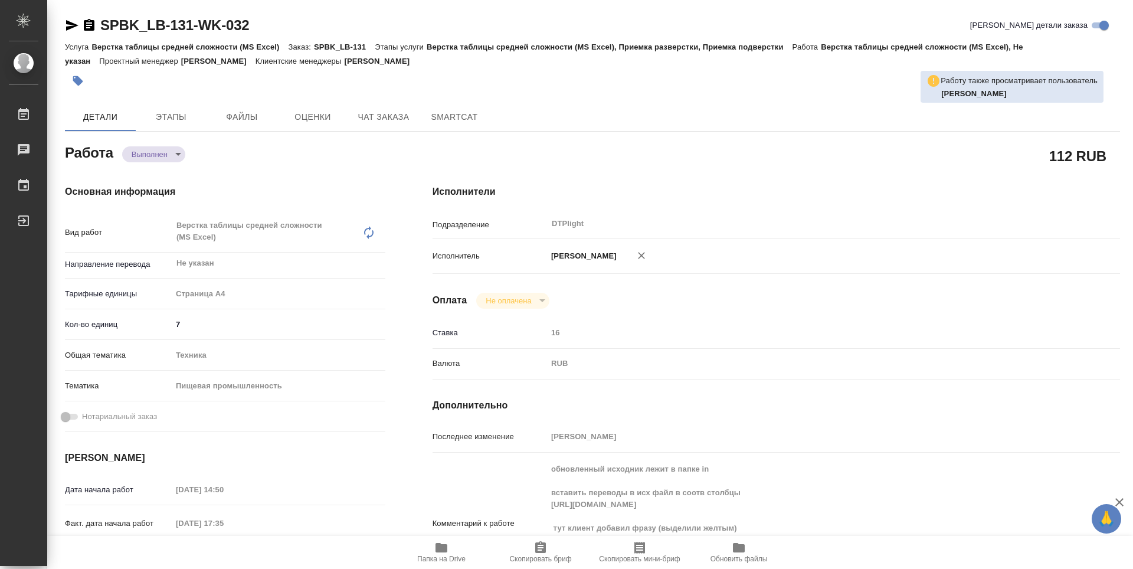
type textarea "x"
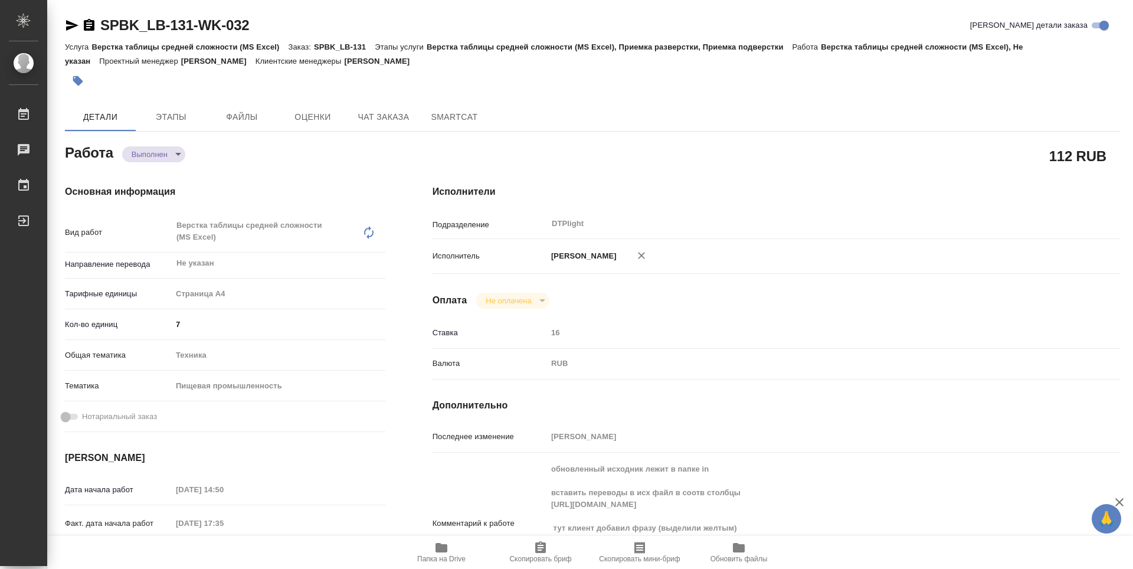
type textarea "x"
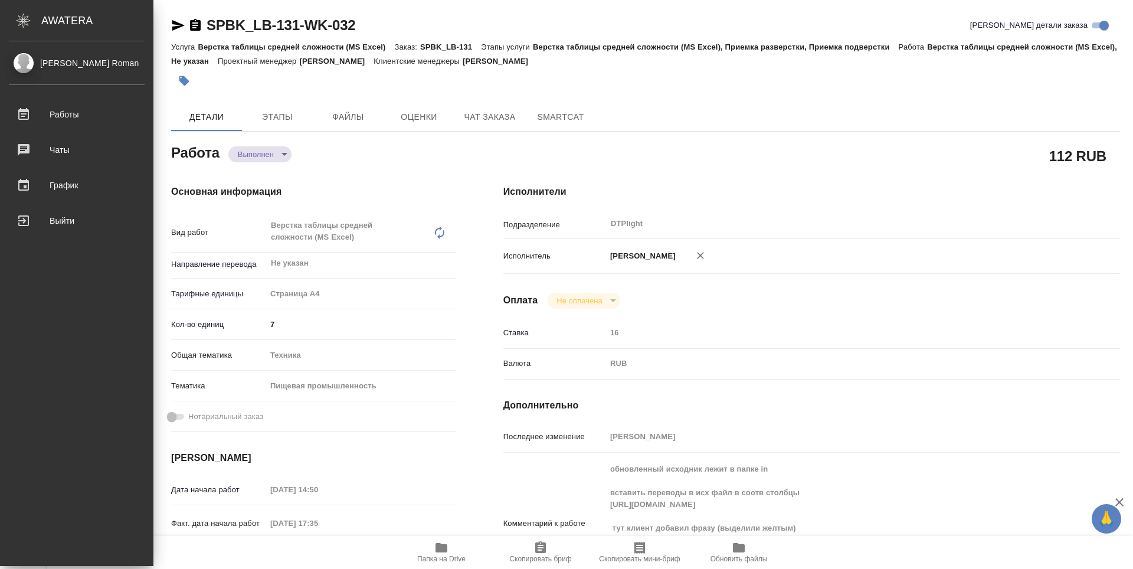
type textarea "x"
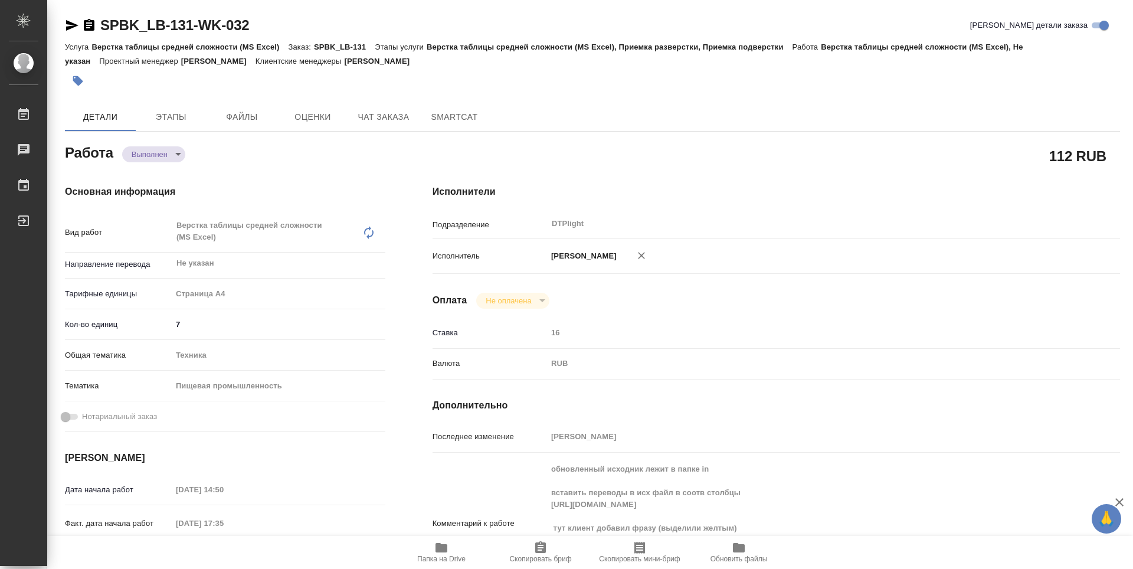
click at [89, 28] on icon "button" at bounding box center [89, 25] width 14 height 14
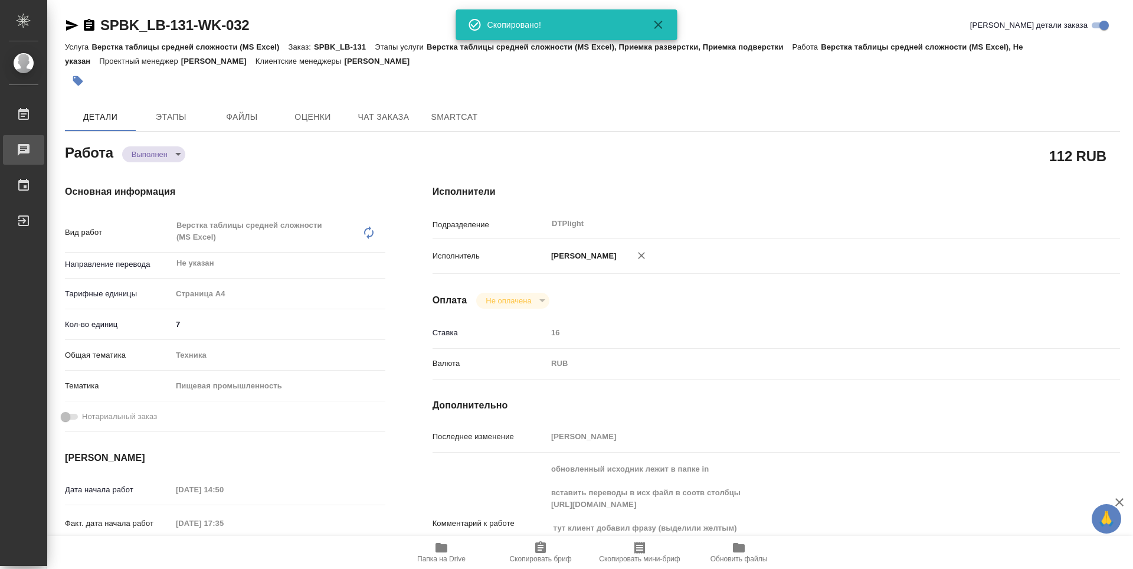
type textarea "x"
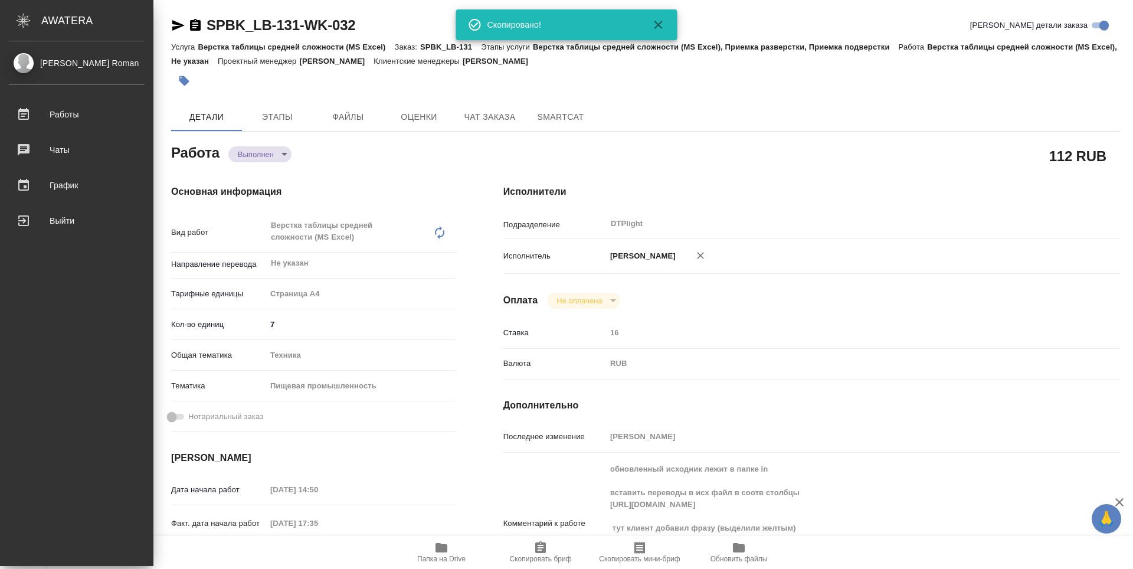
type textarea "x"
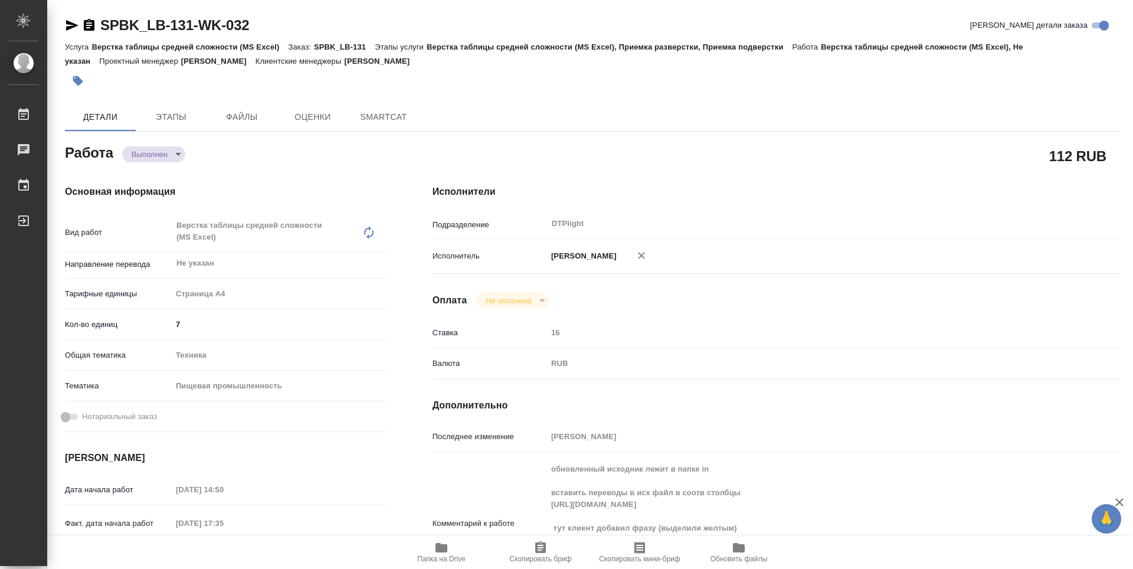
type textarea "x"
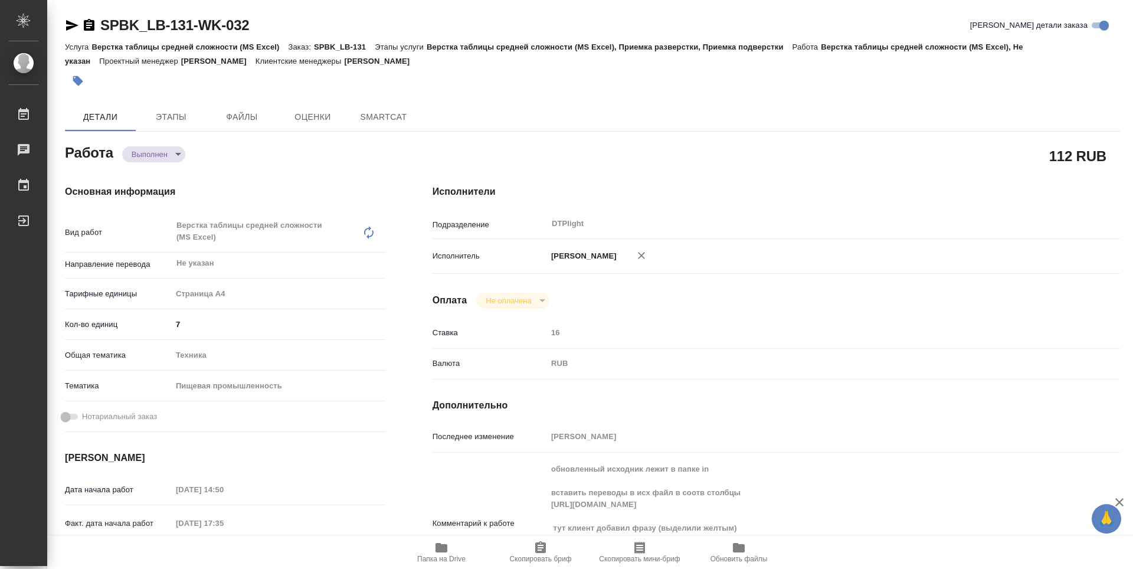
type textarea "x"
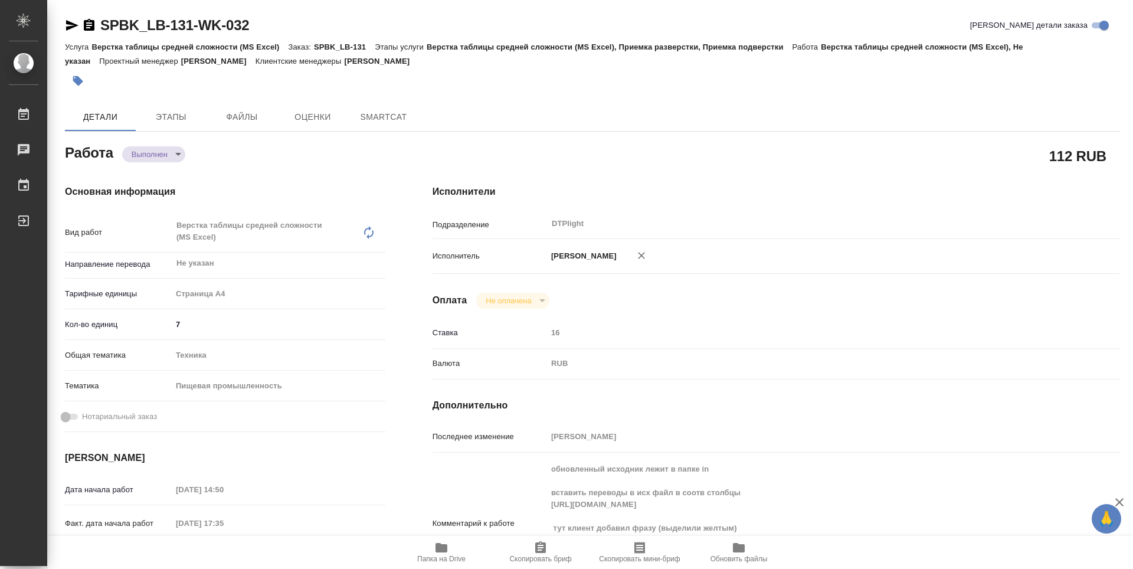
type textarea "x"
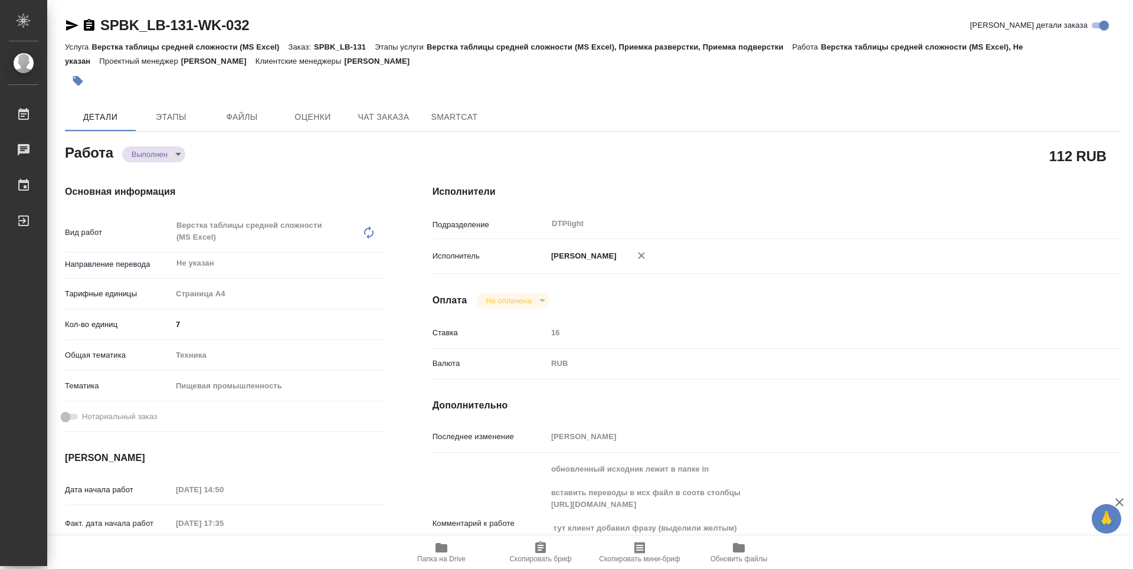
type textarea "x"
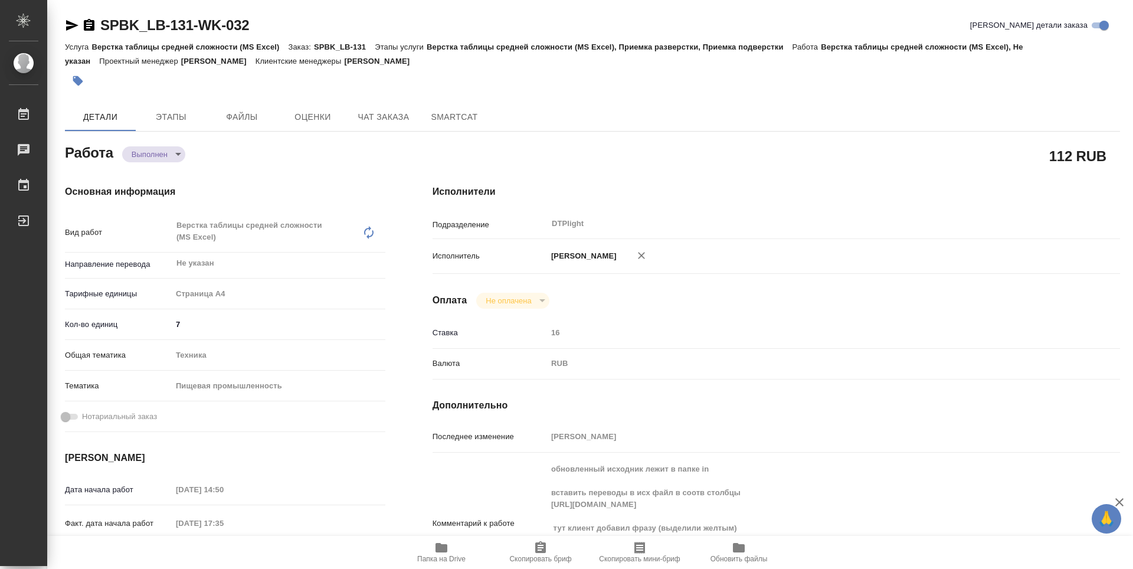
type textarea "x"
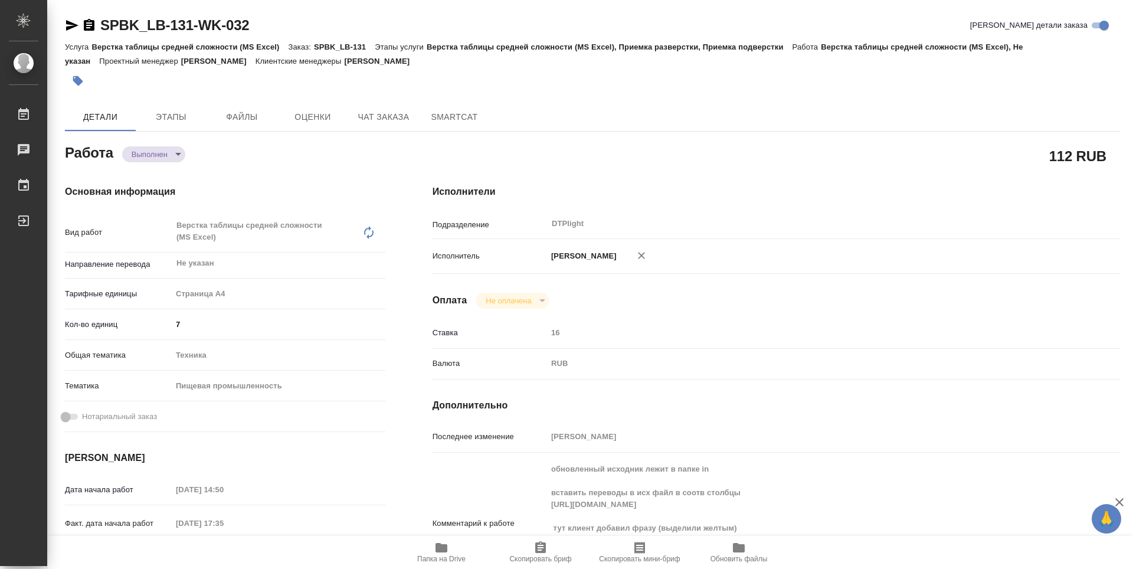
type textarea "x"
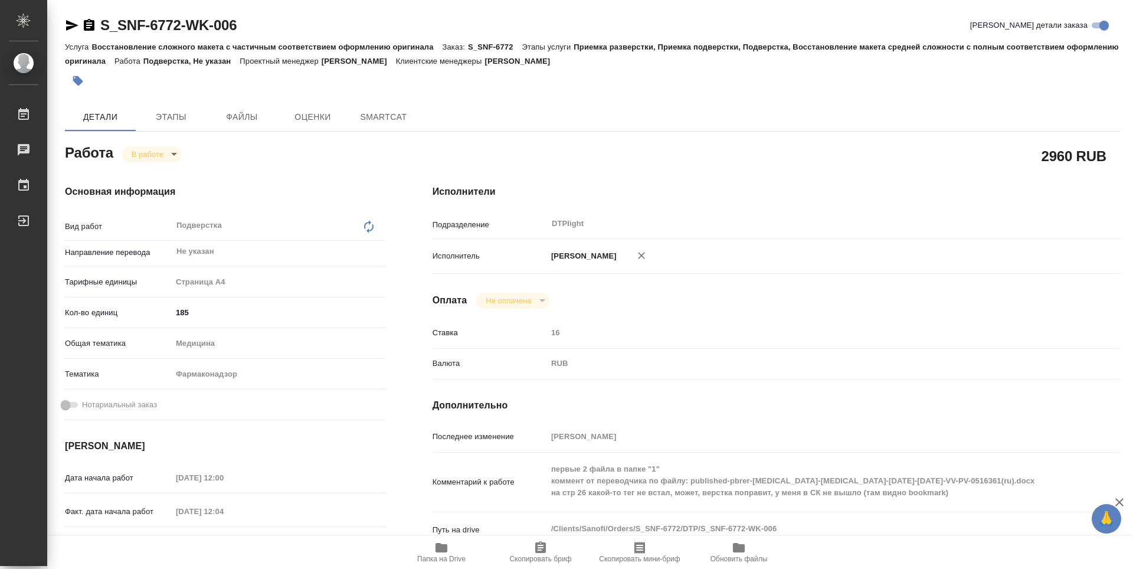
type textarea "x"
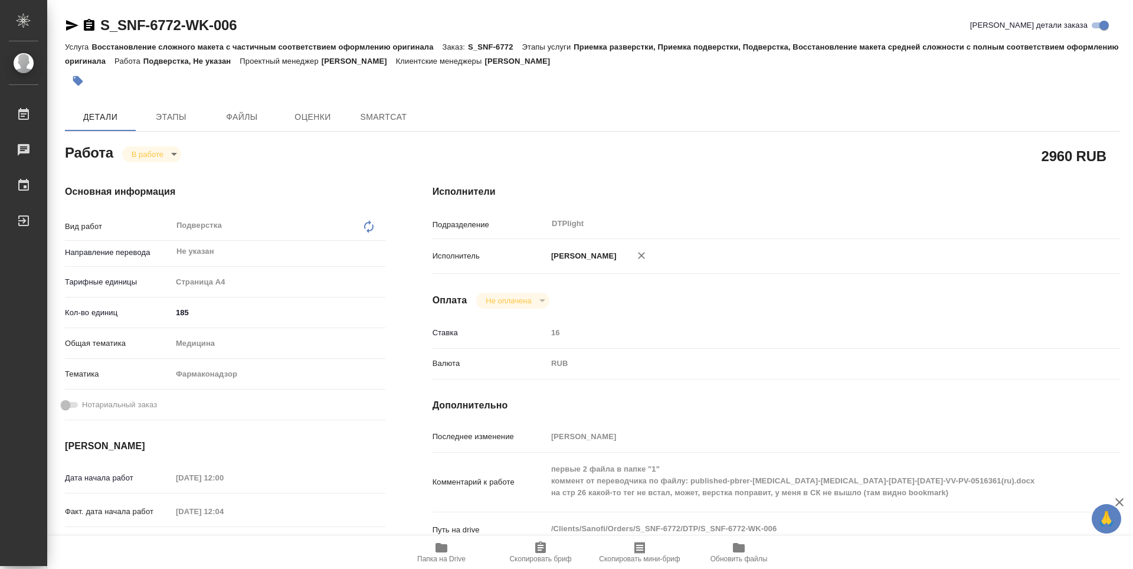
type textarea "x"
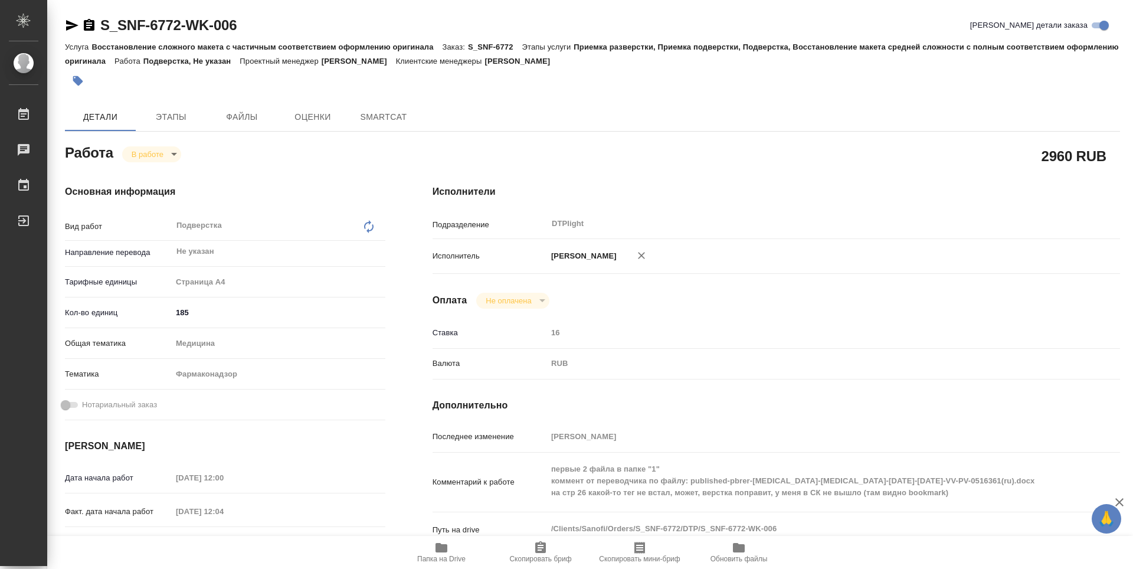
type textarea "x"
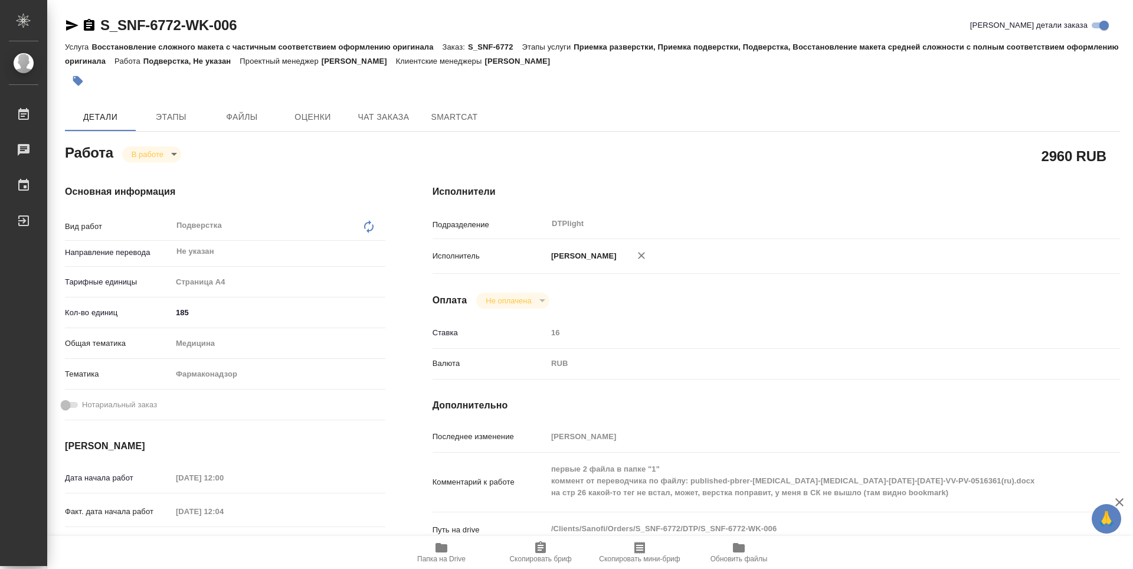
type textarea "x"
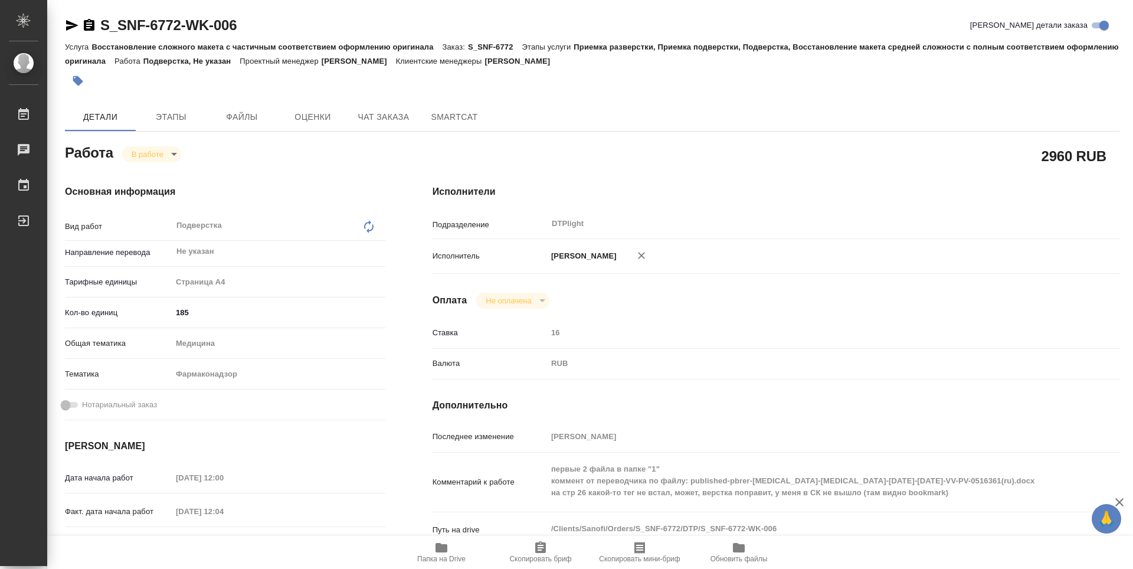
type textarea "x"
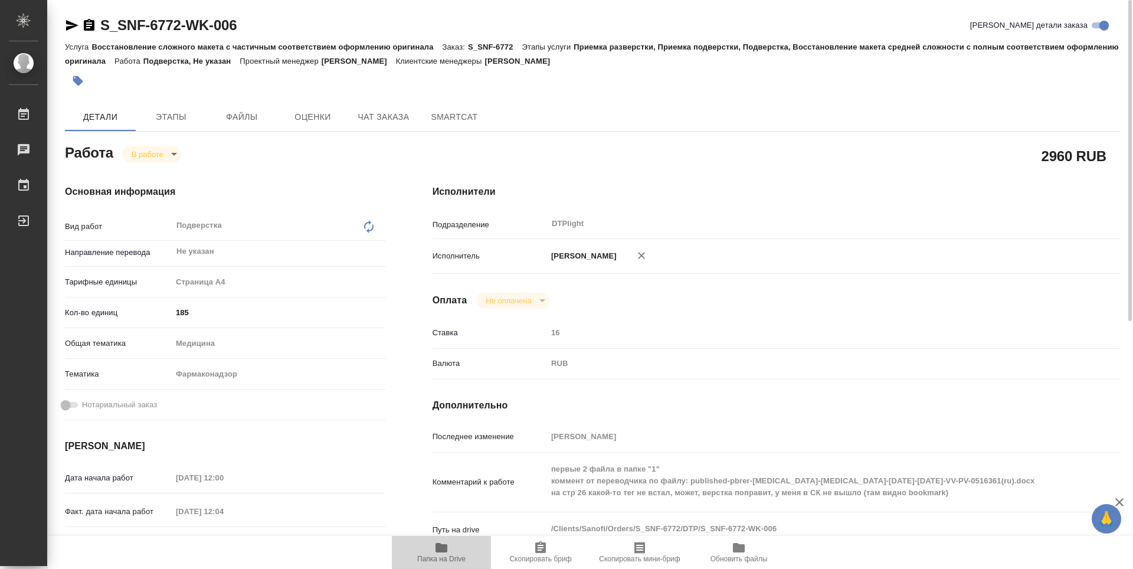
click at [453, 550] on span "Папка на Drive" at bounding box center [441, 552] width 85 height 22
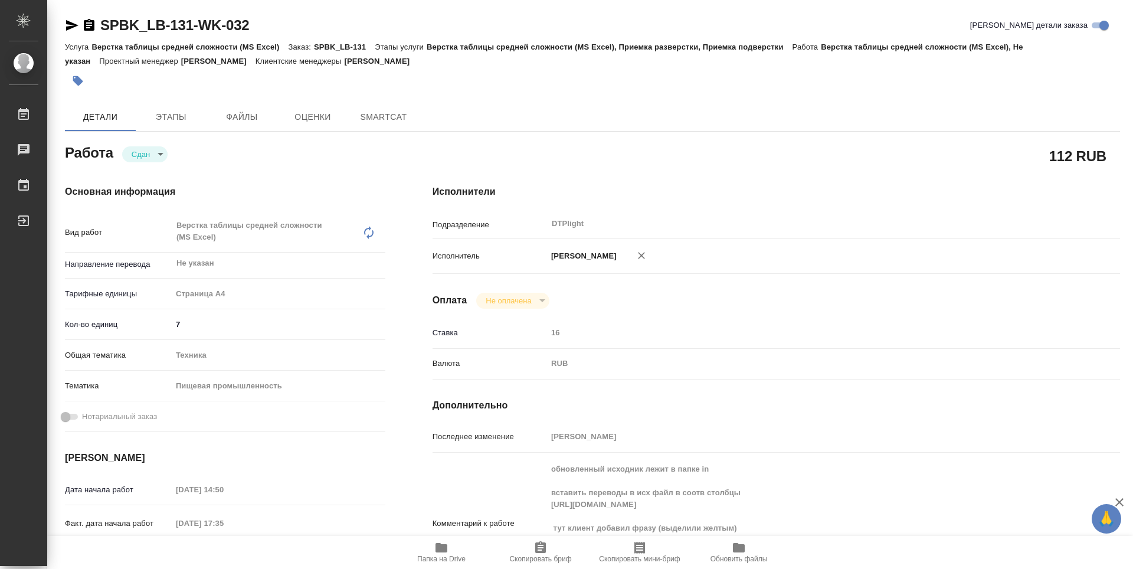
type textarea "x"
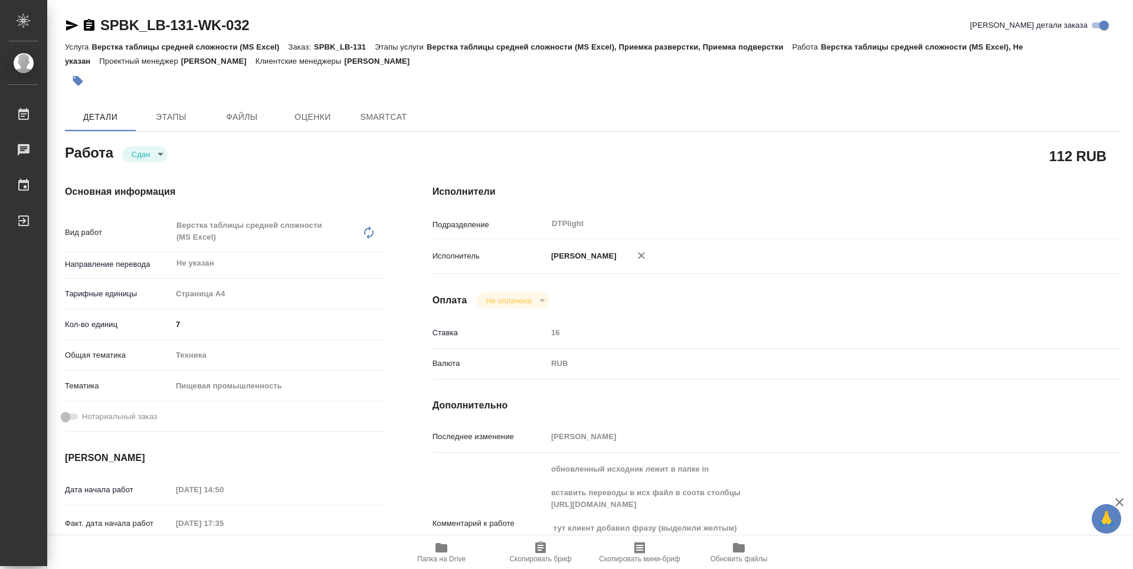
type textarea "x"
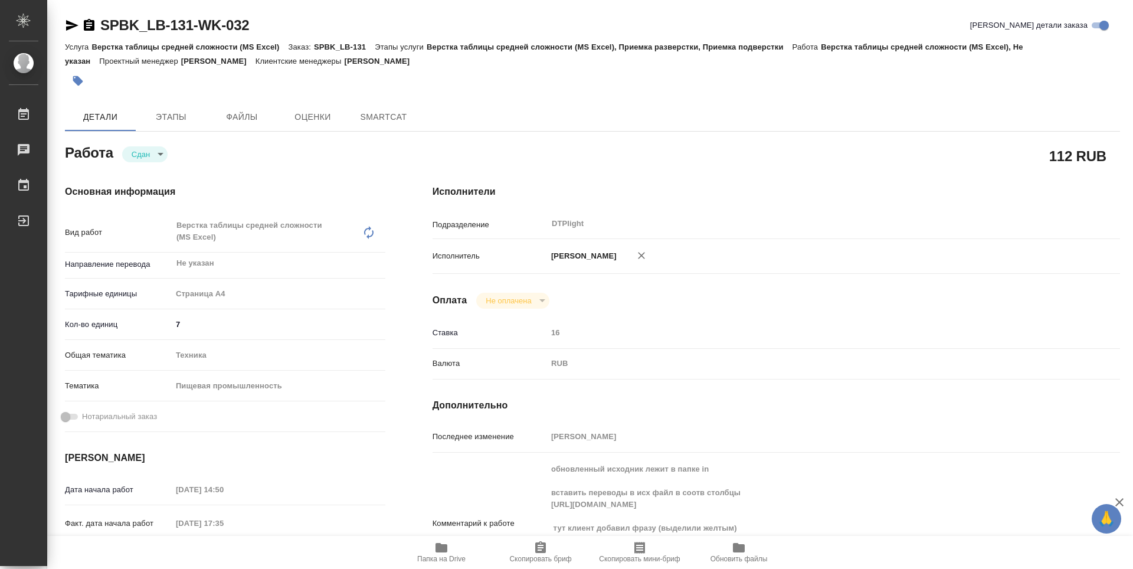
type textarea "x"
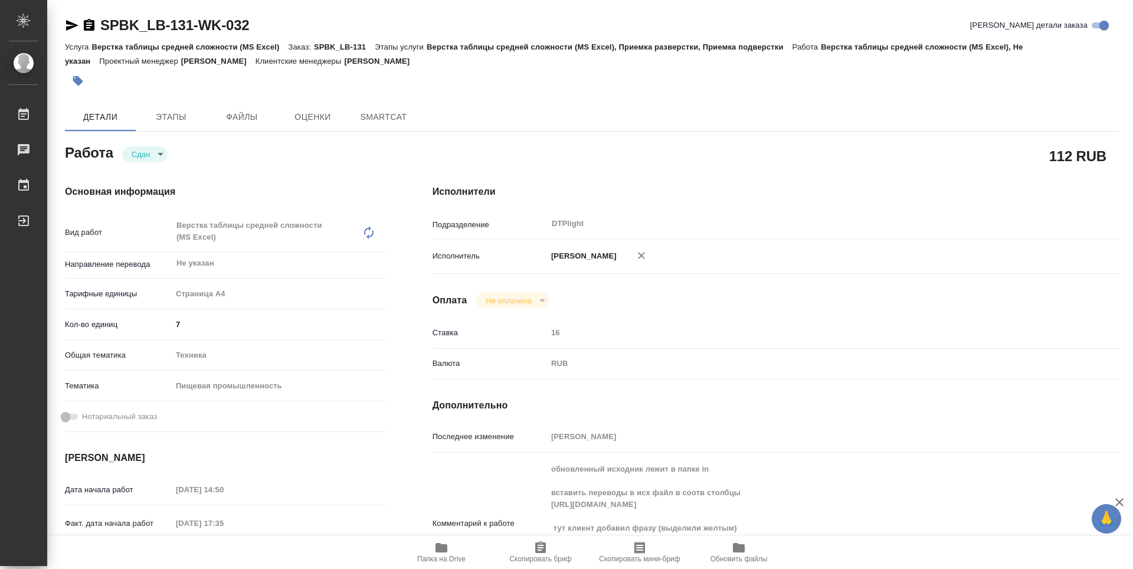
type textarea "x"
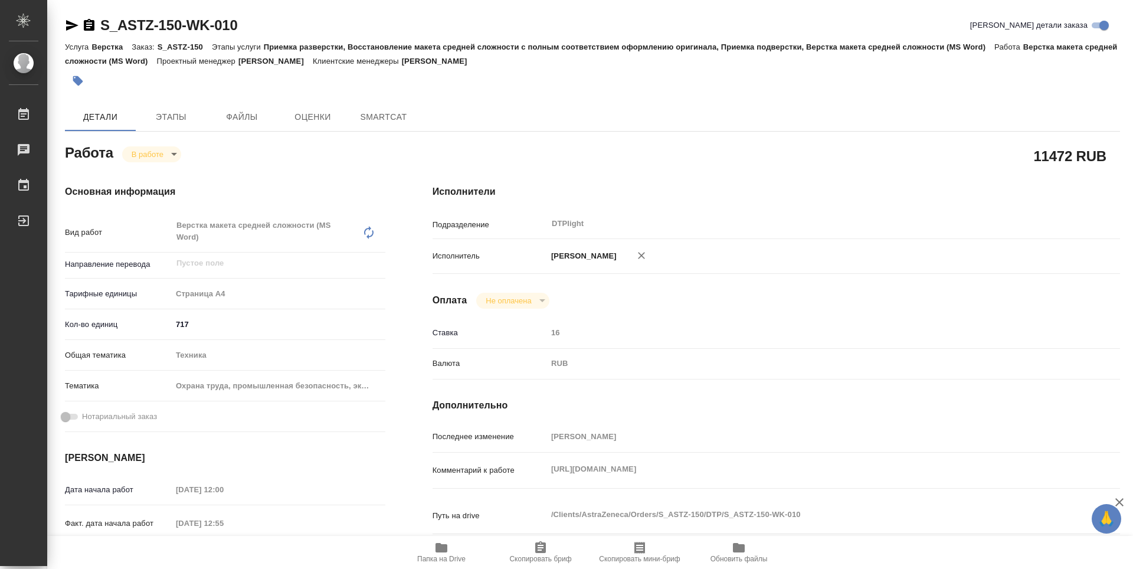
type textarea "x"
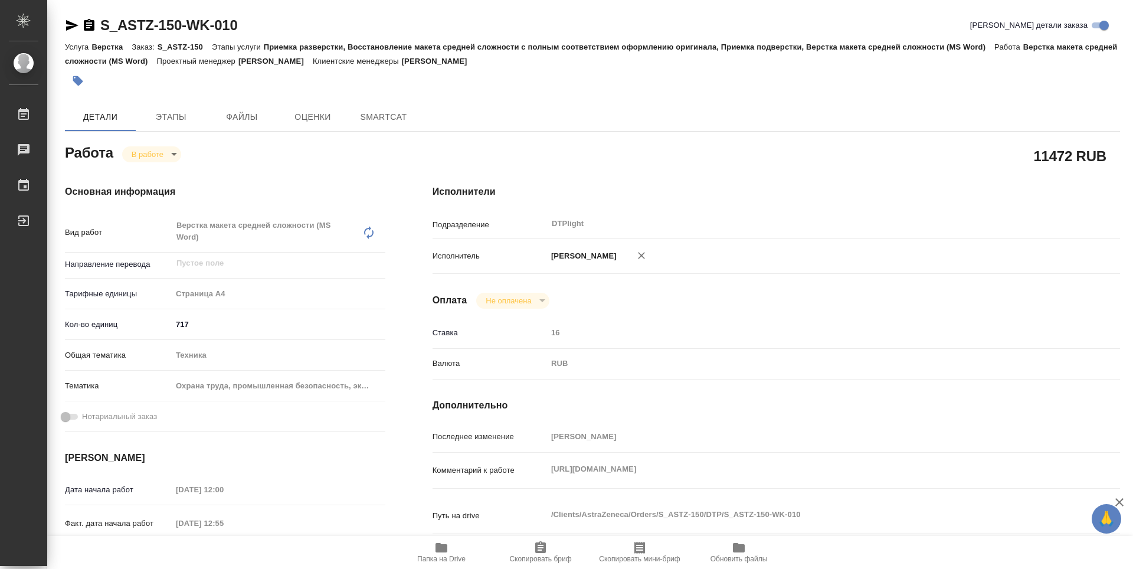
type textarea "x"
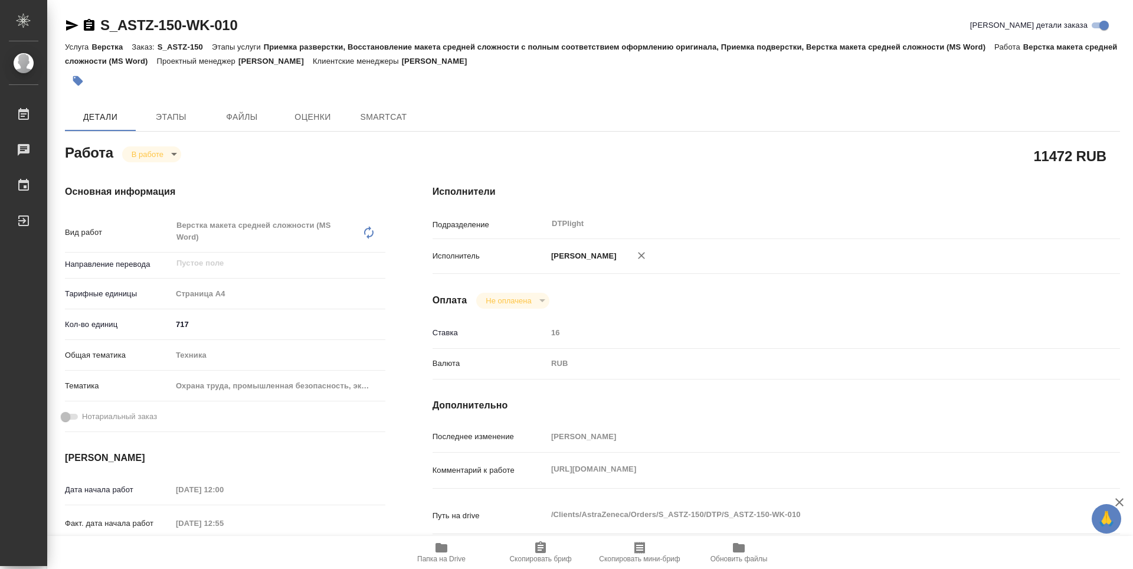
type textarea "x"
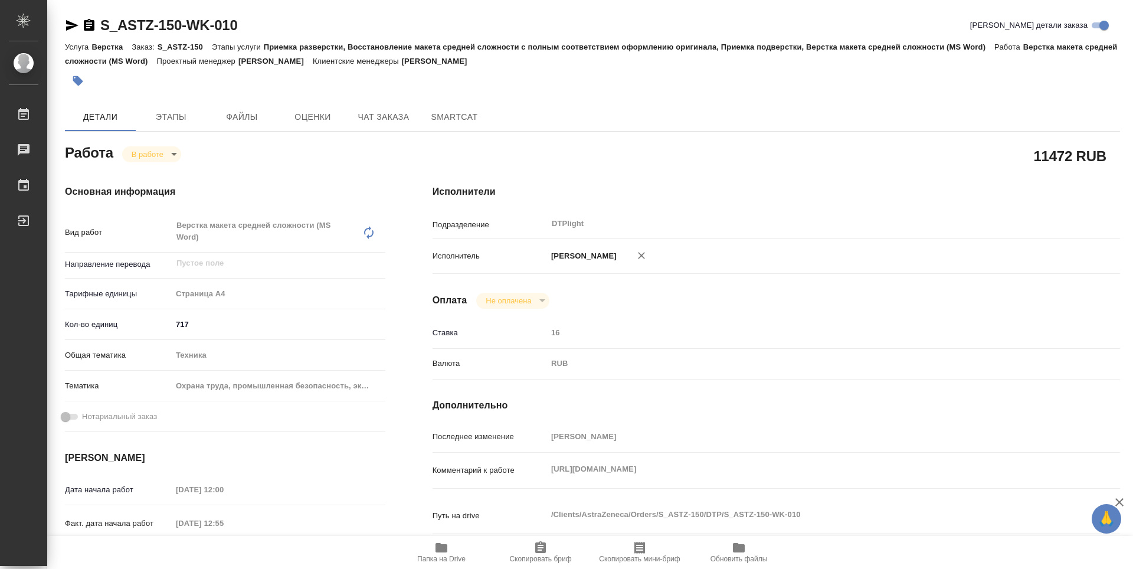
type textarea "x"
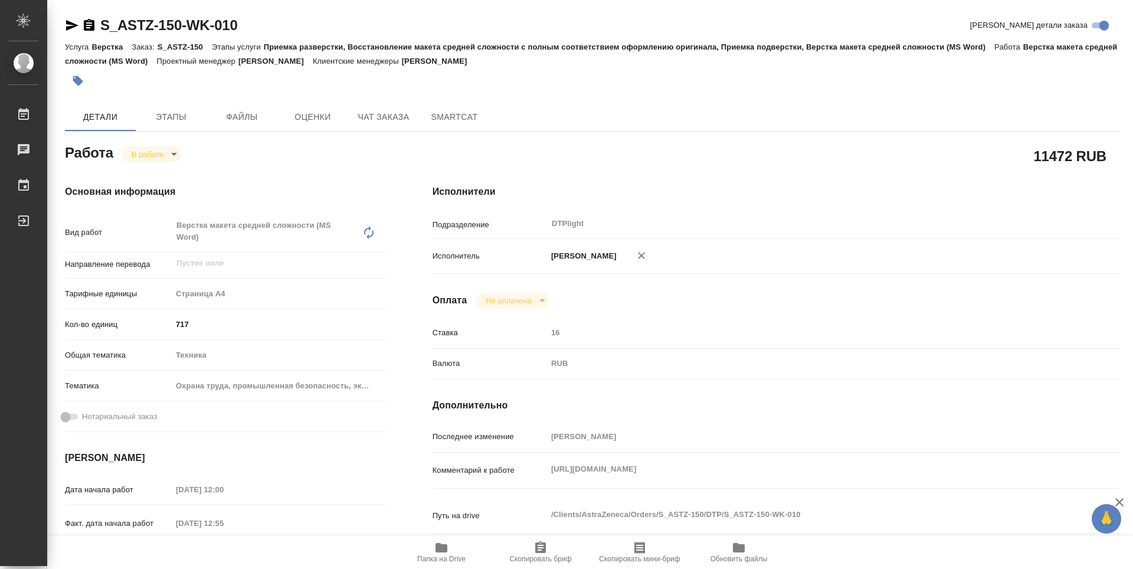
type textarea "x"
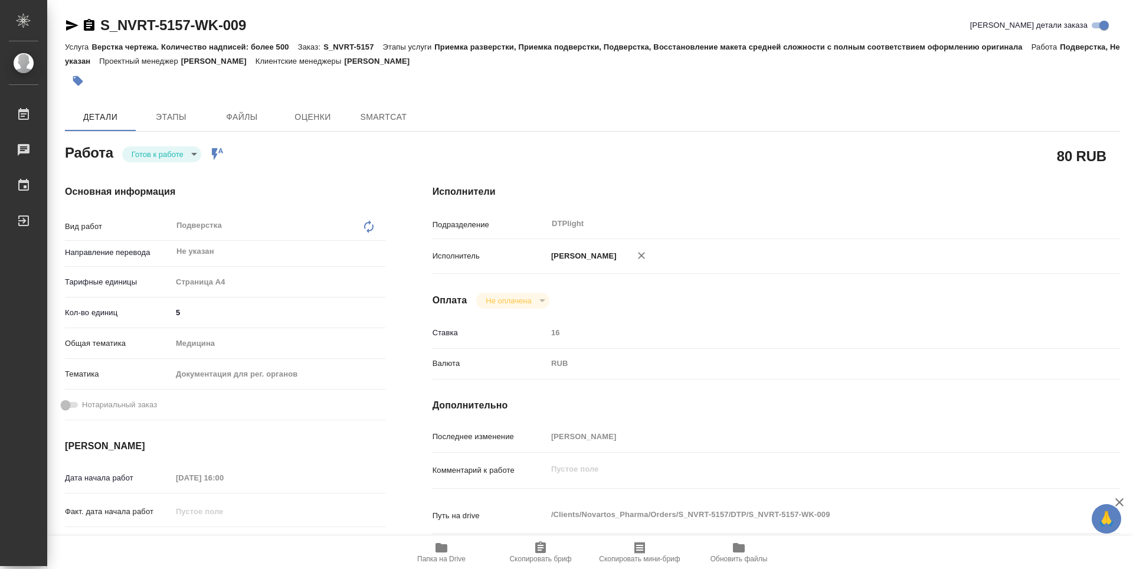
type textarea "x"
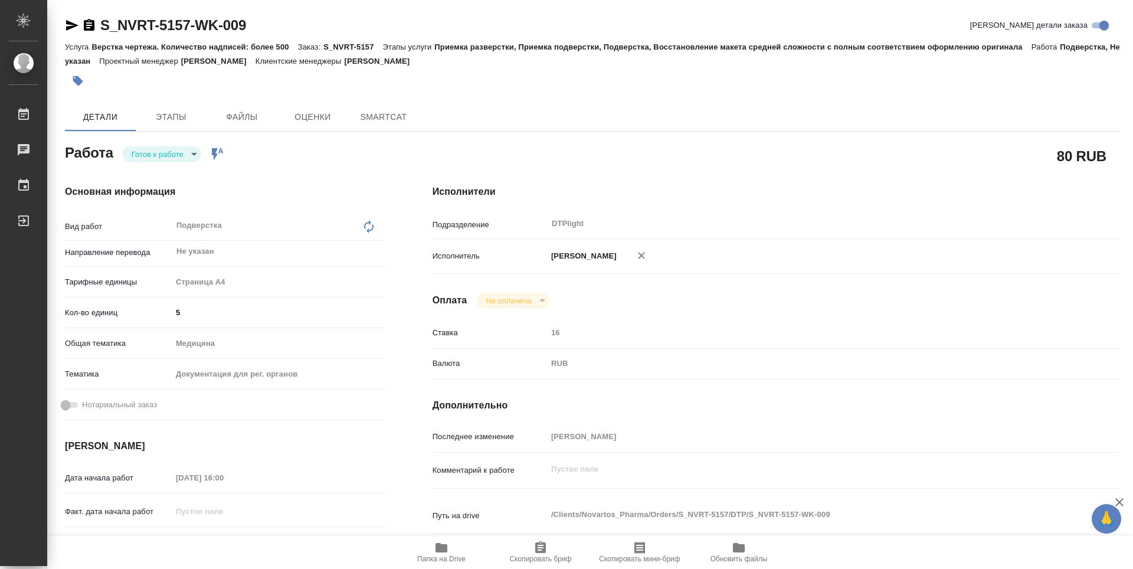
type textarea "x"
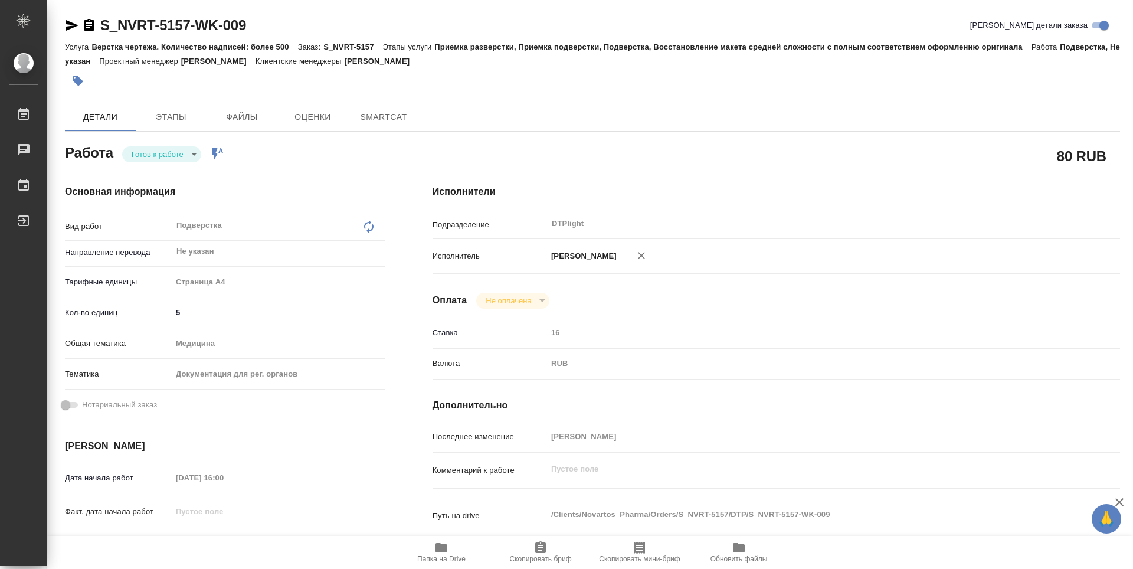
type textarea "x"
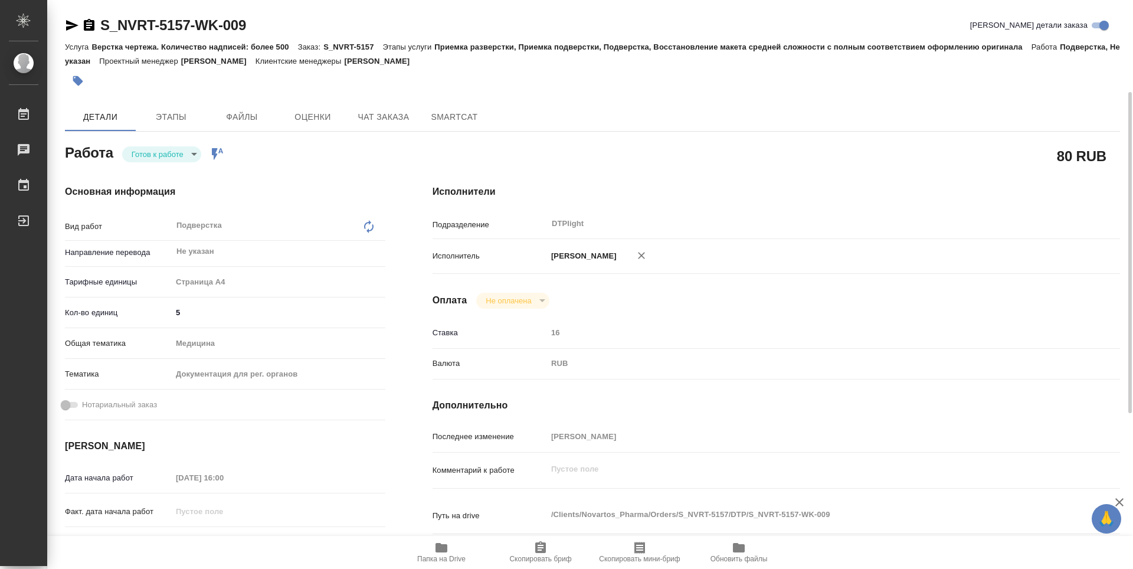
scroll to position [118, 0]
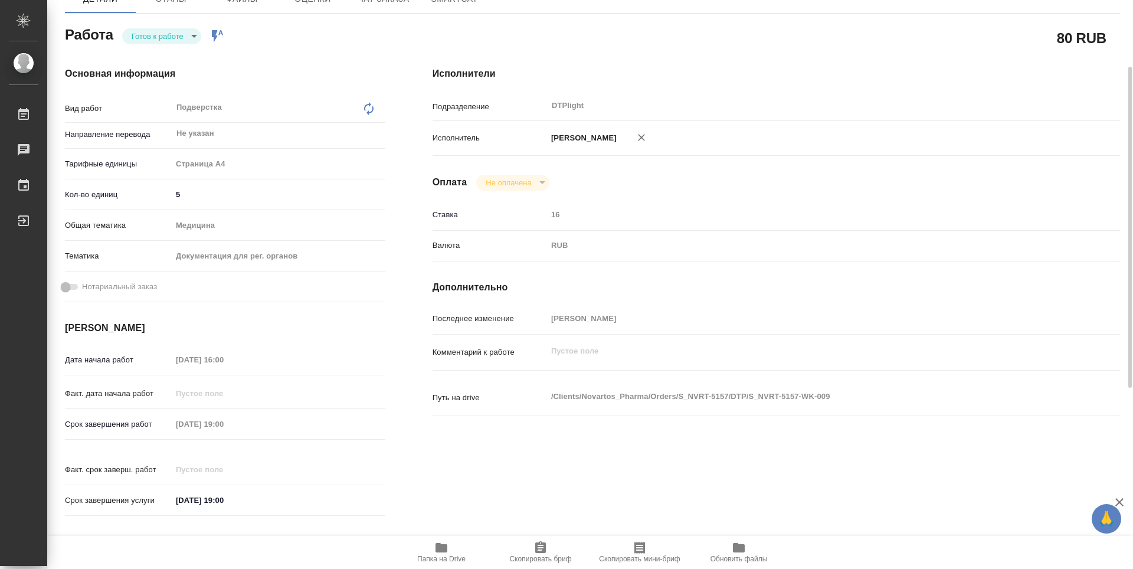
type textarea "x"
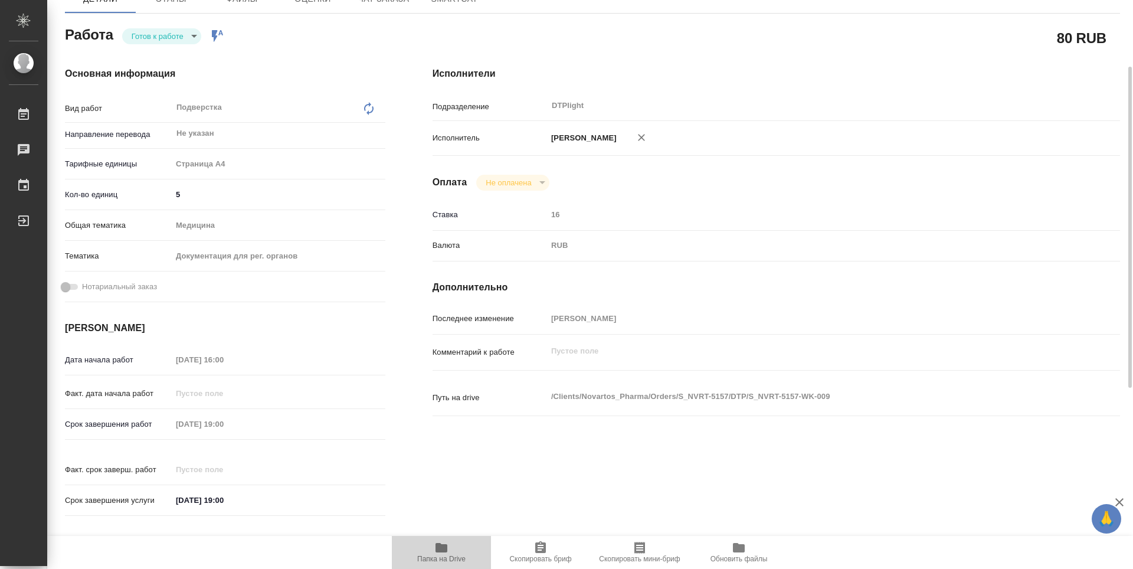
click at [449, 540] on button "Папка на Drive" at bounding box center [441, 552] width 99 height 33
type textarea "x"
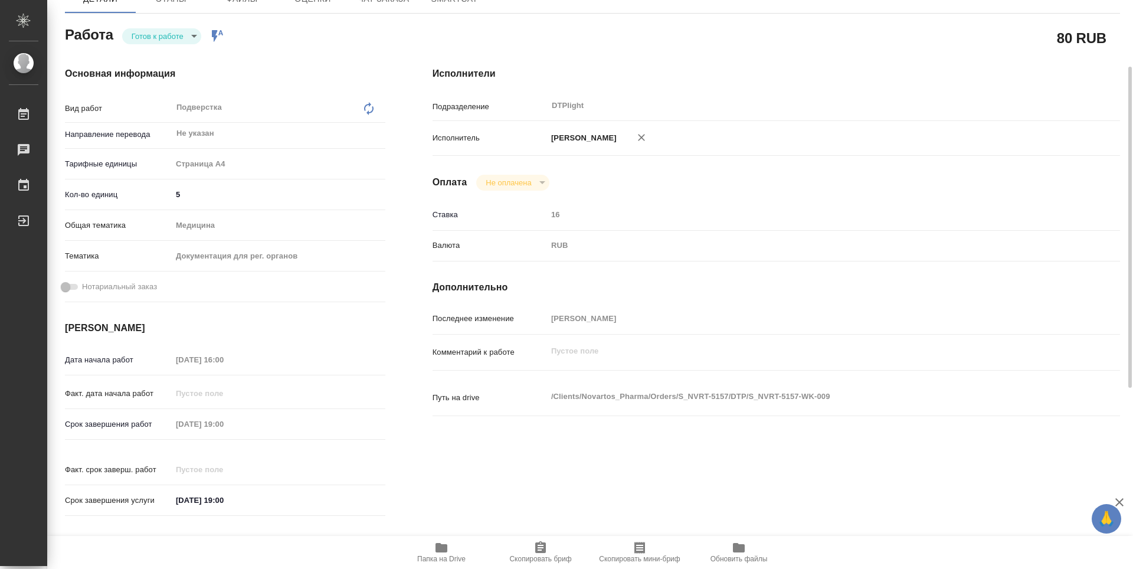
type textarea "x"
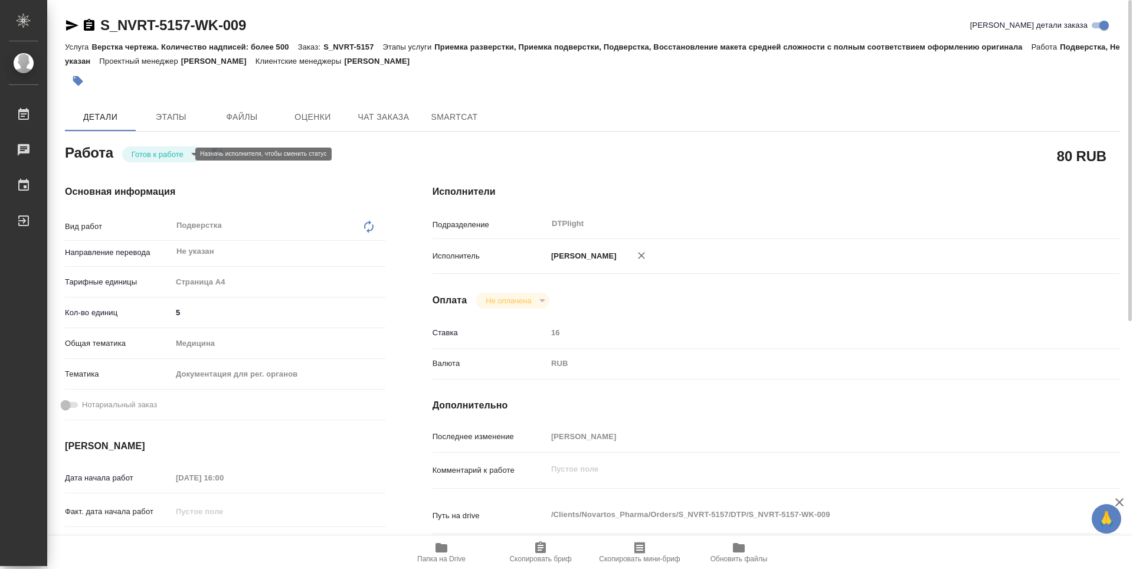
click at [184, 155] on body "🙏 .cls-1 fill:#fff; AWATERA Guselnikov Roman Работы 0 Чаты График Выйти S_NVRT-…" at bounding box center [566, 284] width 1133 height 569
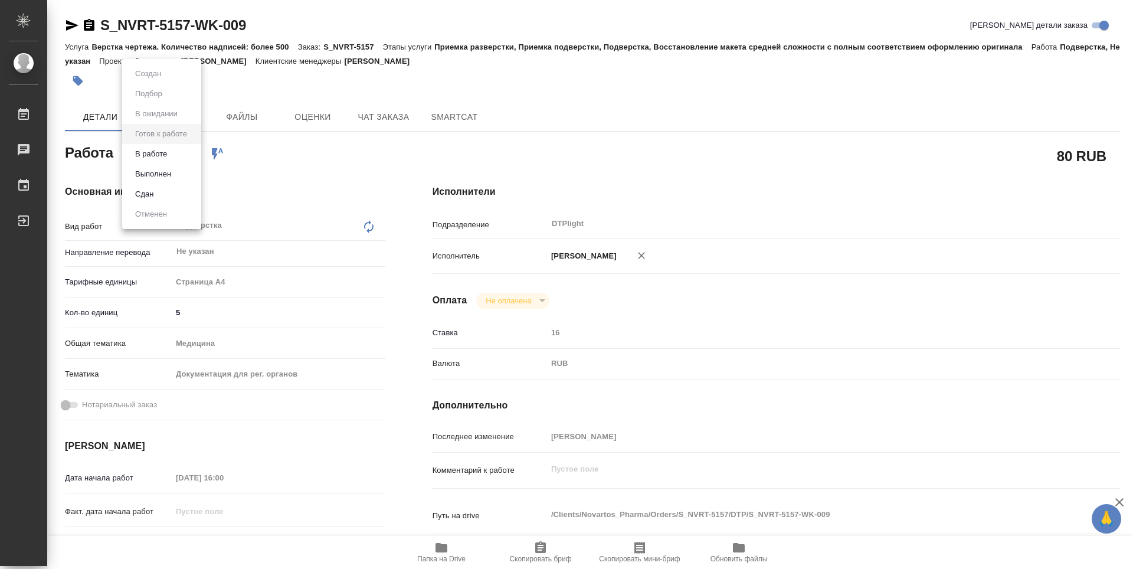
click at [157, 157] on button "В работе" at bounding box center [151, 154] width 39 height 13
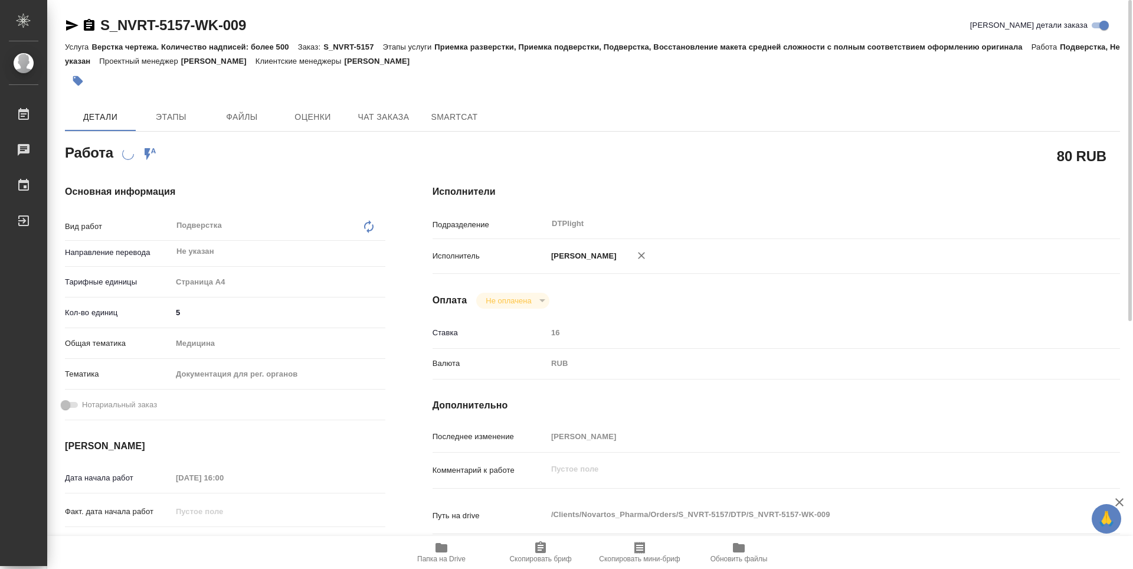
click at [88, 25] on icon "button" at bounding box center [89, 25] width 14 height 14
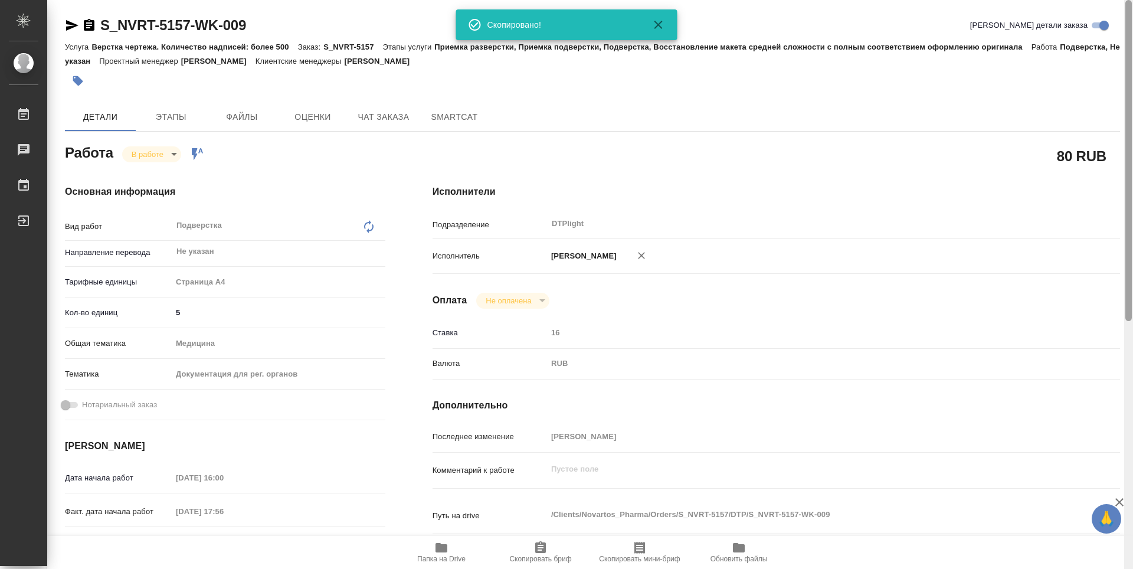
type textarea "x"
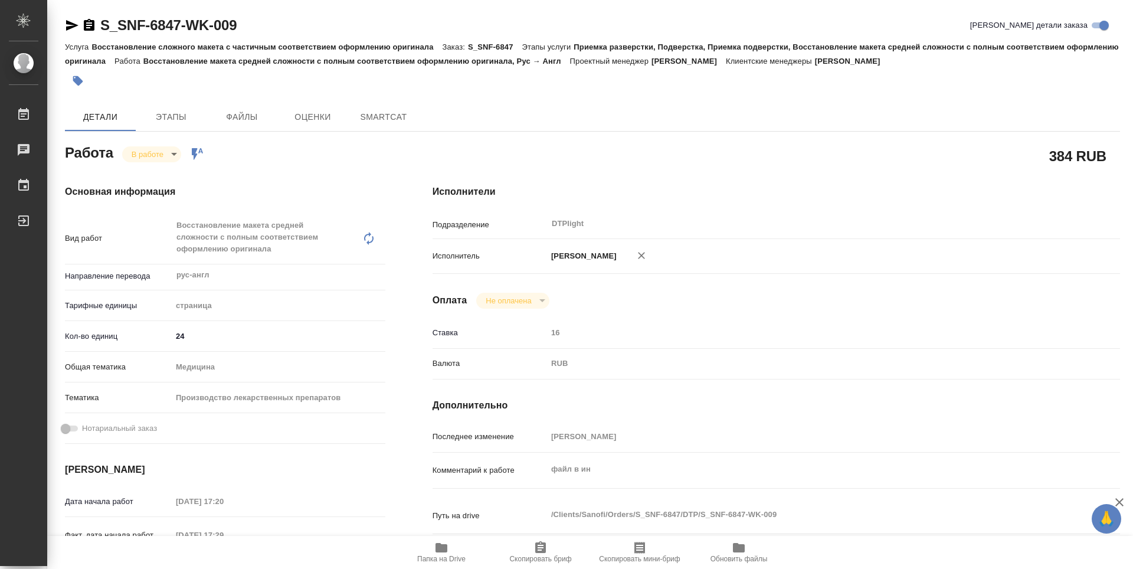
type textarea "x"
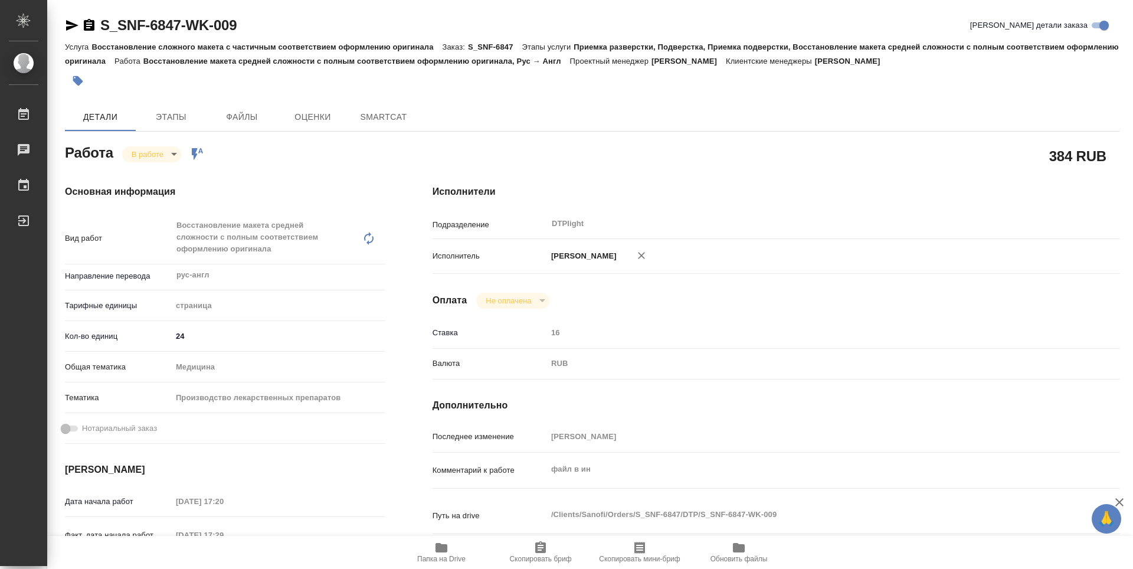
type textarea "x"
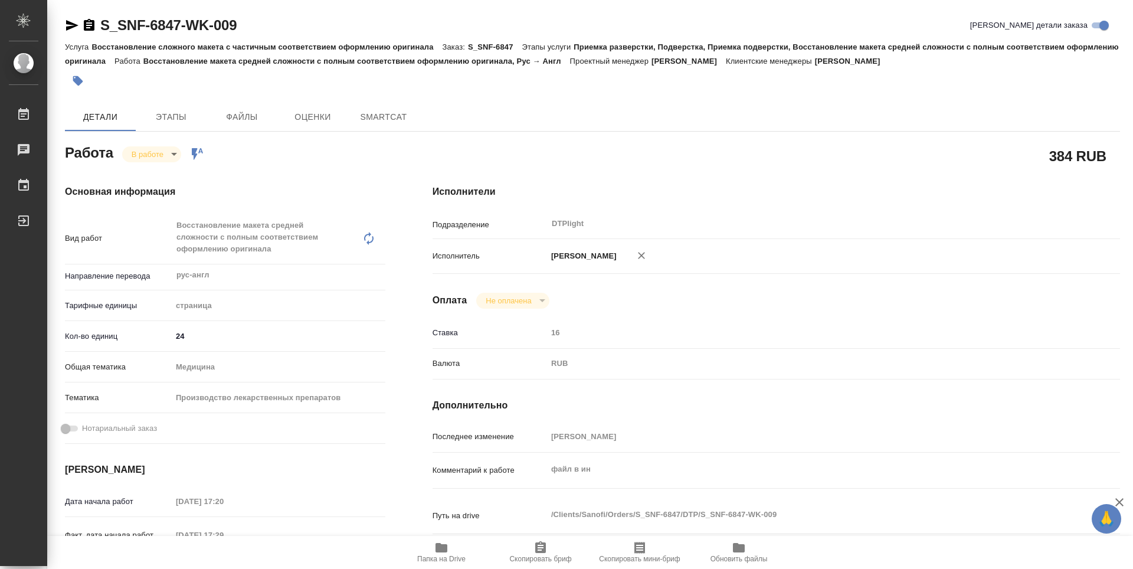
type textarea "x"
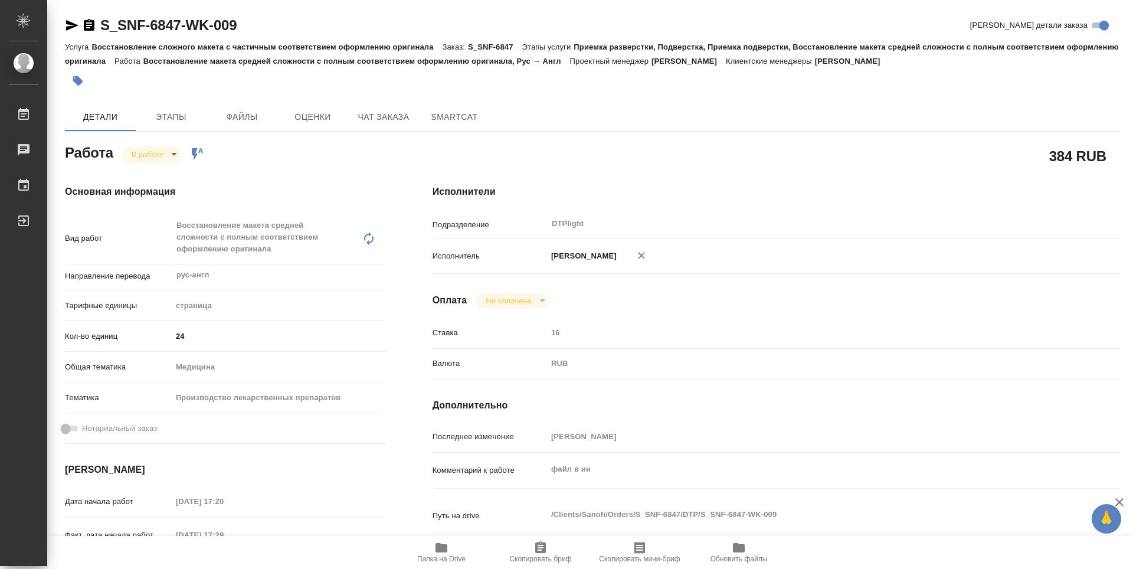
click at [448, 551] on icon "button" at bounding box center [441, 548] width 14 height 14
type textarea "x"
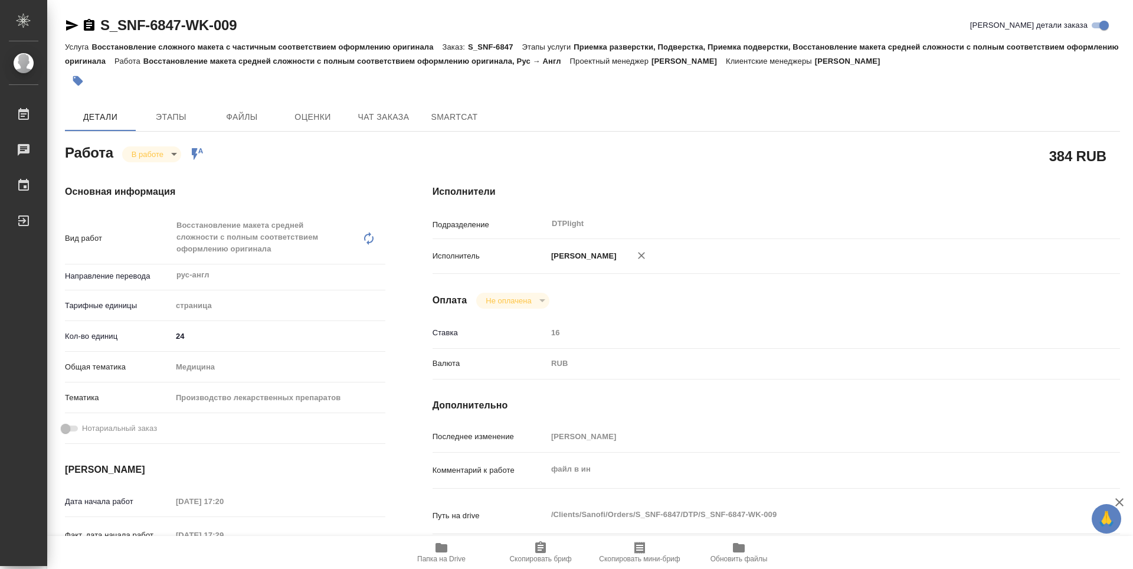
type textarea "x"
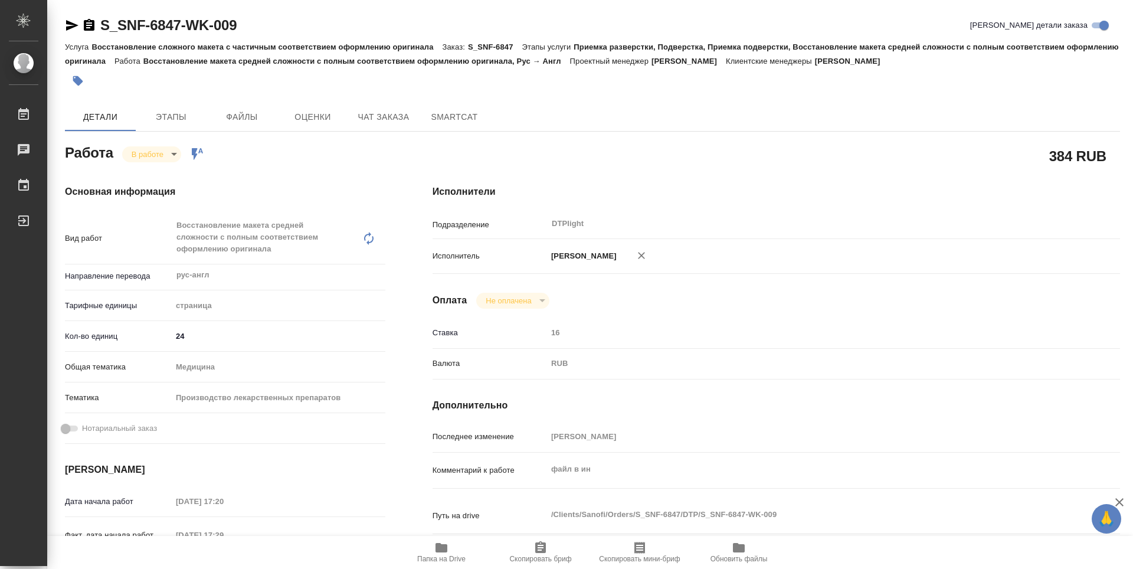
type textarea "x"
click at [90, 23] on icon "button" at bounding box center [89, 25] width 14 height 14
